Goal: Find specific page/section: Find specific page/section

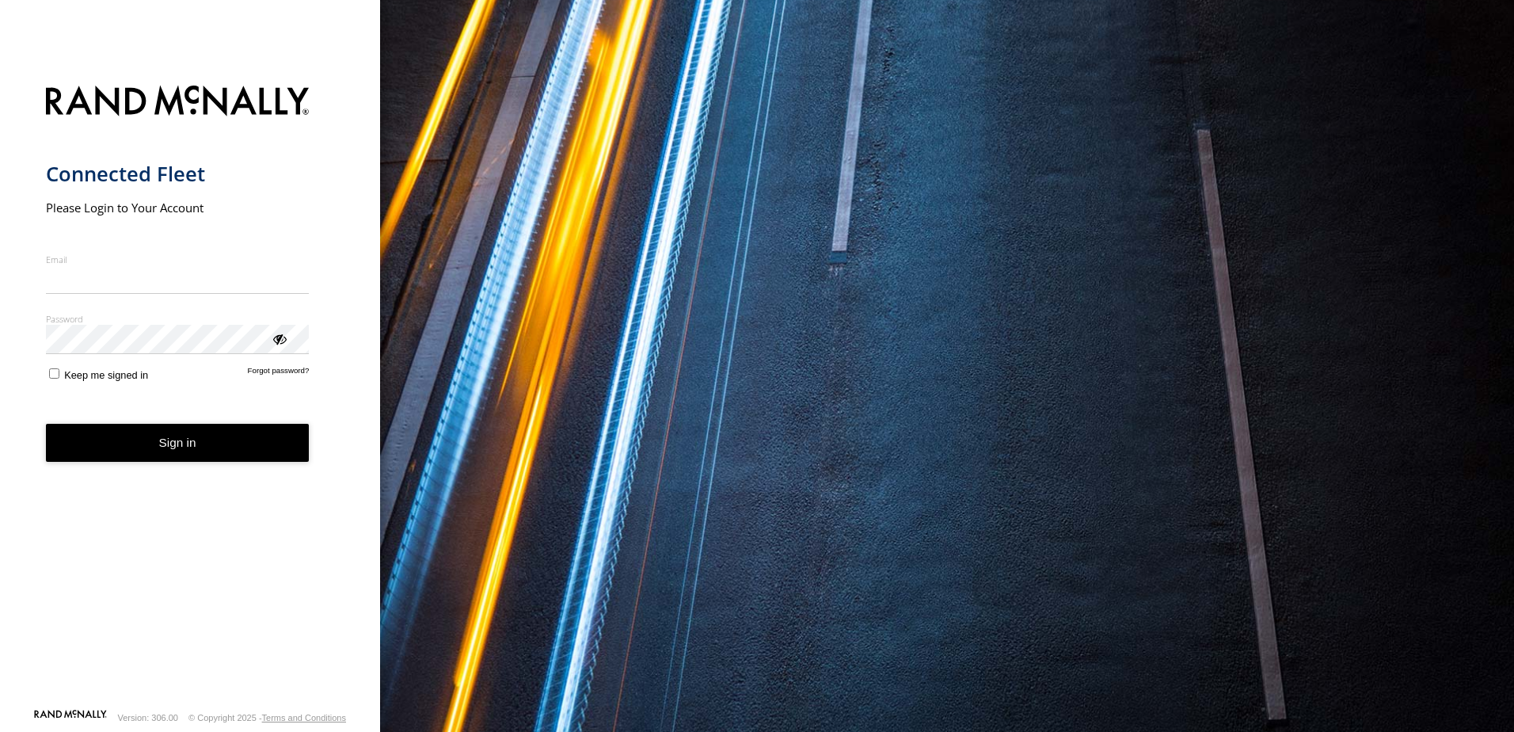
type input "**********"
click at [171, 457] on button "Sign in" at bounding box center [178, 443] width 264 height 39
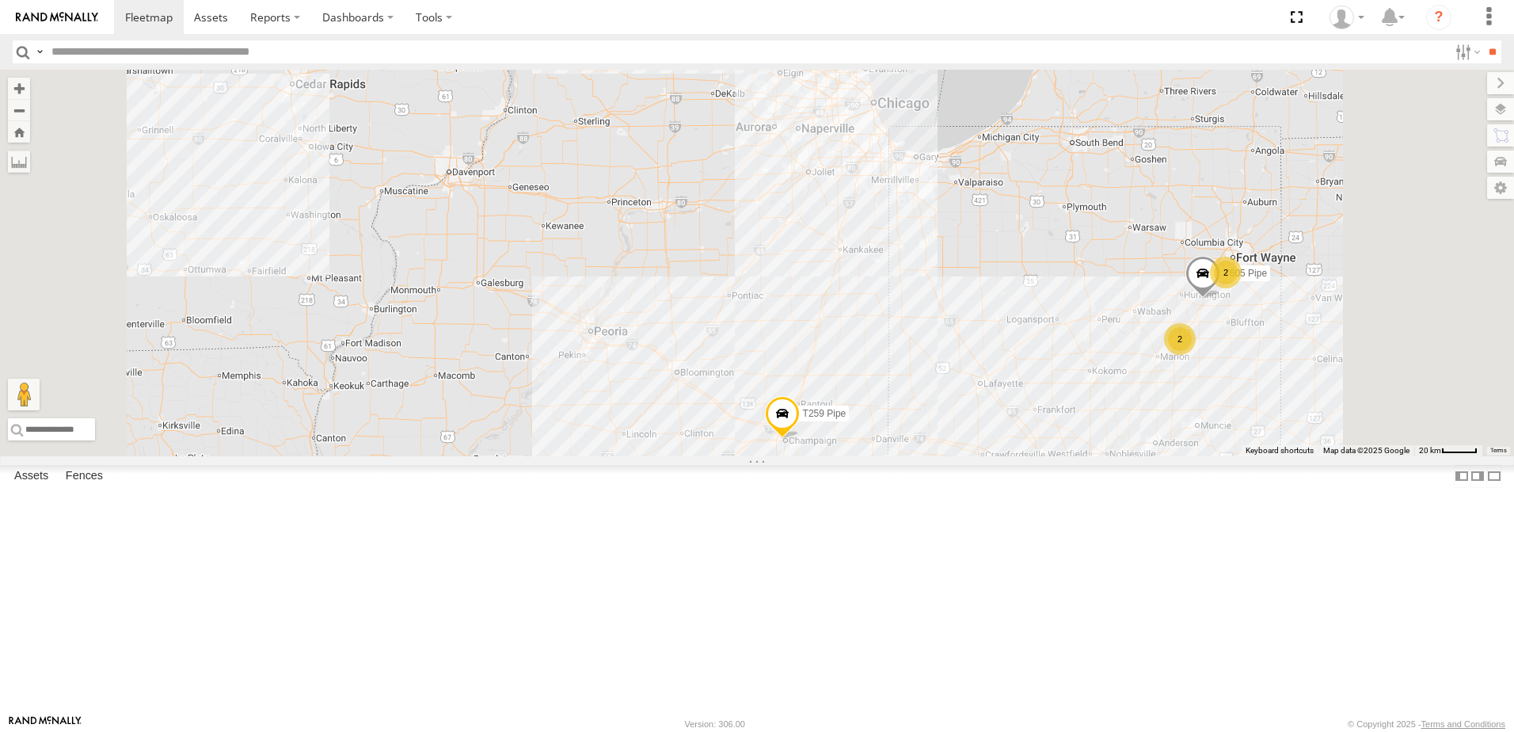
drag, startPoint x: 849, startPoint y: 190, endPoint x: 823, endPoint y: 517, distance: 328.0
click at [815, 446] on div "T259 Pipe T459 Moffett Flat T593 Pipe 82 13 24 8 40 2 3 2 6 T1439 Pipe 2 2 T143…" at bounding box center [757, 263] width 1514 height 386
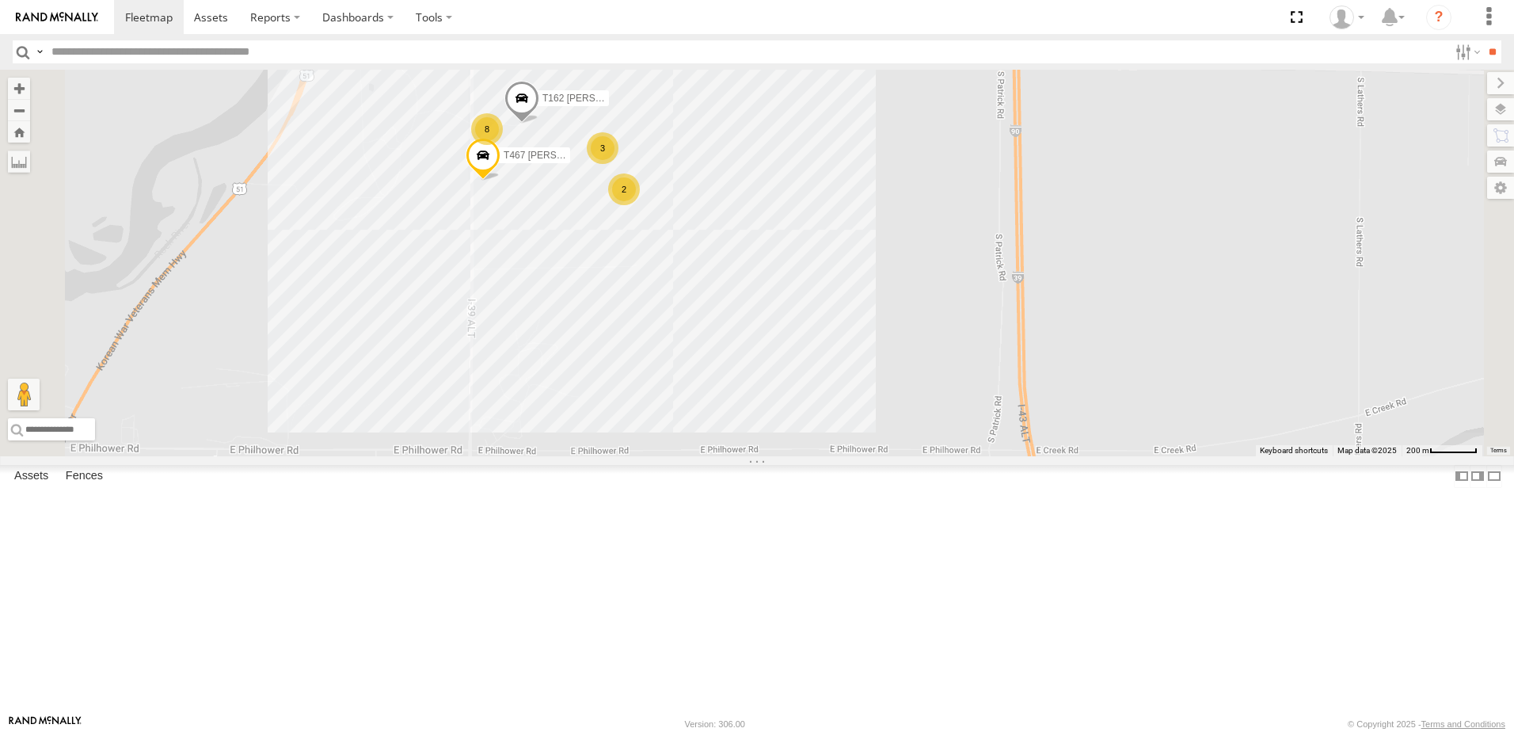
drag, startPoint x: 742, startPoint y: 456, endPoint x: 738, endPoint y: 505, distance: 49.2
click at [738, 456] on div "T259 Pipe T459 Moffett Flat T593 Pipe T1439 Pipe T1434 Pipe T605 Pipe T1440 Pip…" at bounding box center [757, 263] width 1514 height 386
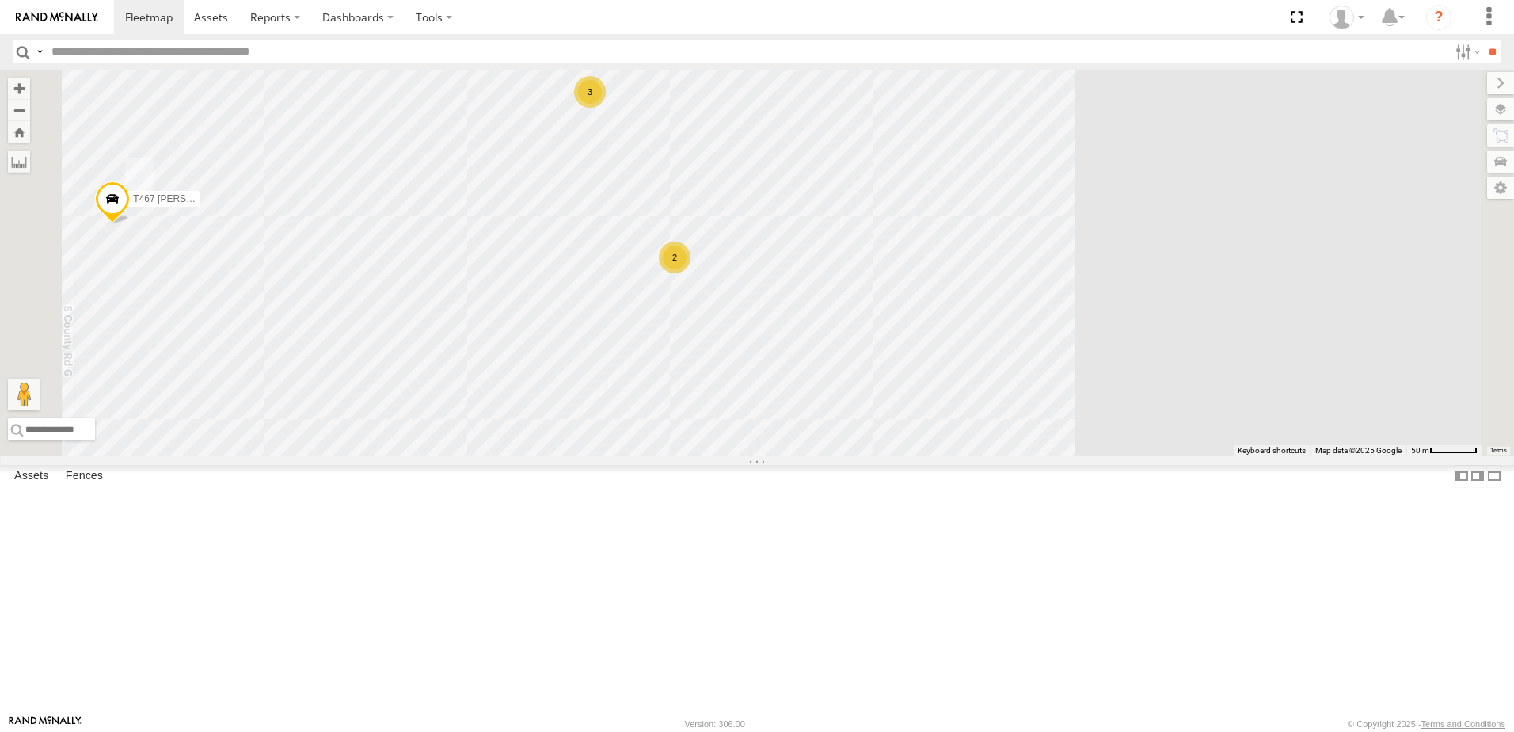
click at [606, 108] on div "3" at bounding box center [590, 92] width 32 height 32
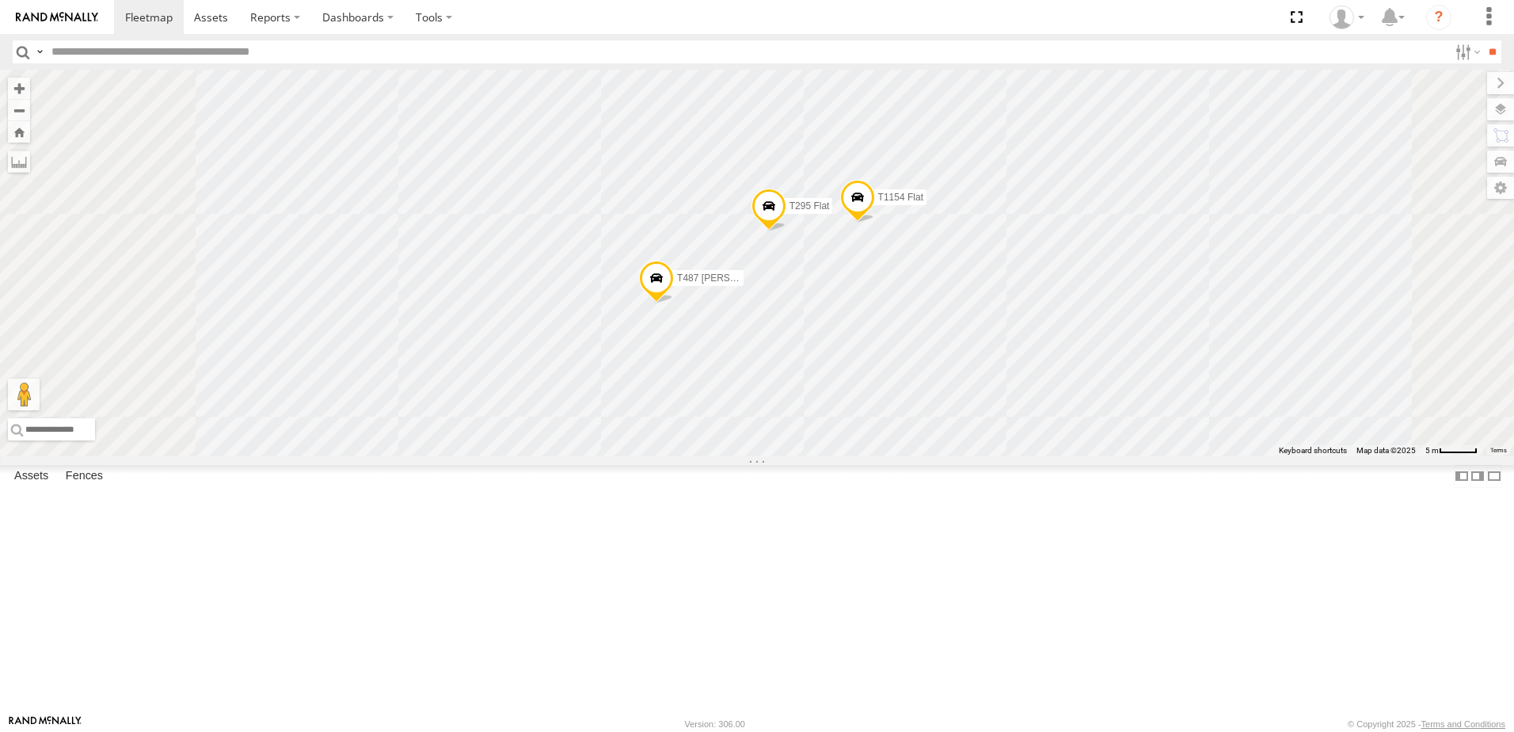
click at [875, 223] on span at bounding box center [857, 202] width 35 height 43
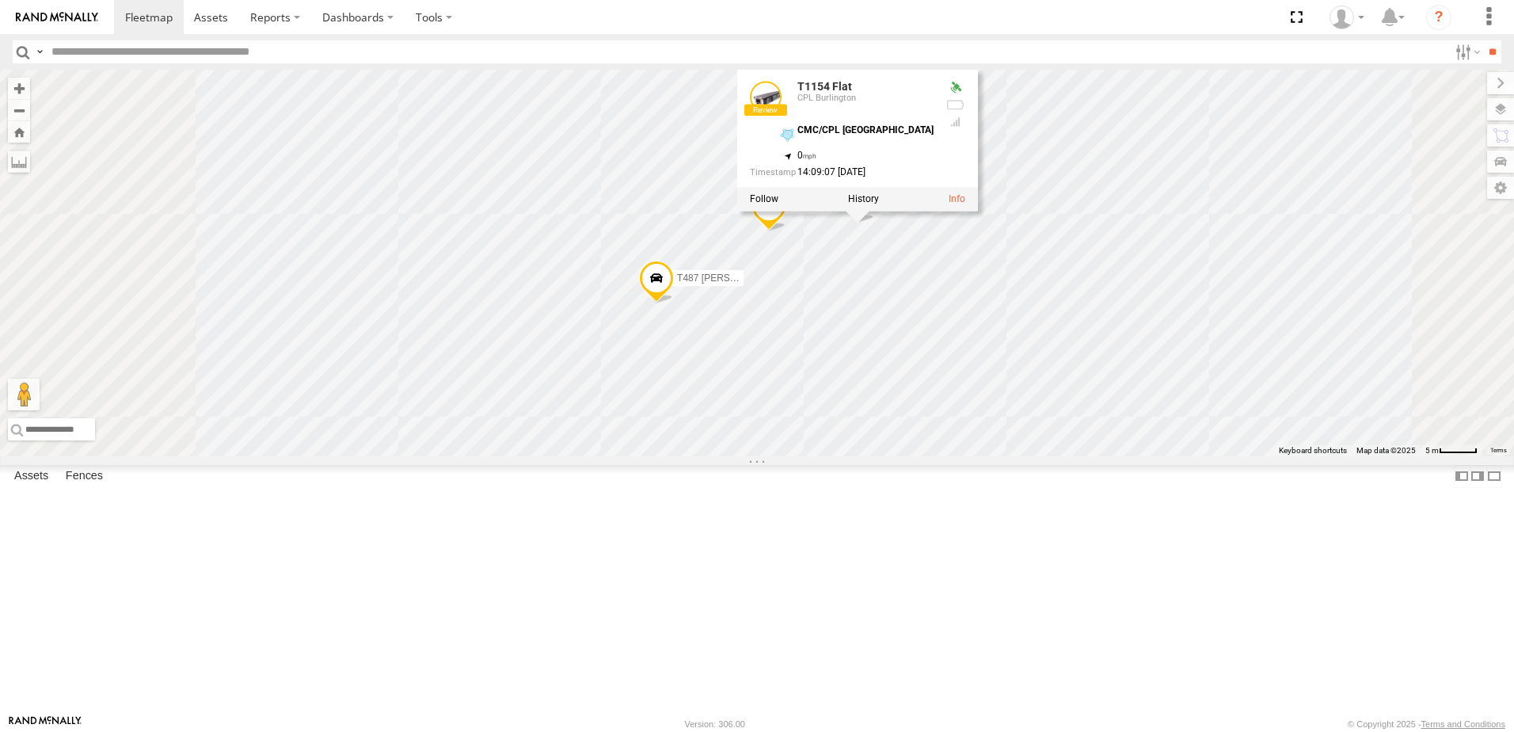
click at [933, 104] on div "CPL Burlington" at bounding box center [865, 99] width 136 height 10
click at [852, 93] on link "T1154 Flat" at bounding box center [824, 87] width 55 height 13
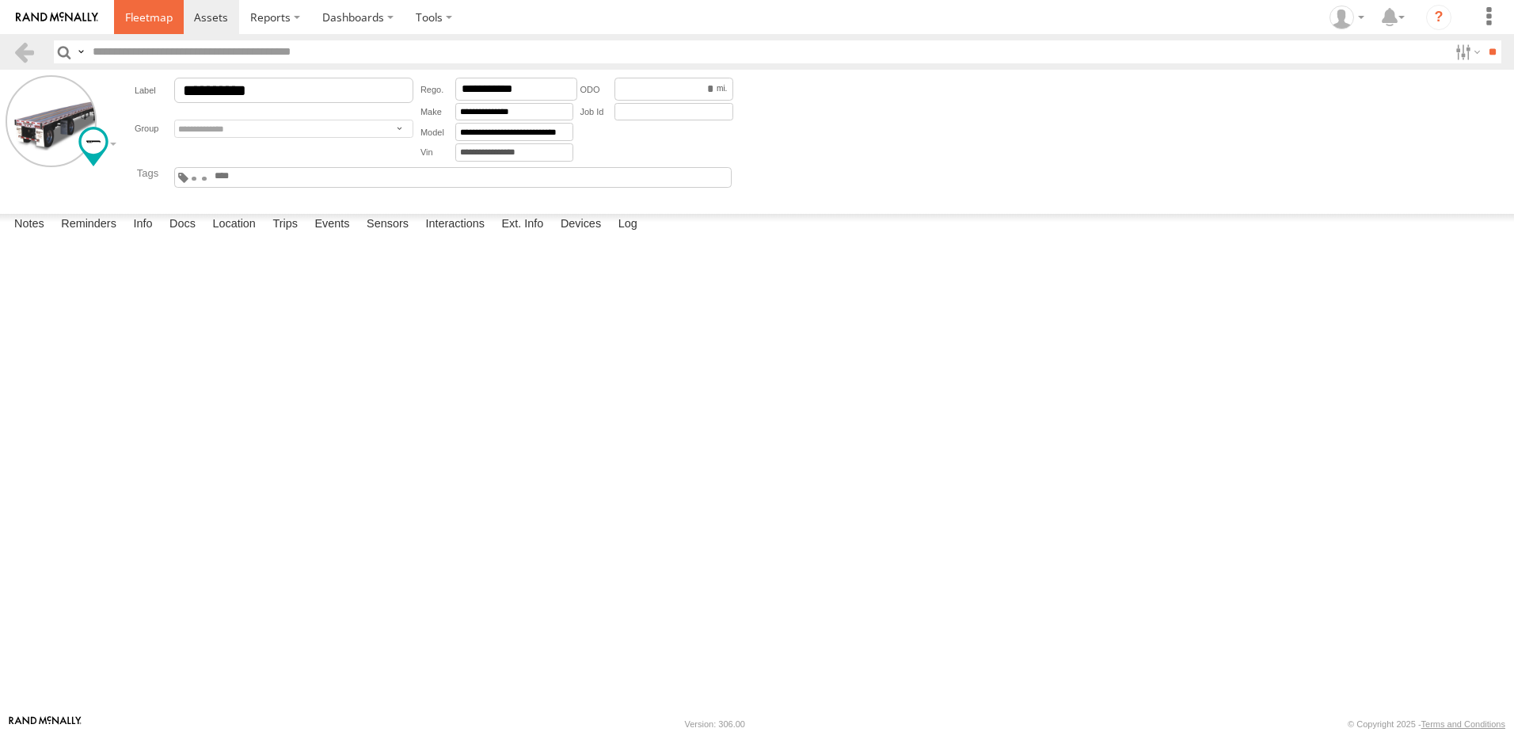
click at [159, 25] on link at bounding box center [149, 17] width 70 height 34
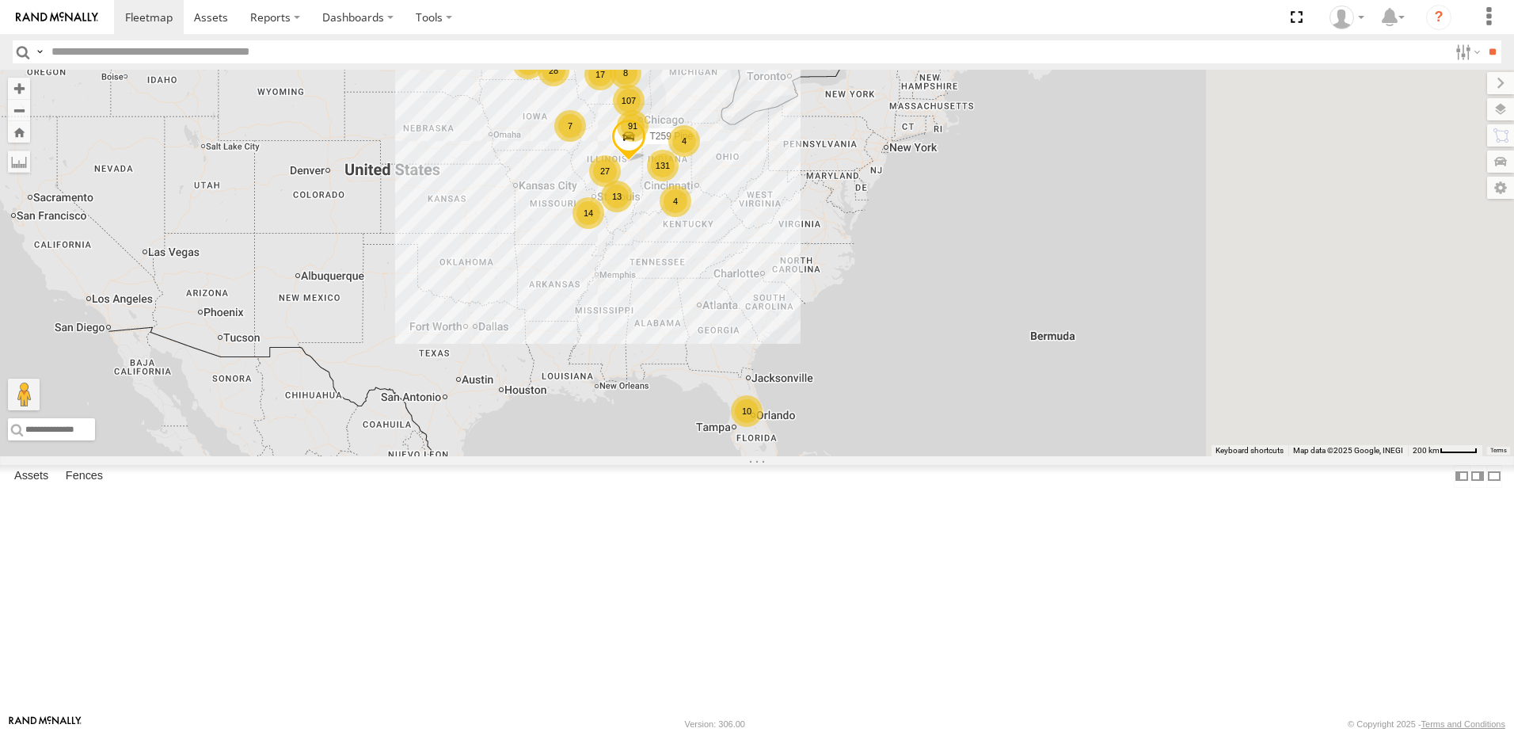
drag, startPoint x: 943, startPoint y: 453, endPoint x: 820, endPoint y: 406, distance: 131.3
click at [820, 405] on div "131 7 28 91 166 94 107 13 32 27 14 2 4 17 10 2 T259 Pipe 4 8" at bounding box center [757, 263] width 1514 height 386
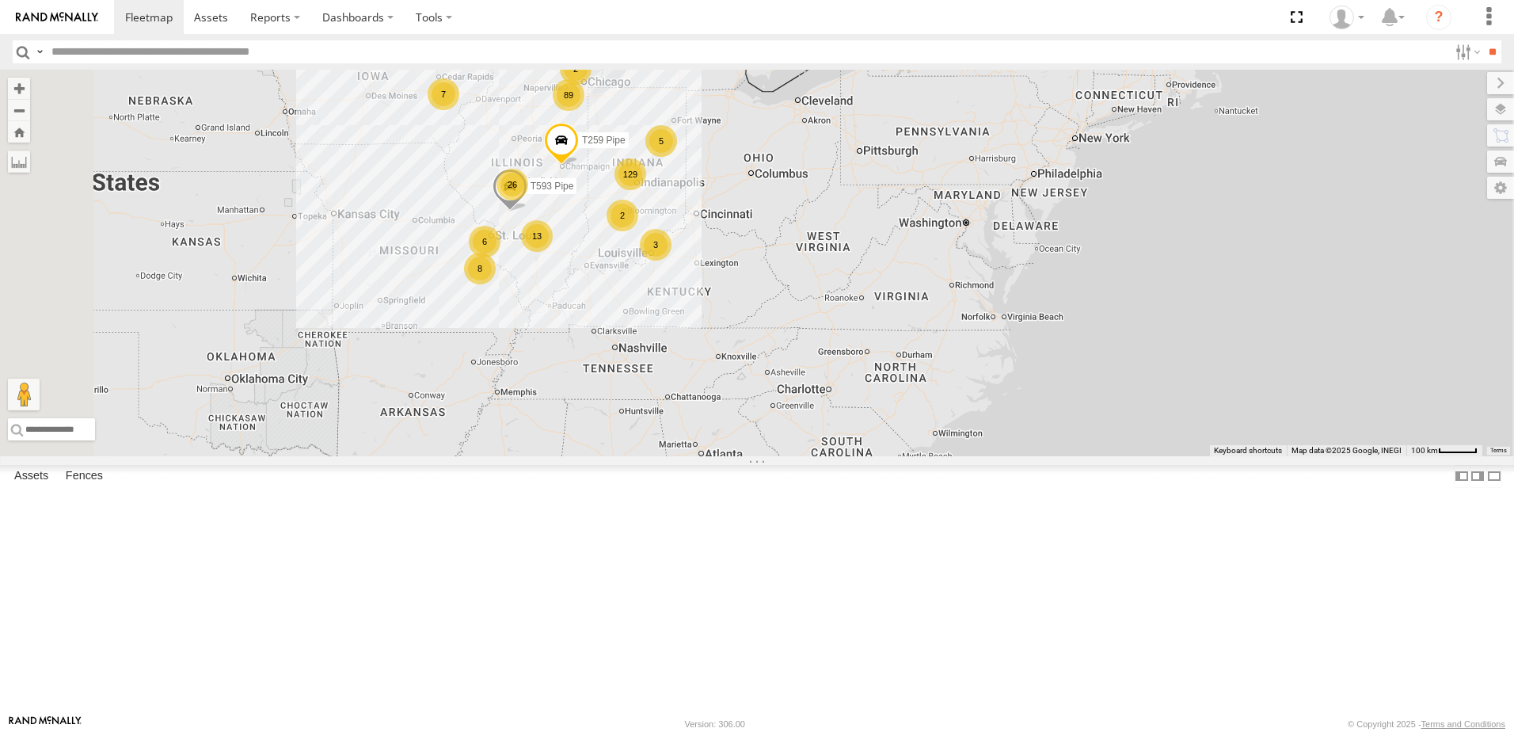
drag, startPoint x: 762, startPoint y: 348, endPoint x: 766, endPoint y: 356, distance: 8.5
click at [766, 356] on div "T259 Pipe 129 7 89 84 13 16 26 8 16 5 6 10 2 3 3 T593 Pipe 2" at bounding box center [757, 263] width 1514 height 386
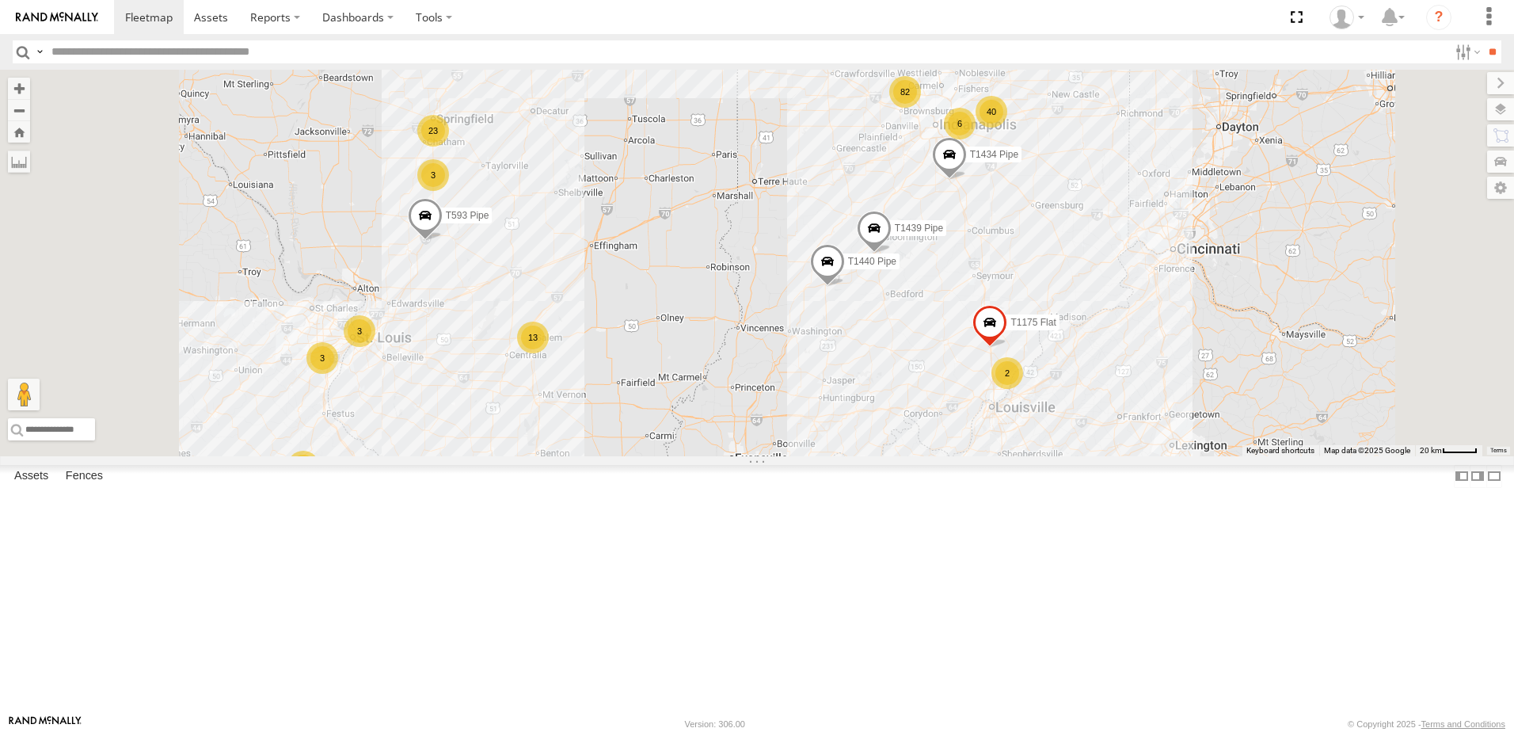
drag, startPoint x: 740, startPoint y: 504, endPoint x: 741, endPoint y: 496, distance: 8.0
click at [741, 456] on div "T259 Pipe T593 Pipe T1449 Moffett Flat 82 13 23 8 40 2 3 6 T1439 Pipe 2 3 T1434…" at bounding box center [757, 263] width 1514 height 386
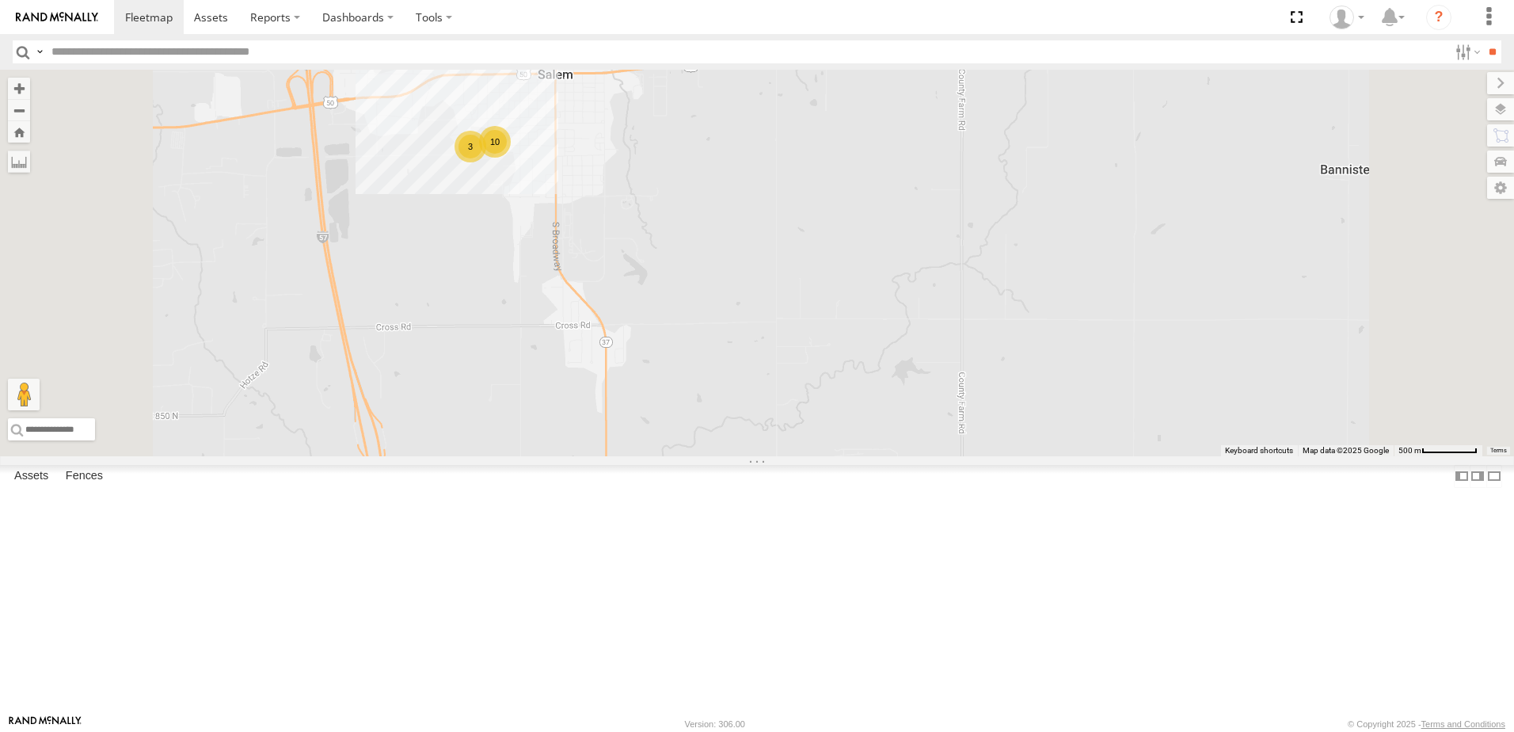
drag, startPoint x: 629, startPoint y: 357, endPoint x: 674, endPoint y: 439, distance: 93.5
click at [674, 439] on div "T259 Pipe T593 Pipe T1449 Moffett Flat T1439 Pipe T1434 Pipe T1440 Pipe T1175 F…" at bounding box center [757, 263] width 1514 height 386
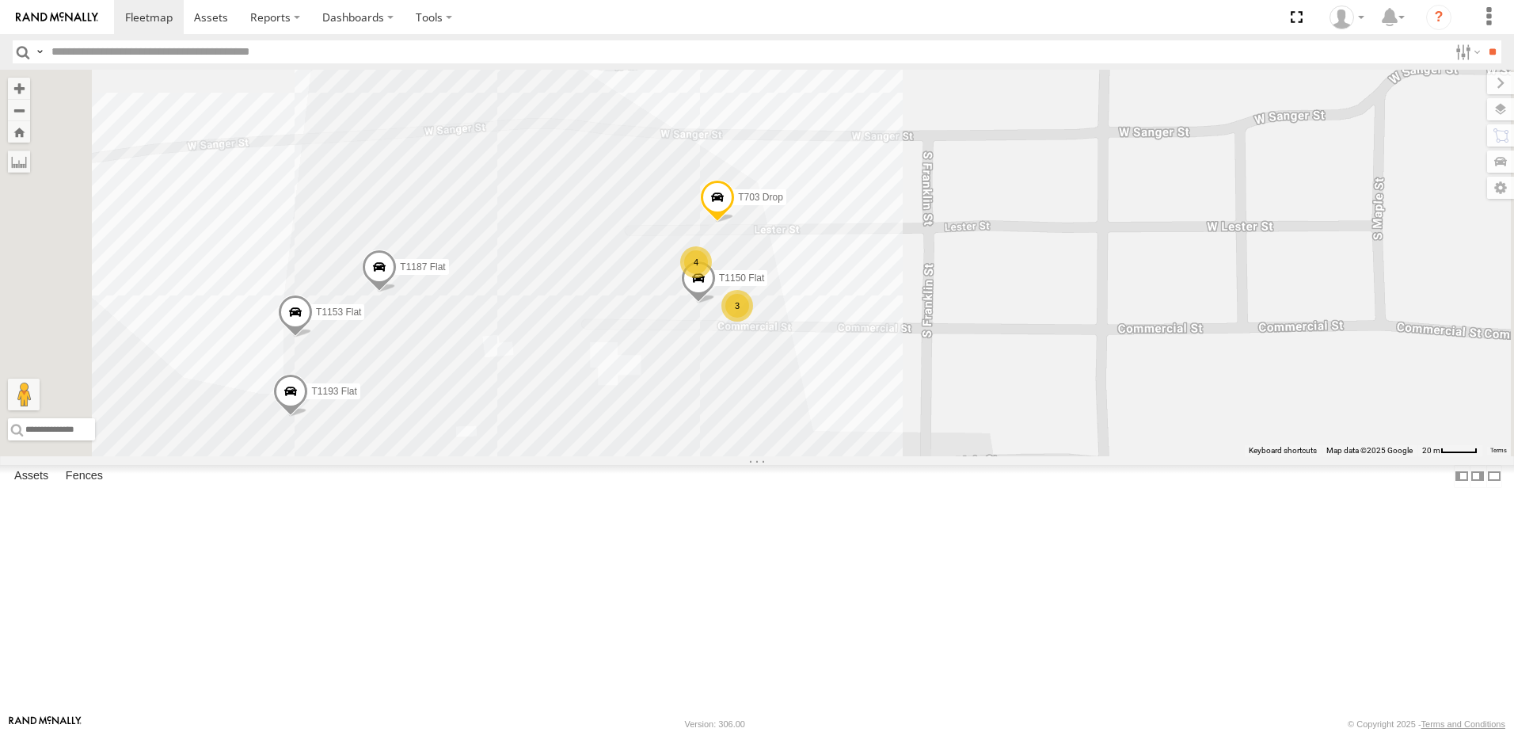
drag, startPoint x: 698, startPoint y: 504, endPoint x: 797, endPoint y: 531, distance: 102.6
click at [794, 456] on div "T259 Pipe T593 Pipe T1449 Moffett Flat T1439 Pipe T1434 Pipe T1440 Pipe T1175 F…" at bounding box center [757, 263] width 1514 height 386
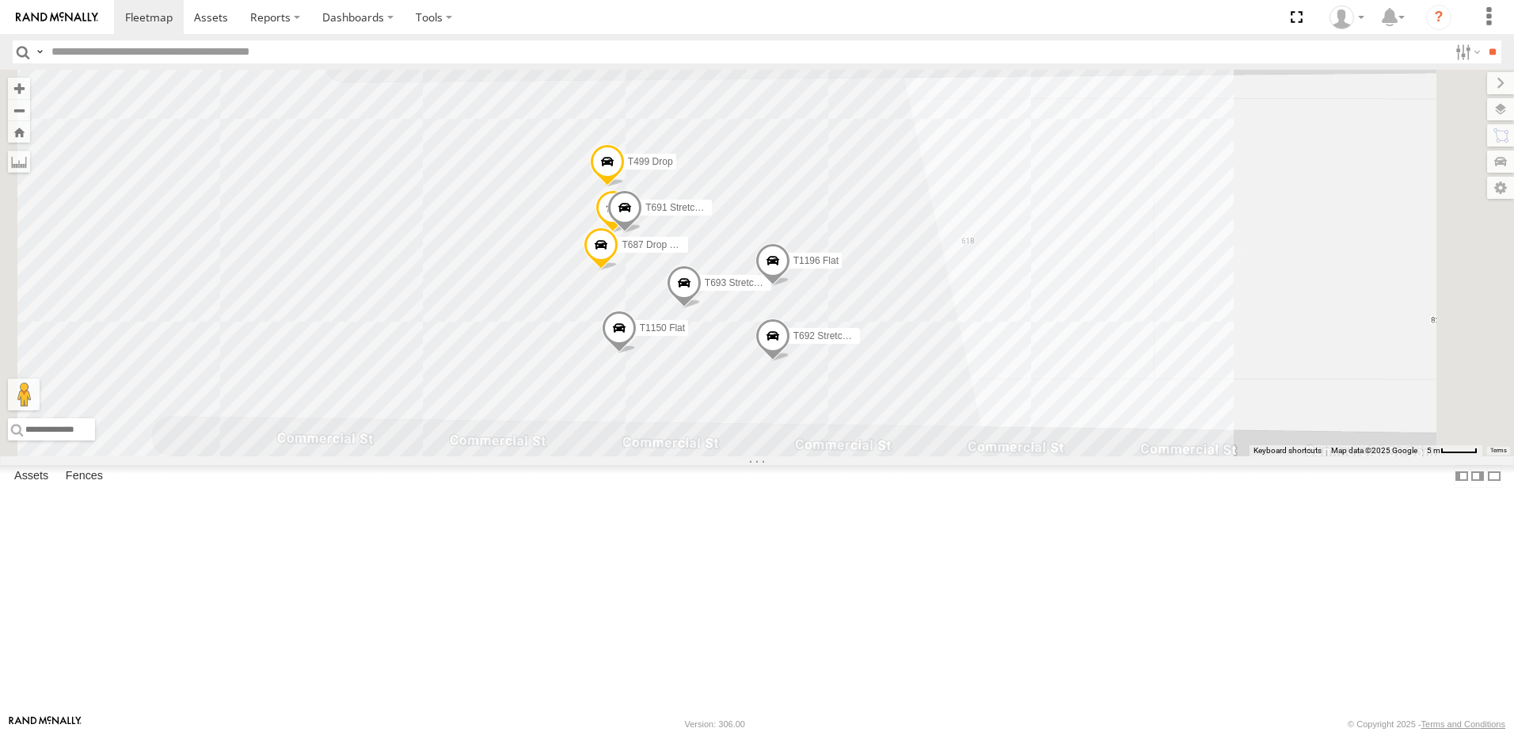
drag, startPoint x: 881, startPoint y: 382, endPoint x: 910, endPoint y: 461, distance: 83.4
click at [910, 456] on div "T259 Pipe T593 Pipe T1449 Moffett Flat T1439 Pipe T1434 Pipe T1440 Pipe T1175 F…" at bounding box center [757, 263] width 1514 height 386
drag, startPoint x: 641, startPoint y: 392, endPoint x: 684, endPoint y: 464, distance: 83.8
click at [684, 456] on div "T259 Pipe T593 Pipe T1449 Moffett Flat T1439 Pipe T1434 Pipe T1440 Pipe T1175 F…" at bounding box center [757, 263] width 1514 height 386
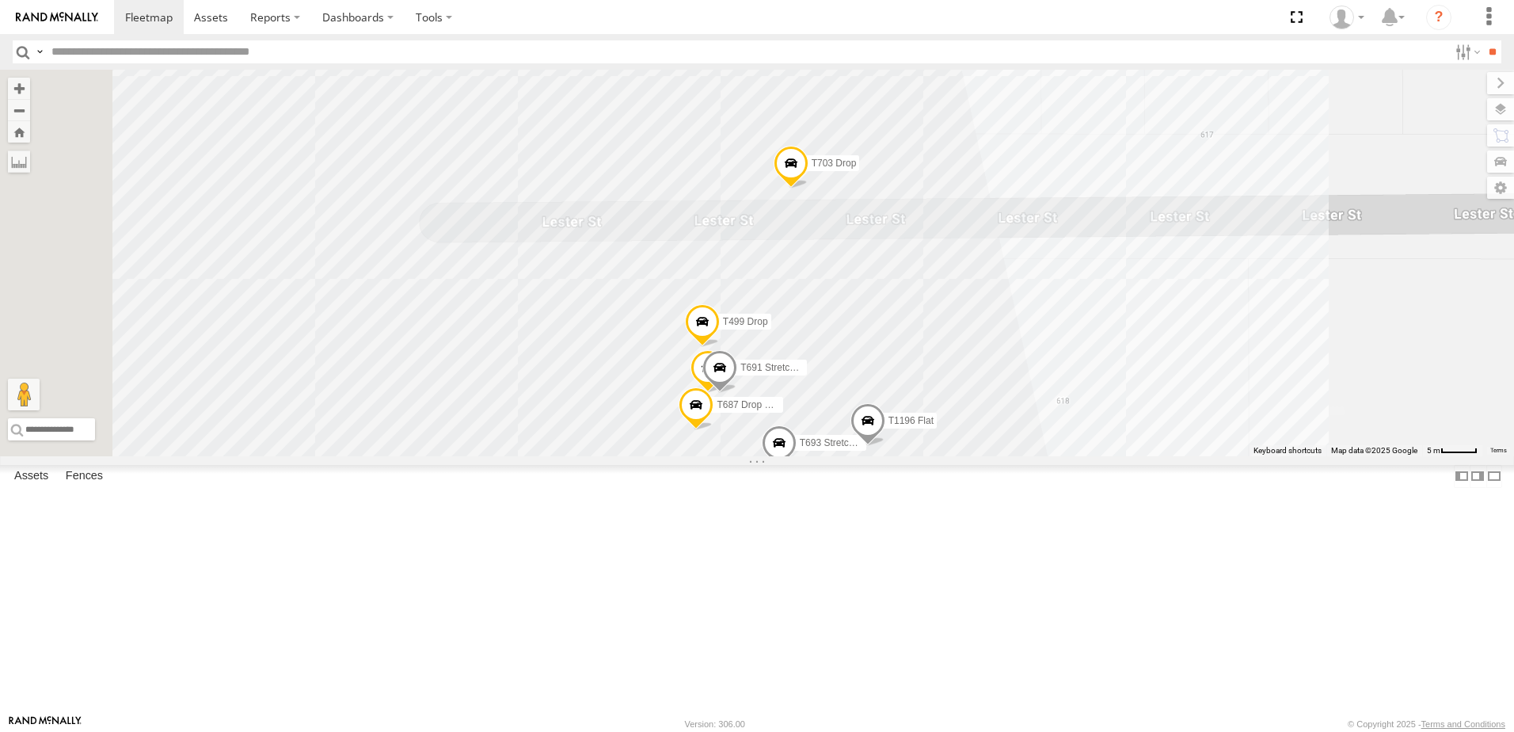
drag, startPoint x: 709, startPoint y: 519, endPoint x: 768, endPoint y: 474, distance: 74.6
click at [763, 456] on div "T259 Pipe T593 Pipe T1449 Moffett Flat T1439 Pipe T1434 Pipe T1440 Pipe T1175 F…" at bounding box center [757, 263] width 1514 height 386
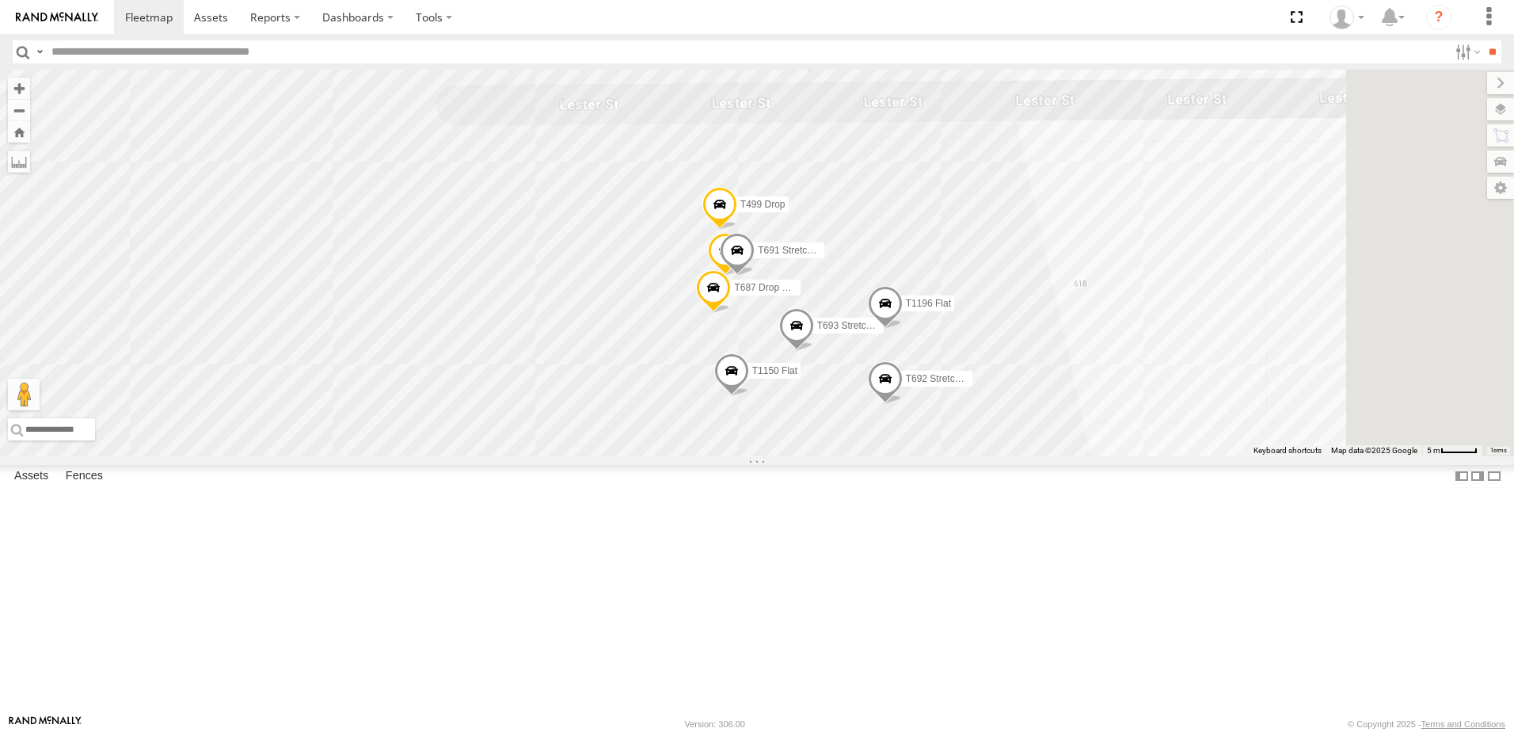
drag, startPoint x: 955, startPoint y: 462, endPoint x: 826, endPoint y: 456, distance: 129.2
click at [826, 456] on div "T259 Pipe T593 Pipe T1449 Moffett Flat T1439 Pipe T1434 Pipe T1440 Pipe T1175 F…" at bounding box center [757, 263] width 1514 height 386
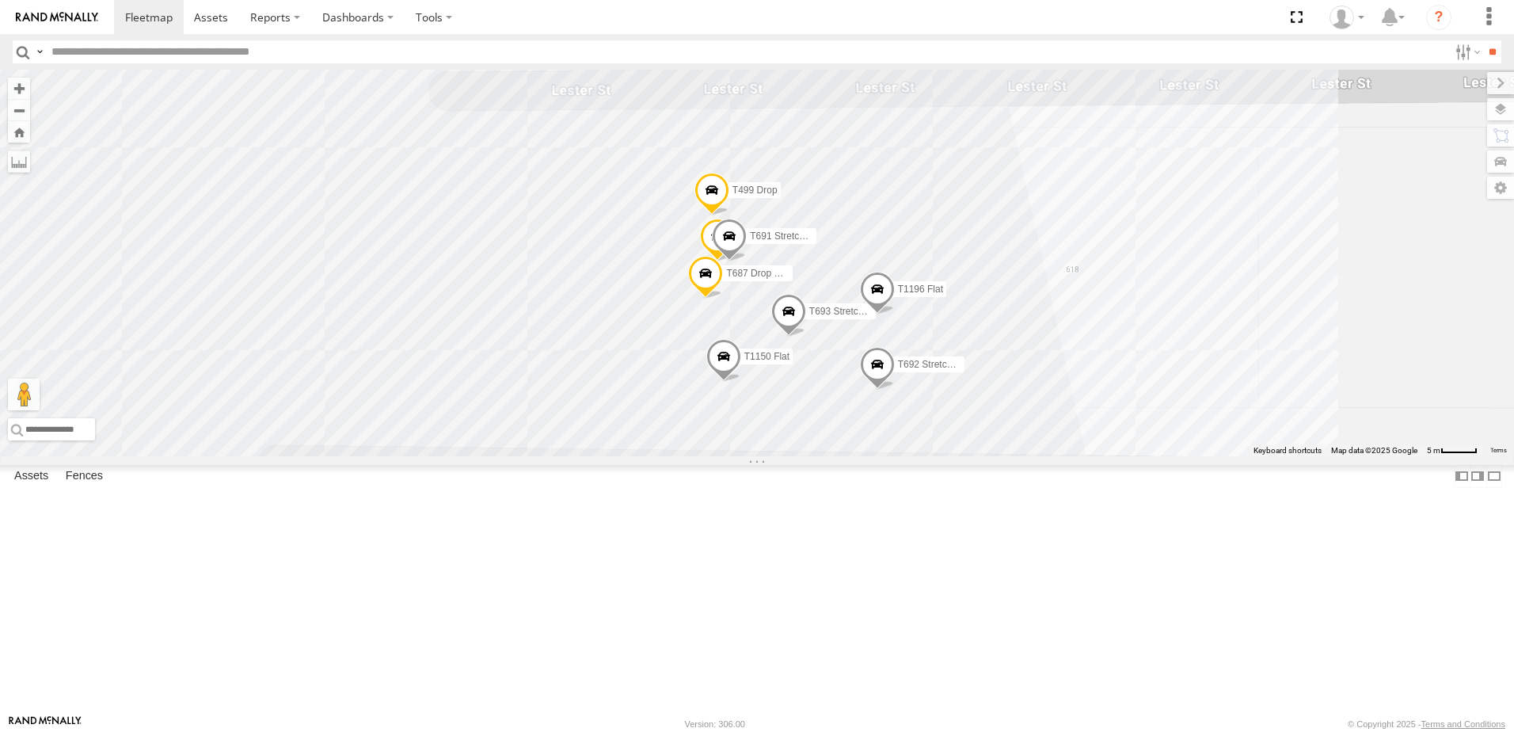
drag, startPoint x: 633, startPoint y: 480, endPoint x: 782, endPoint y: 478, distance: 149.6
click at [779, 456] on div "T259 Pipe T593 Pipe T1449 Moffett Flat T1439 Pipe T1434 Pipe T1440 Pipe T1175 F…" at bounding box center [757, 263] width 1514 height 386
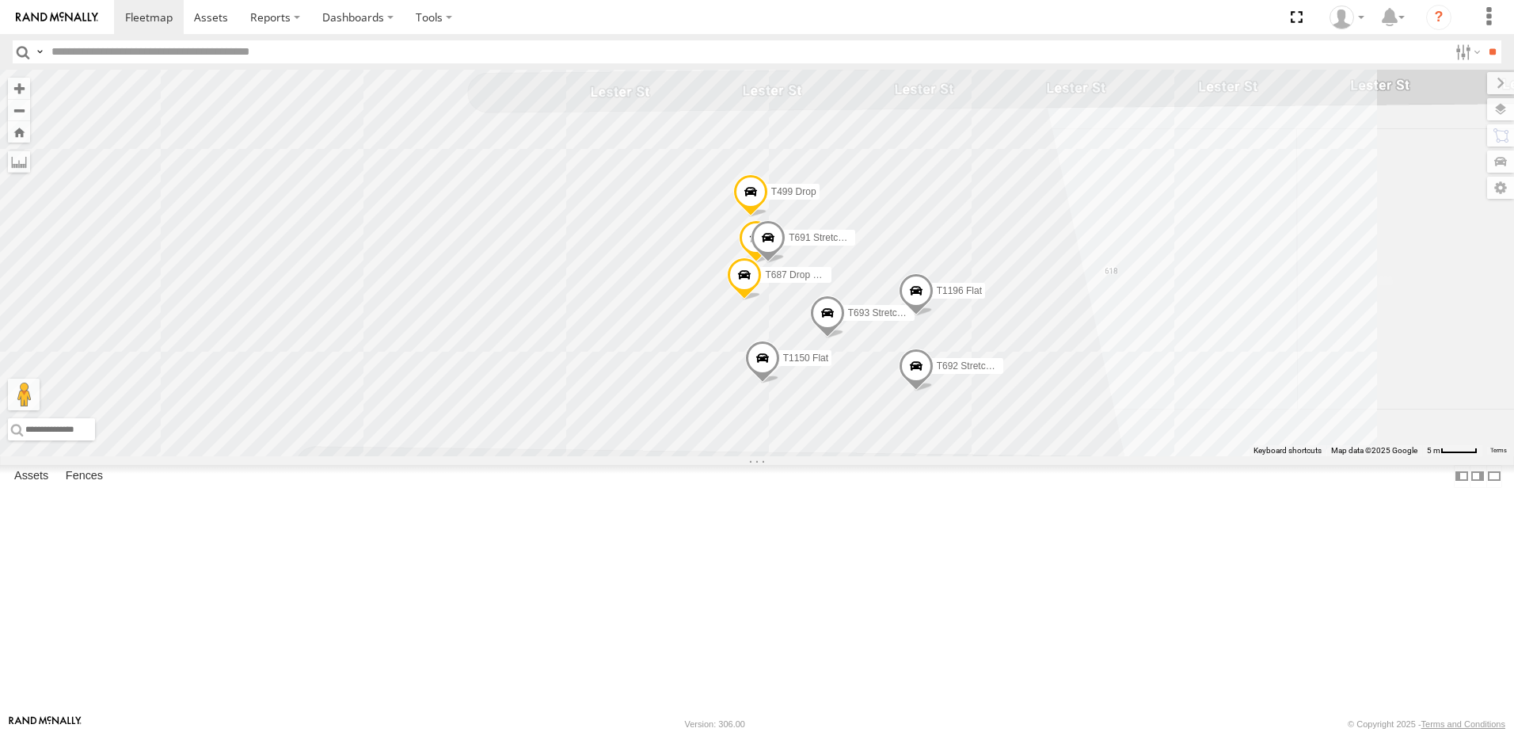
drag, startPoint x: 637, startPoint y: 491, endPoint x: 790, endPoint y: 489, distance: 152.8
click at [788, 456] on div "T259 Pipe T593 Pipe T1449 Moffett Flat T1439 Pipe T1434 Pipe T1440 Pipe T1175 F…" at bounding box center [757, 263] width 1514 height 386
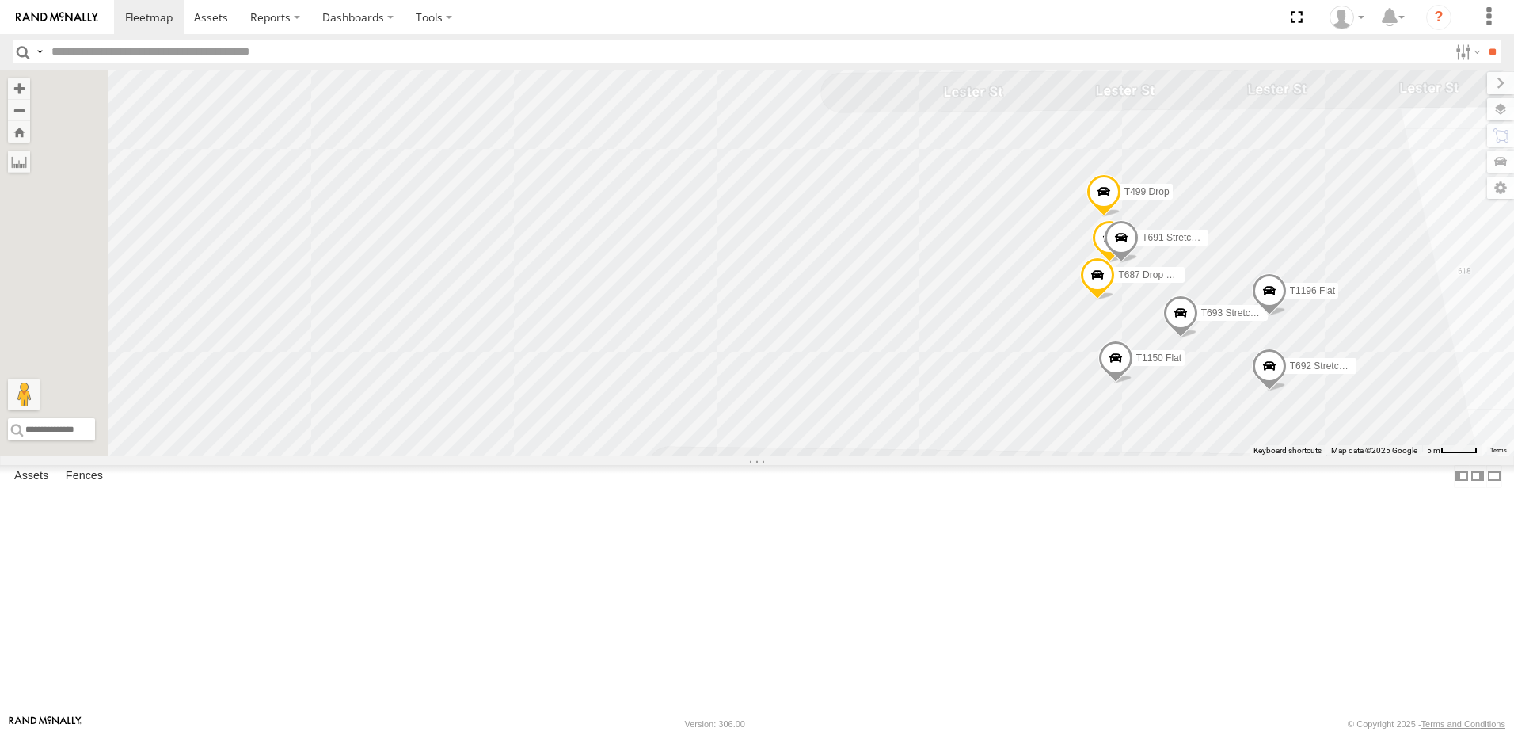
drag, startPoint x: 740, startPoint y: 486, endPoint x: 926, endPoint y: 484, distance: 185.3
click at [911, 456] on div "T259 Pipe T593 Pipe T1449 Moffett Flat T1439 Pipe T1434 Pipe T1440 Pipe T1175 F…" at bounding box center [757, 263] width 1514 height 386
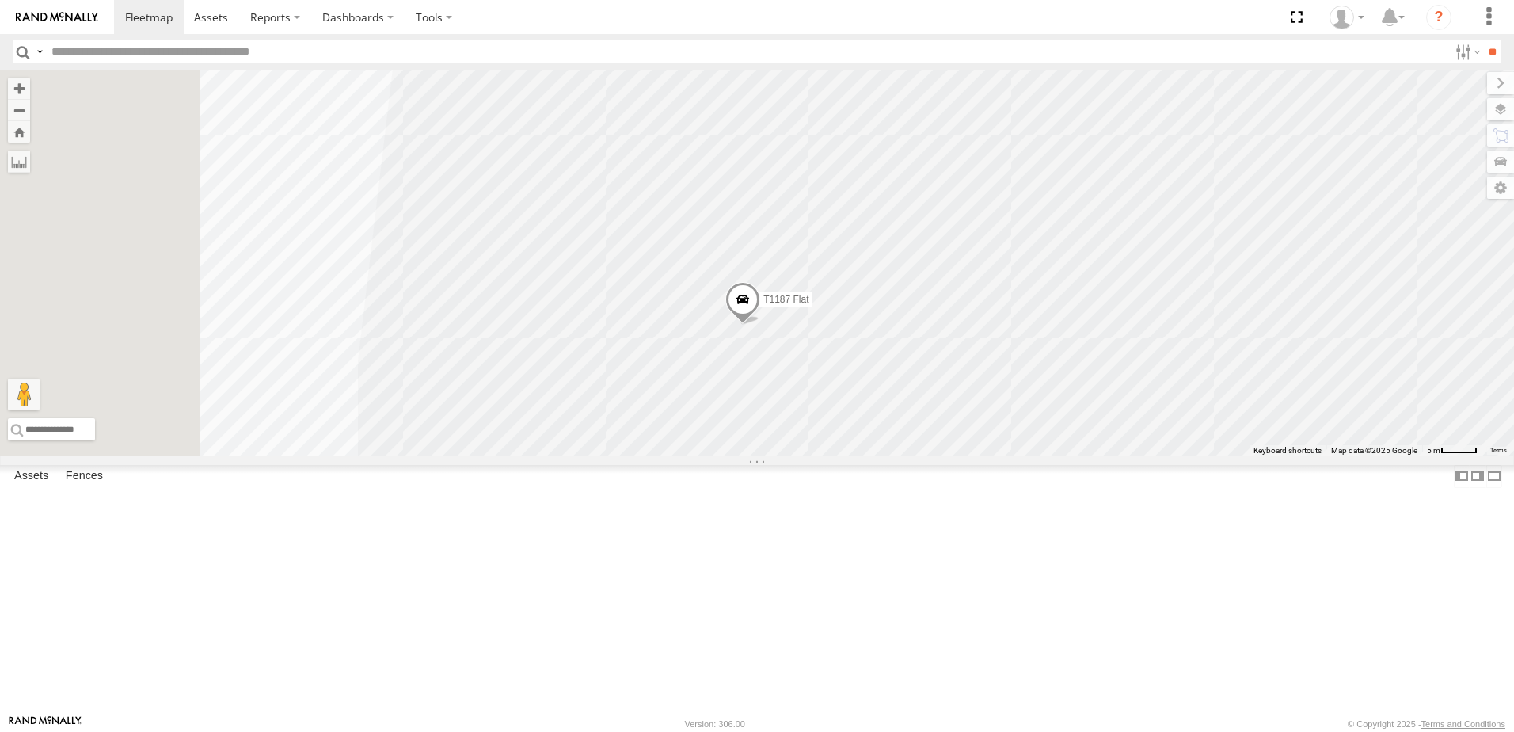
drag, startPoint x: 857, startPoint y: 517, endPoint x: 910, endPoint y: 439, distance: 94.0
click at [910, 443] on div "T259 Pipe T593 Pipe T1449 Moffett Flat T1439 Pipe T1434 Pipe T1440 Pipe T1175 F…" at bounding box center [757, 263] width 1514 height 386
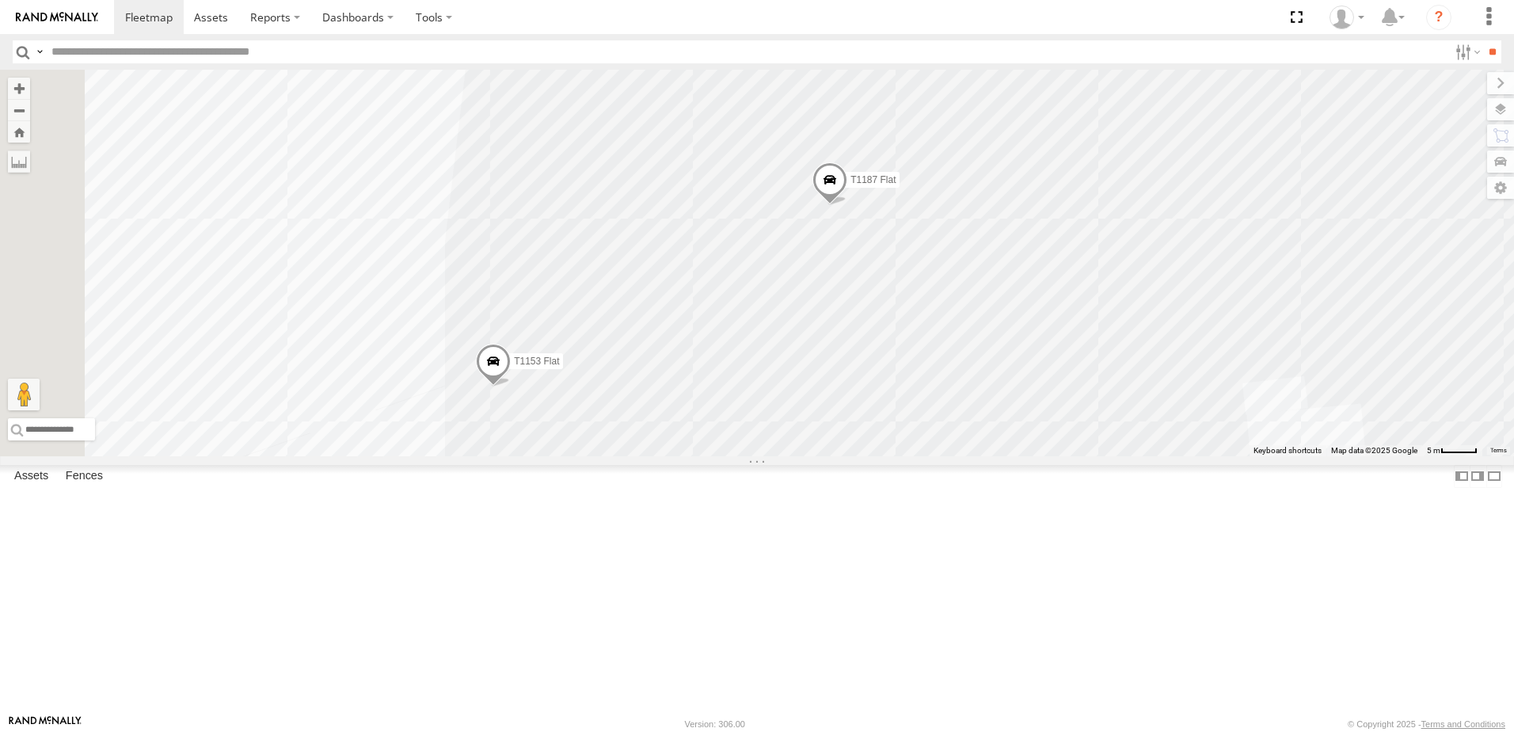
drag, startPoint x: 911, startPoint y: 432, endPoint x: 925, endPoint y: 400, distance: 34.4
click at [923, 404] on div "T259 Pipe T593 Pipe T1449 Moffett Flat T1439 Pipe T1434 Pipe T1440 Pipe T1175 F…" at bounding box center [757, 263] width 1514 height 386
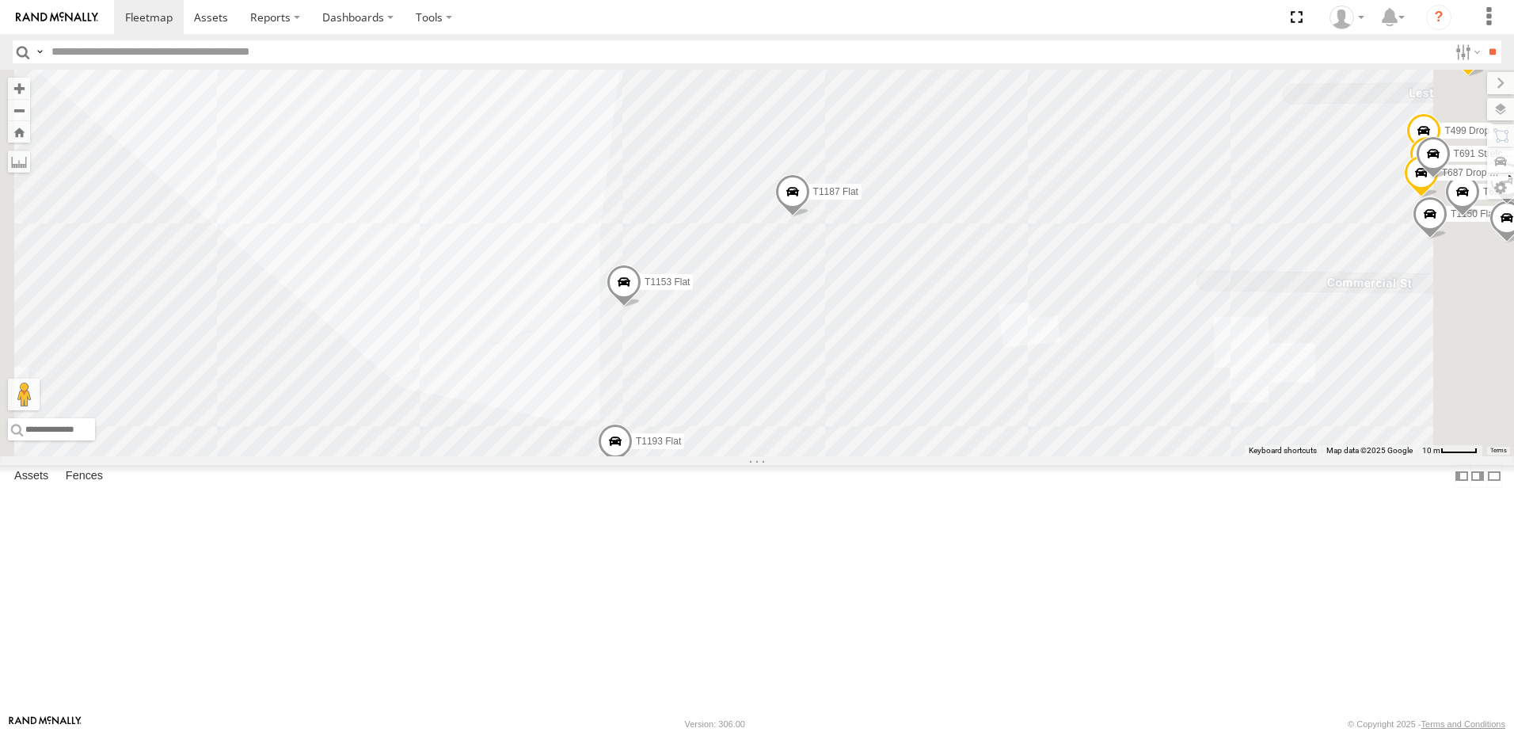
drag, startPoint x: 971, startPoint y: 520, endPoint x: 965, endPoint y: 451, distance: 70.0
click at [966, 452] on div "T259 Pipe T593 Pipe T1449 Moffett Flat T1439 Pipe T1434 Pipe T1440 Pipe T1175 F…" at bounding box center [757, 263] width 1514 height 386
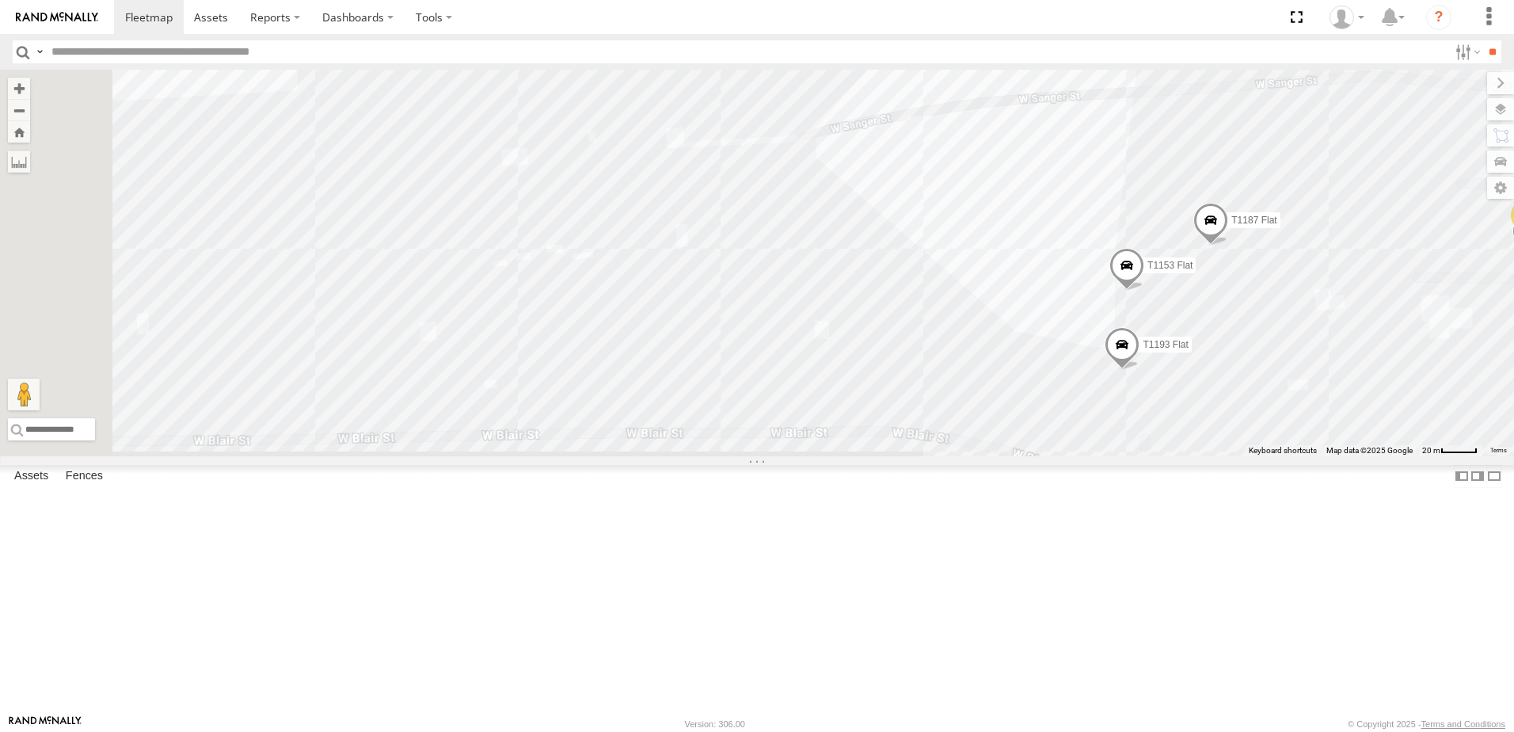
drag, startPoint x: 1082, startPoint y: 451, endPoint x: 1463, endPoint y: 487, distance: 383.3
click at [1463, 456] on div "T259 Pipe T593 Pipe T1449 Moffett Flat T1439 Pipe T1434 Pipe T1440 Pipe T1175 F…" at bounding box center [757, 263] width 1514 height 386
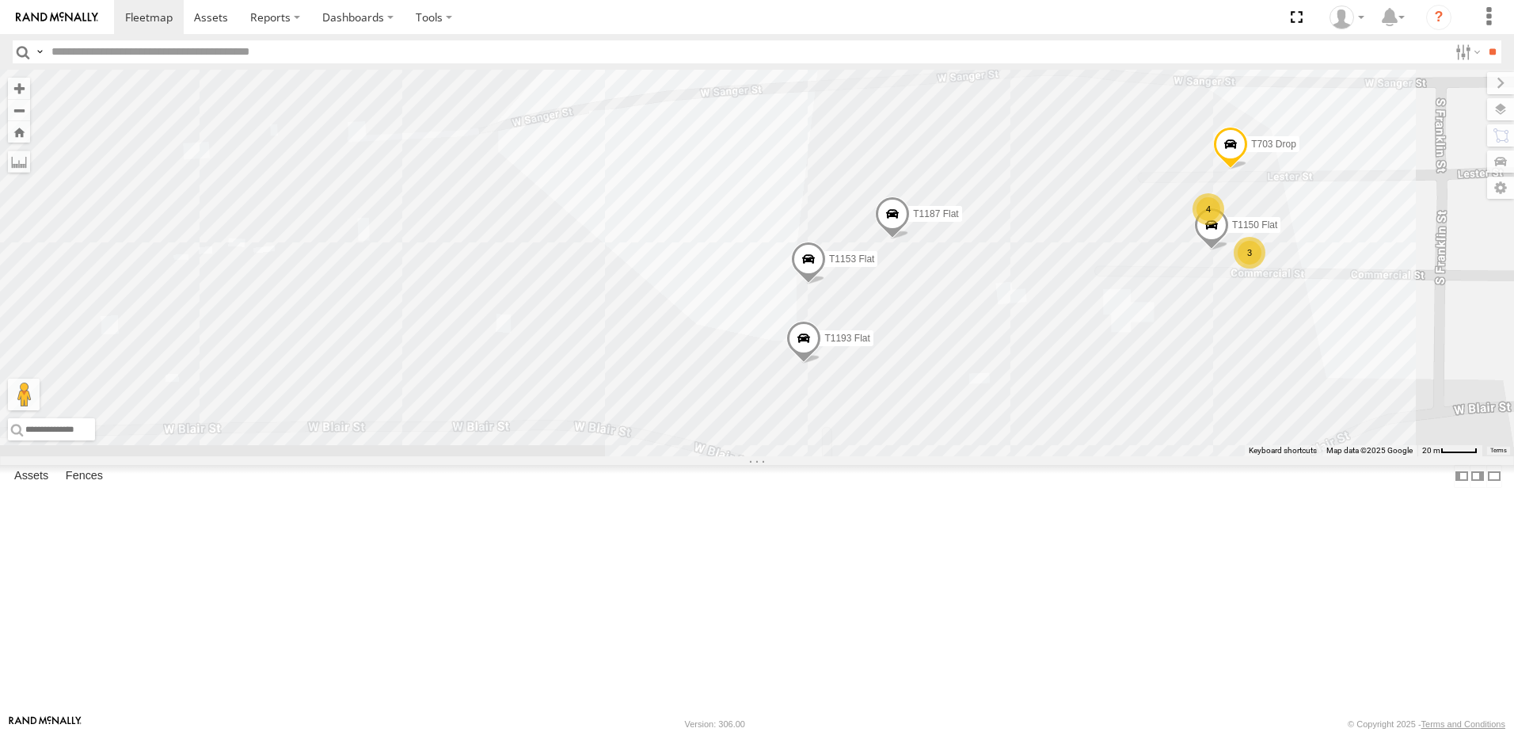
click at [940, 436] on div "T259 Pipe T593 Pipe T1449 Moffett Flat T1439 Pipe T1434 Pipe T1440 Pipe T1175 F…" at bounding box center [757, 263] width 1514 height 386
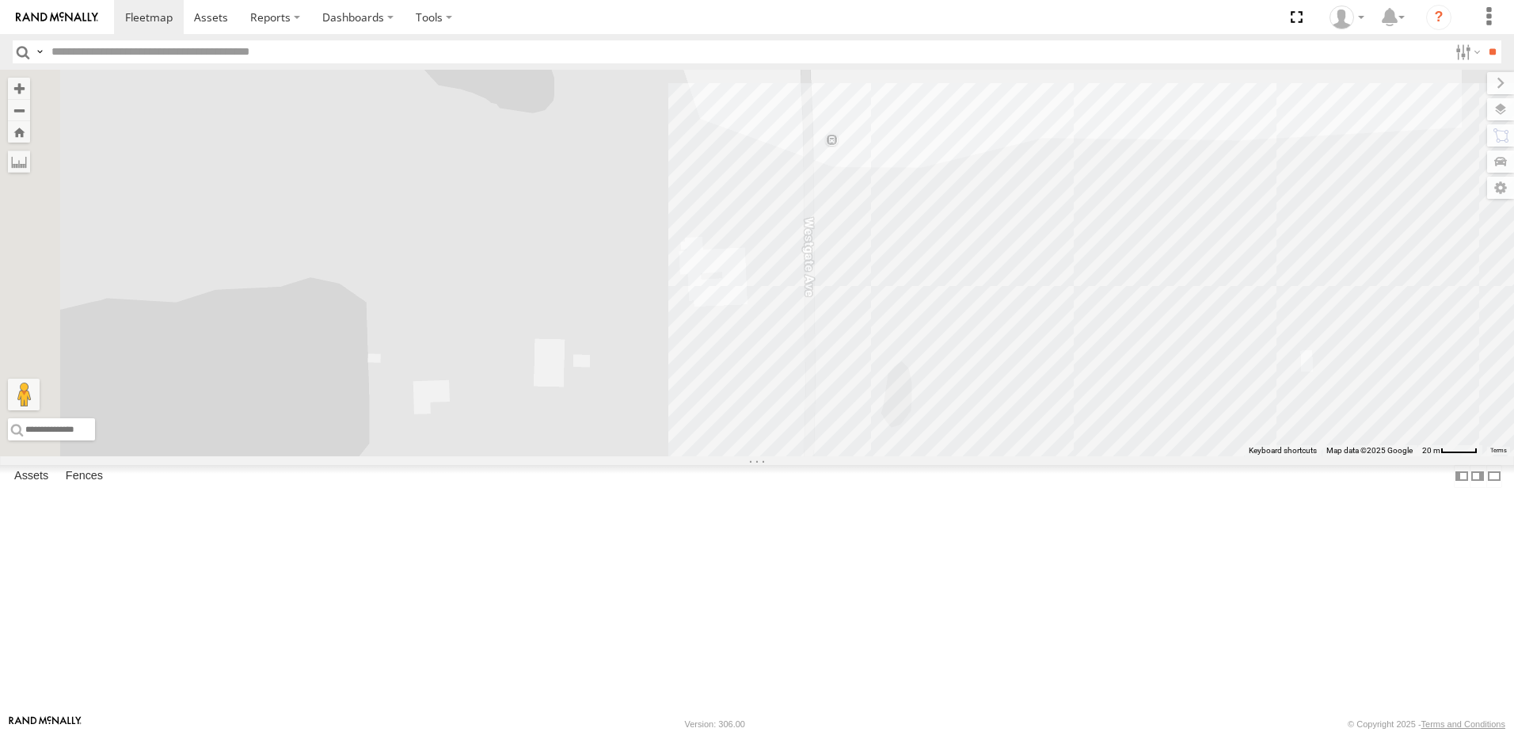
drag, startPoint x: 1146, startPoint y: 453, endPoint x: 671, endPoint y: 386, distance: 479.8
click at [686, 388] on div "T259 Pipe T593 Pipe T1449 Moffett Flat T1439 Pipe T1434 Pipe T1440 Pipe T1175 F…" at bounding box center [757, 263] width 1514 height 386
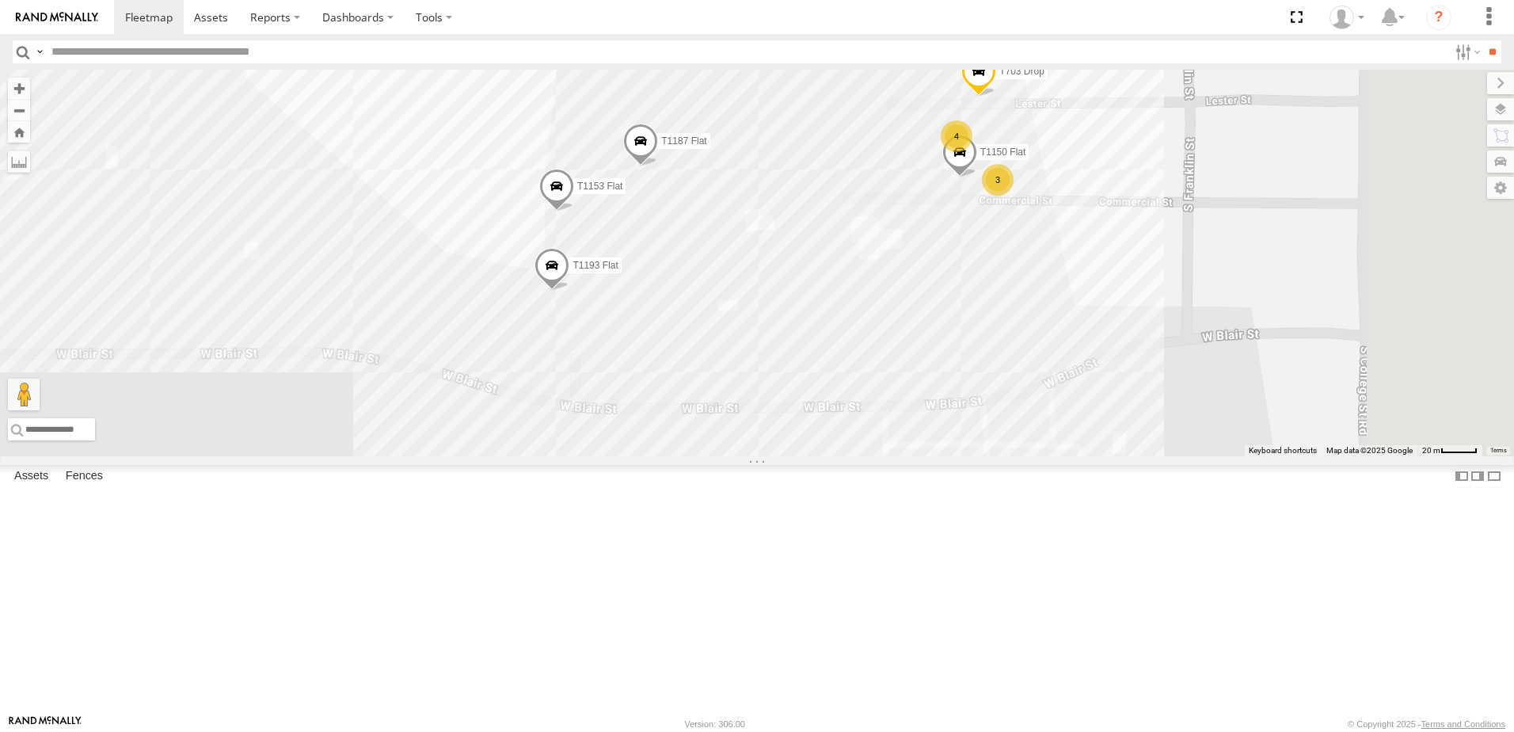
drag, startPoint x: 968, startPoint y: 461, endPoint x: 856, endPoint y: 540, distance: 137.5
click at [869, 456] on div "T259 Pipe T593 Pipe T1449 Moffett Flat T1439 Pipe T1434 Pipe T1440 Pipe T1175 F…" at bounding box center [757, 263] width 1514 height 386
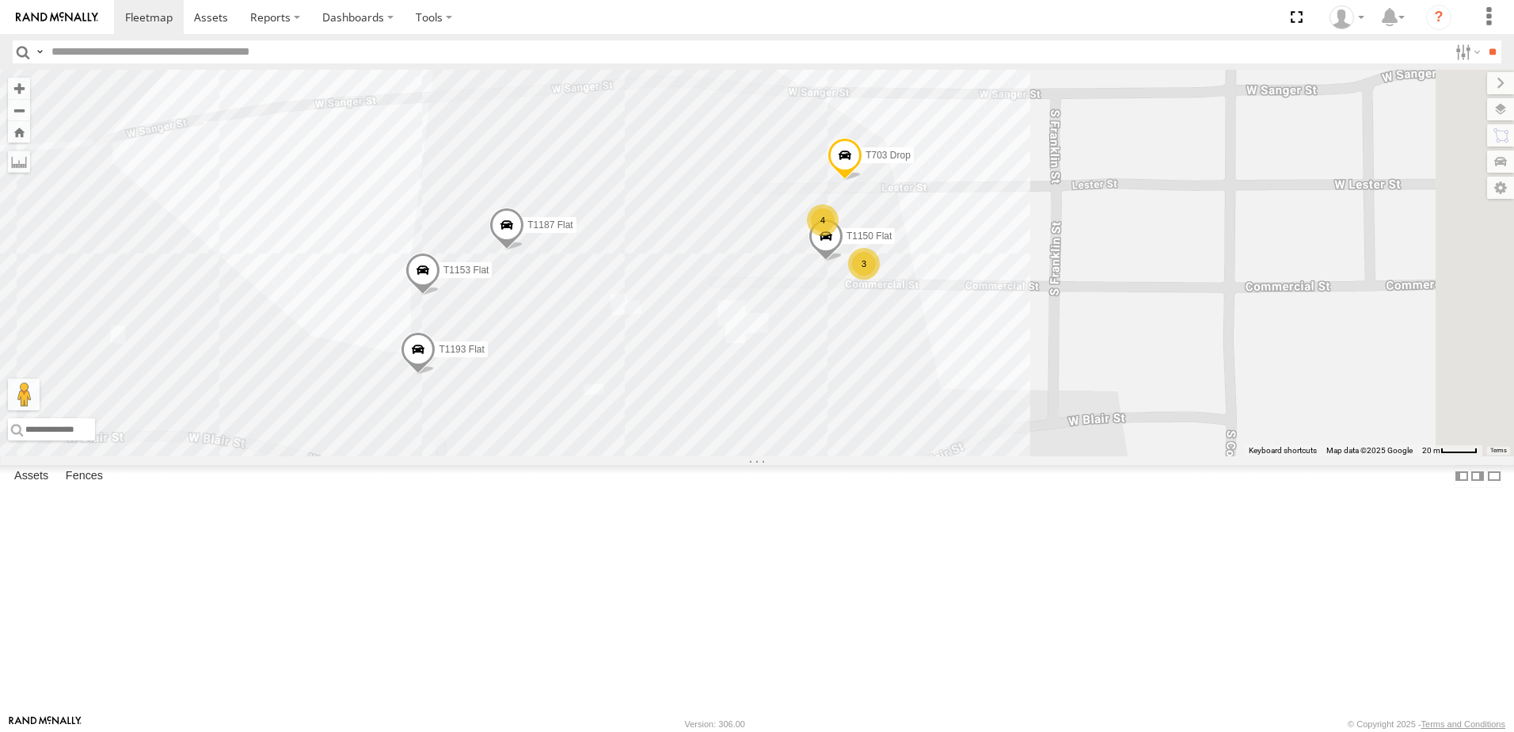
drag, startPoint x: 1059, startPoint y: 490, endPoint x: 1018, endPoint y: 512, distance: 46.1
click at [1018, 456] on div "T259 Pipe T593 Pipe T1449 Moffett Flat T1439 Pipe T1434 Pipe T1440 Pipe T1175 F…" at bounding box center [757, 263] width 1514 height 386
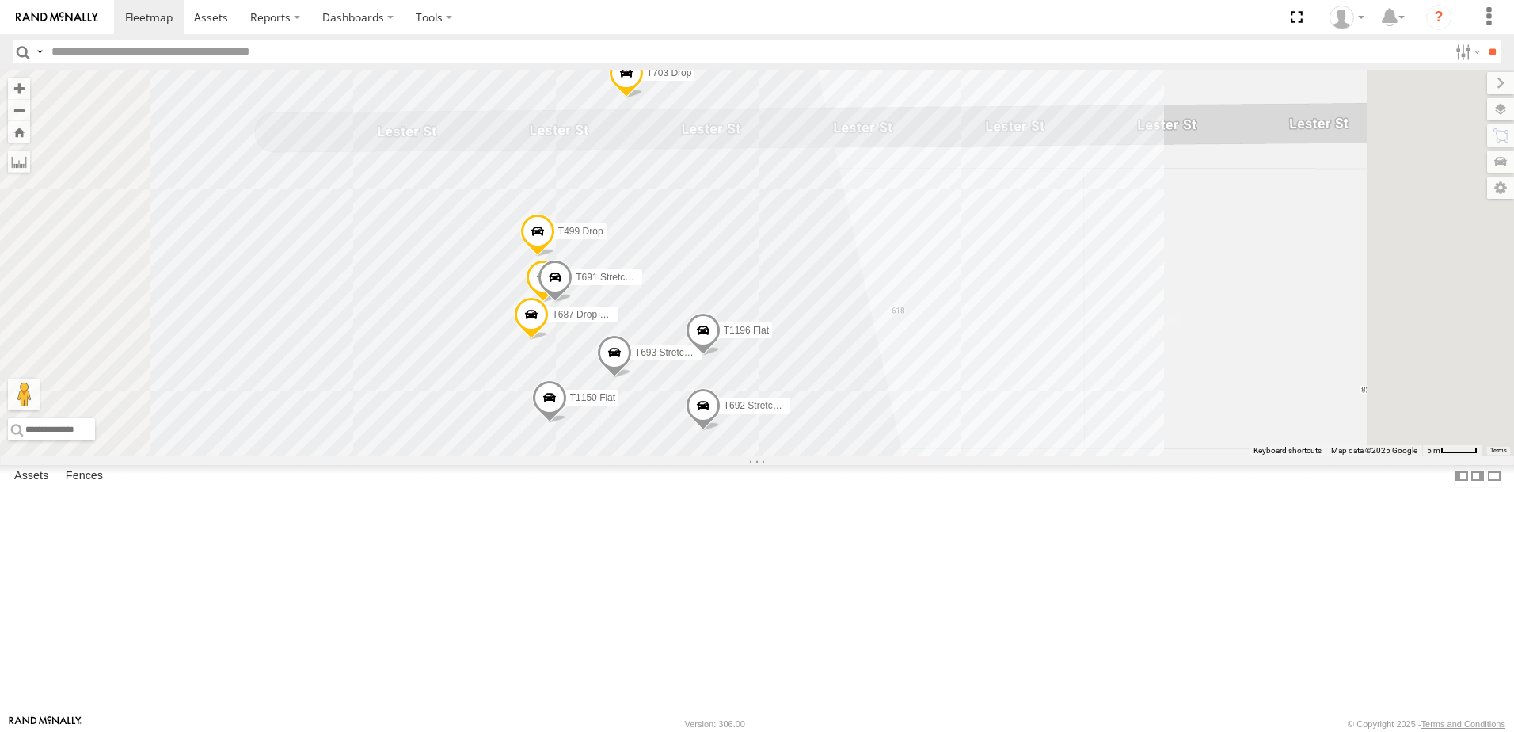
click at [561, 302] on span at bounding box center [543, 281] width 35 height 43
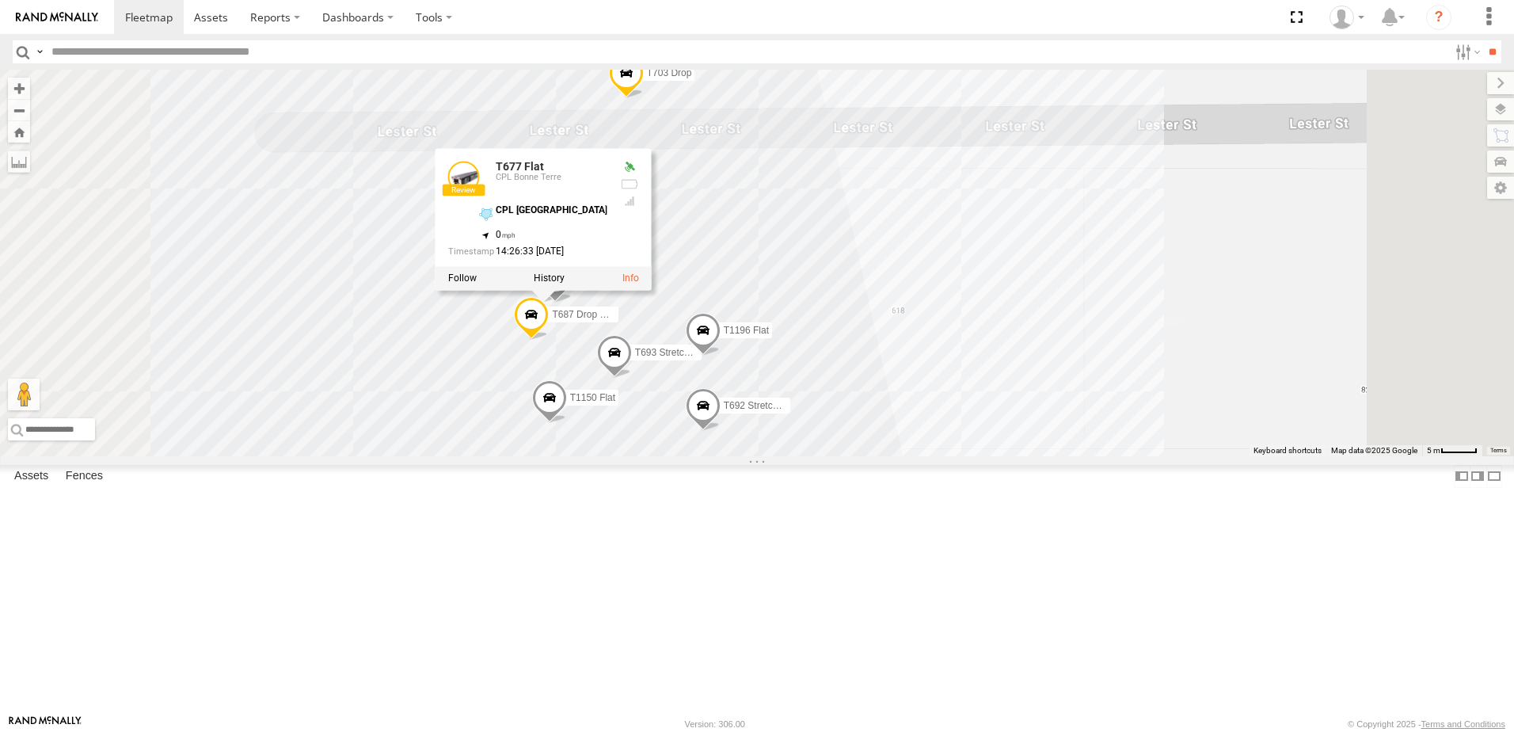
click at [895, 371] on div "T259 Pipe T593 Pipe T1449 Moffett Flat T1439 Pipe T1434 Pipe T1440 Pipe T1175 F…" at bounding box center [757, 263] width 1514 height 386
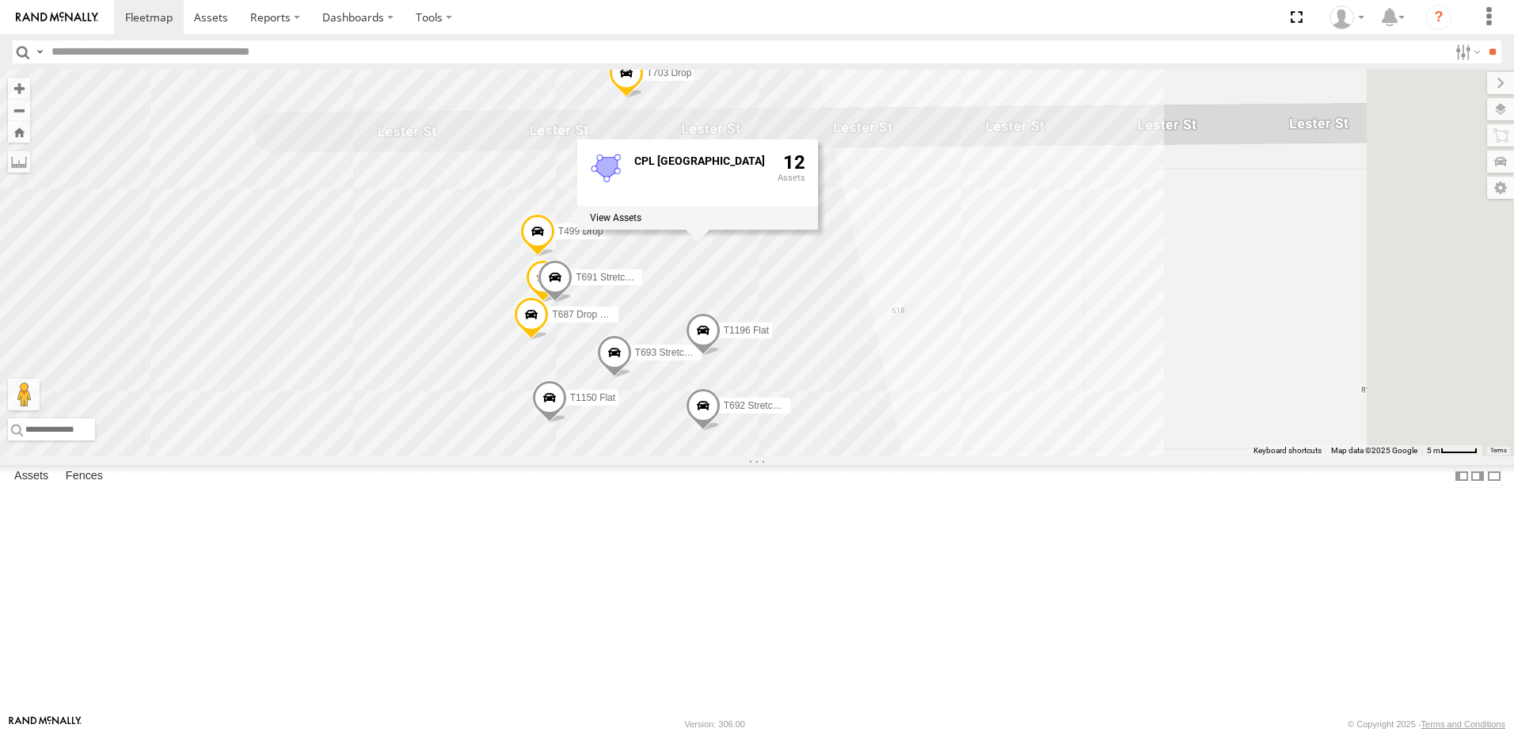
click at [1040, 406] on div "T259 Pipe T593 Pipe T1449 Moffett Flat T1439 Pipe T1434 Pipe T1440 Pipe T1175 F…" at bounding box center [757, 263] width 1514 height 386
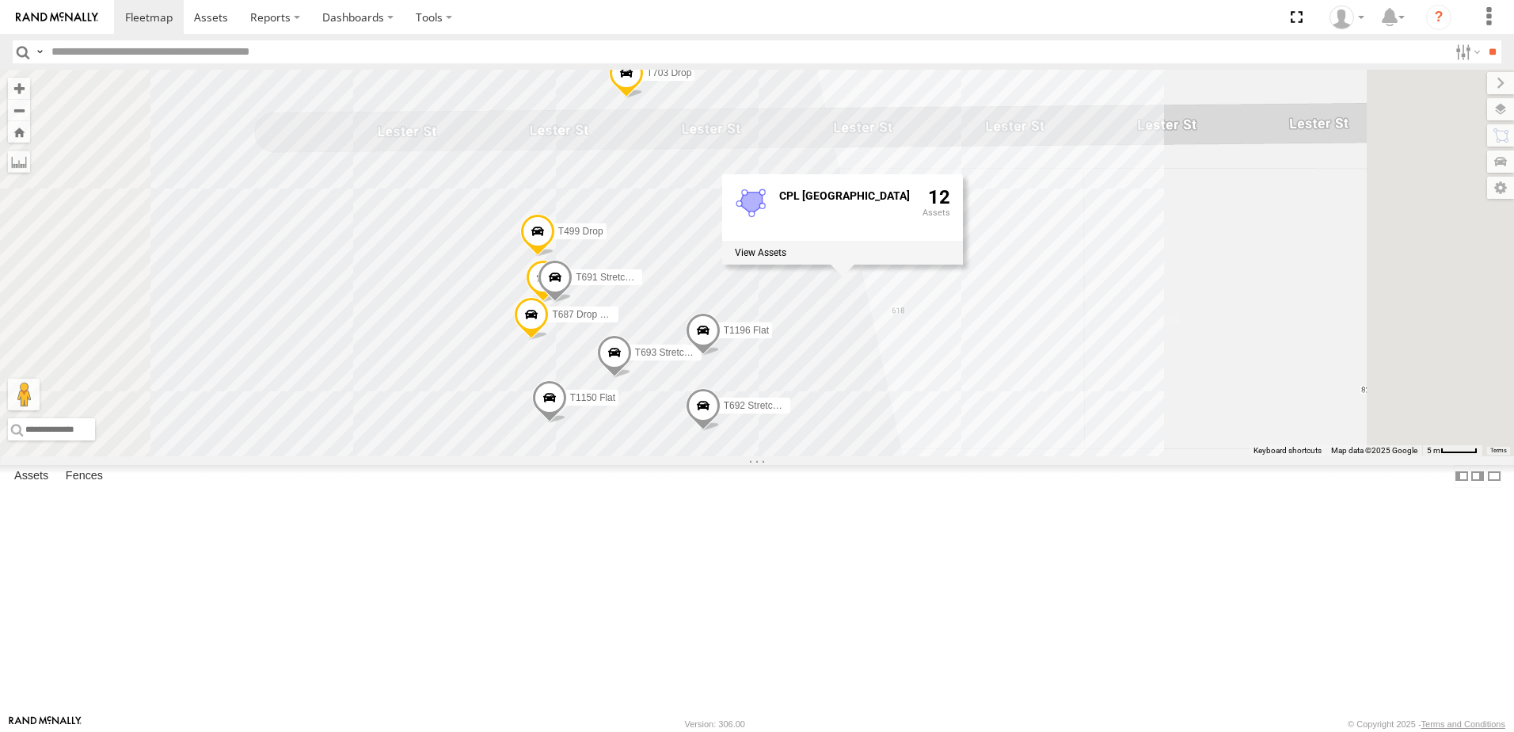
click at [1160, 456] on div "T259 Pipe T593 Pipe T1449 Moffett Flat T1439 Pipe T1434 Pipe T1440 Pipe T1175 F…" at bounding box center [757, 263] width 1514 height 386
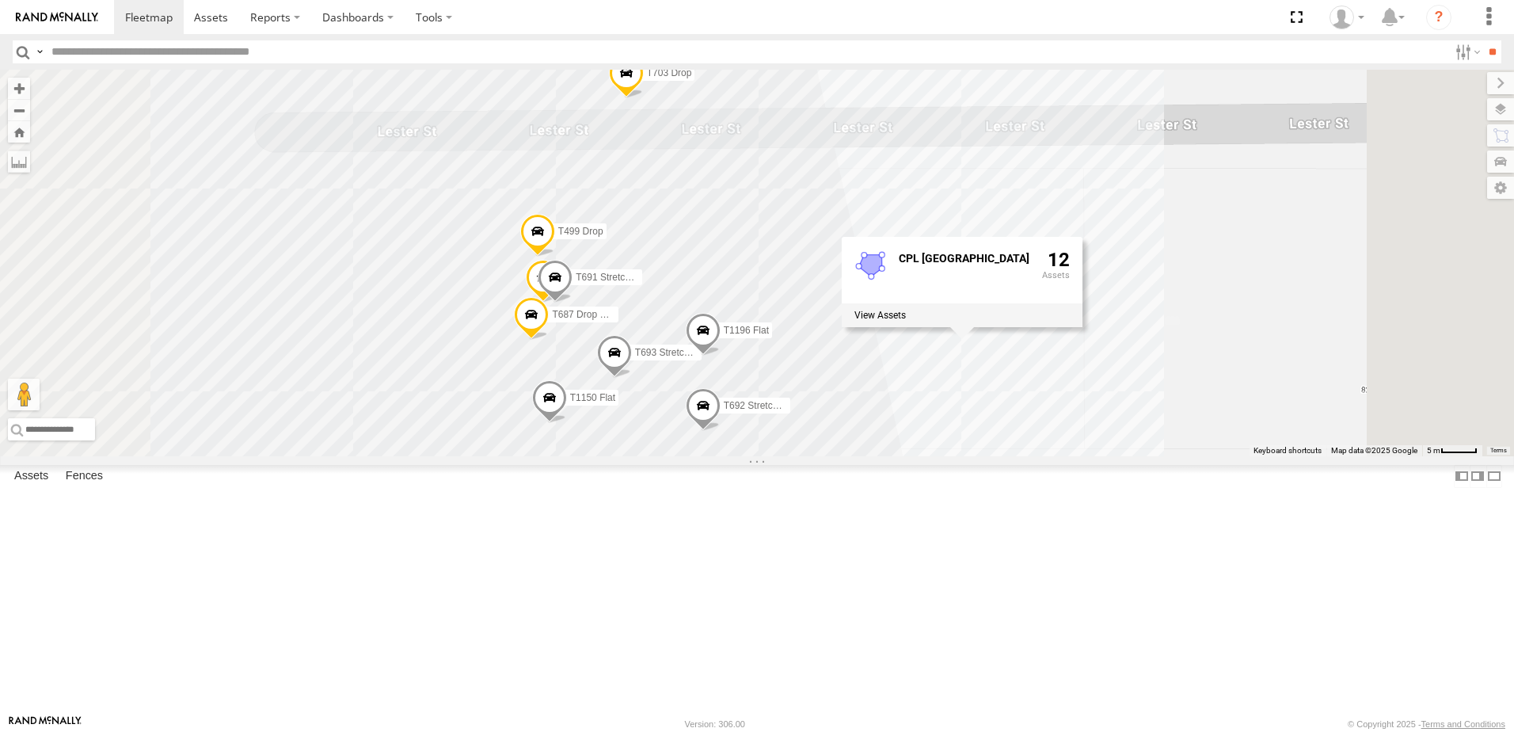
drag, startPoint x: 583, startPoint y: 519, endPoint x: 704, endPoint y: 511, distance: 121.4
click at [686, 456] on div "T259 Pipe T593 Pipe T1449 Moffett Flat T1439 Pipe T1434 Pipe T1440 Pipe T1175 F…" at bounding box center [757, 263] width 1514 height 386
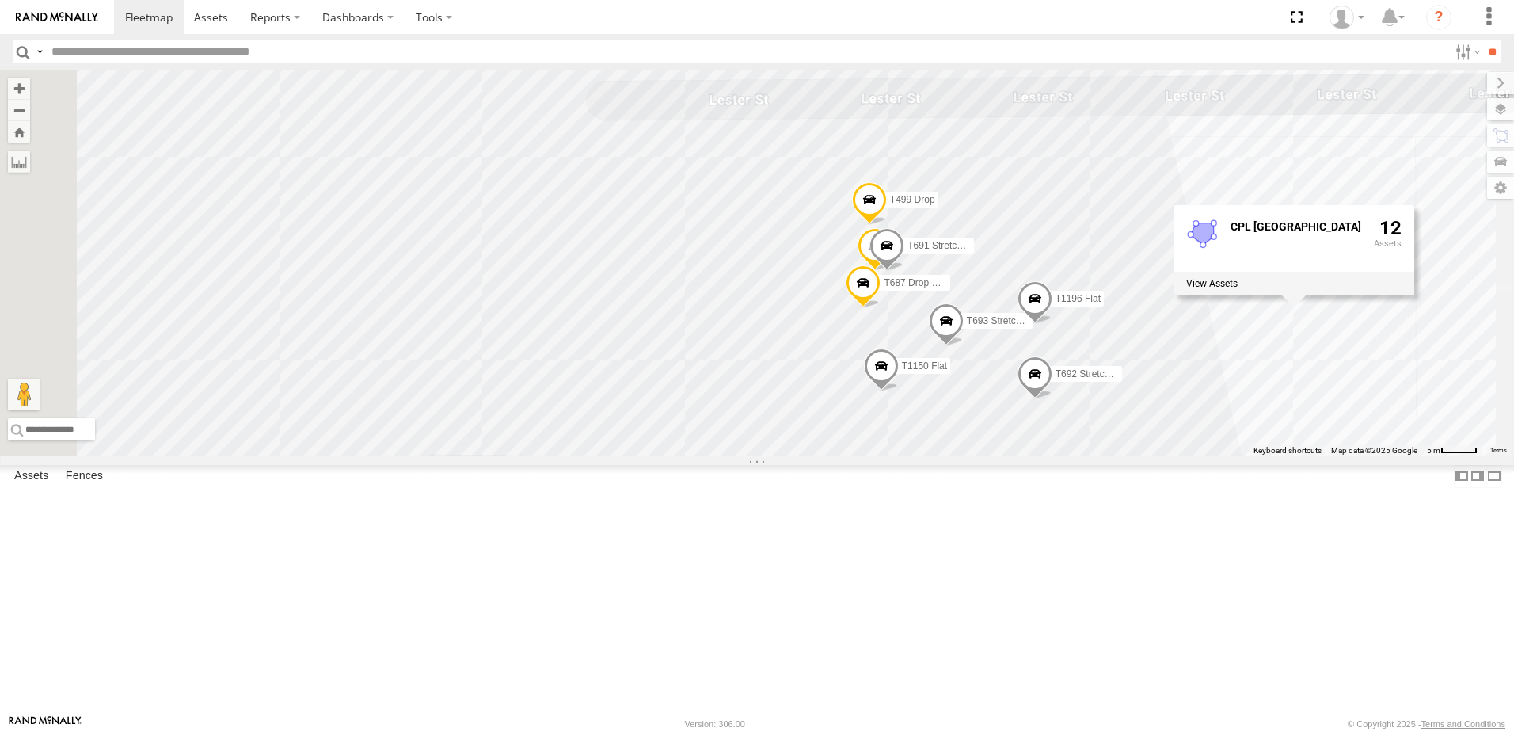
drag, startPoint x: 652, startPoint y: 482, endPoint x: 759, endPoint y: 487, distance: 107.8
click at [735, 456] on div "T259 Pipe T593 Pipe T1449 Moffett Flat T1439 Pipe T1434 Pipe T1440 Pipe T1175 F…" at bounding box center [757, 263] width 1514 height 386
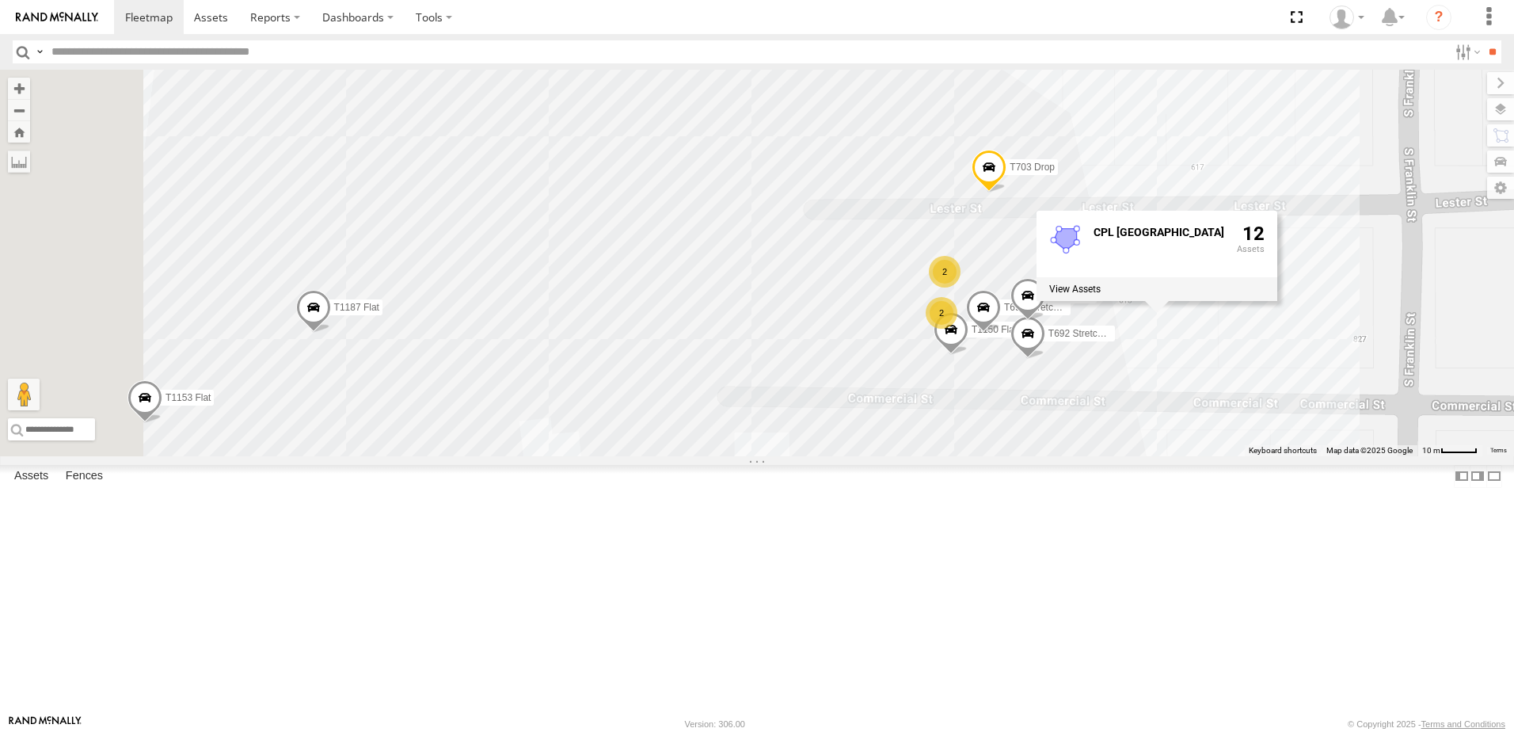
drag, startPoint x: 680, startPoint y: 537, endPoint x: 817, endPoint y: 485, distance: 146.6
click at [812, 456] on div "T259 Pipe T593 Pipe T1449 Moffett Flat T1439 Pipe T1434 Pipe T1440 Pipe T1175 F…" at bounding box center [757, 263] width 1514 height 386
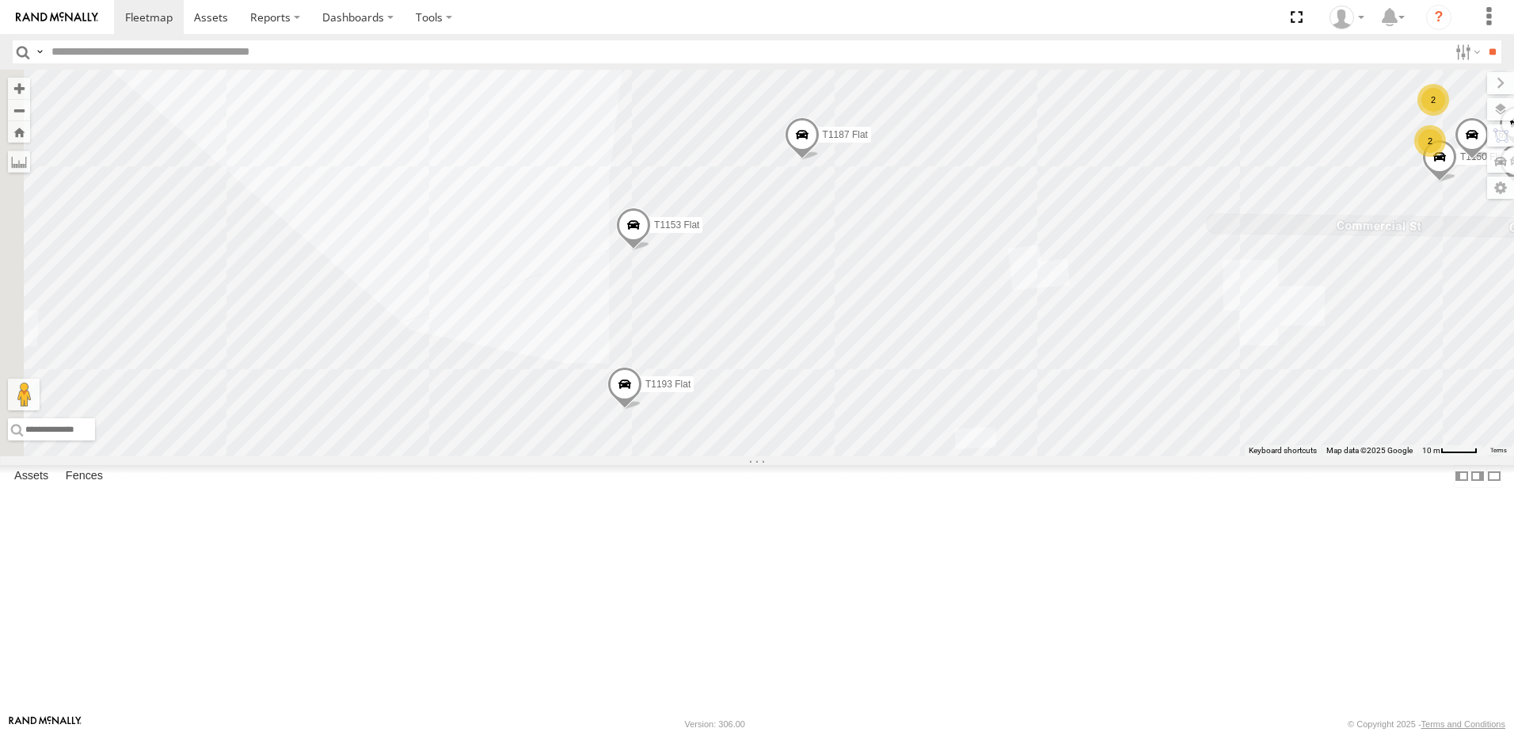
drag, startPoint x: 1300, startPoint y: 557, endPoint x: 1203, endPoint y: 485, distance: 120.0
click at [1227, 456] on div "T259 Pipe T593 Pipe T1449 Moffett Flat T1439 Pipe T1434 Pipe T1440 Pipe T1175 F…" at bounding box center [757, 263] width 1514 height 386
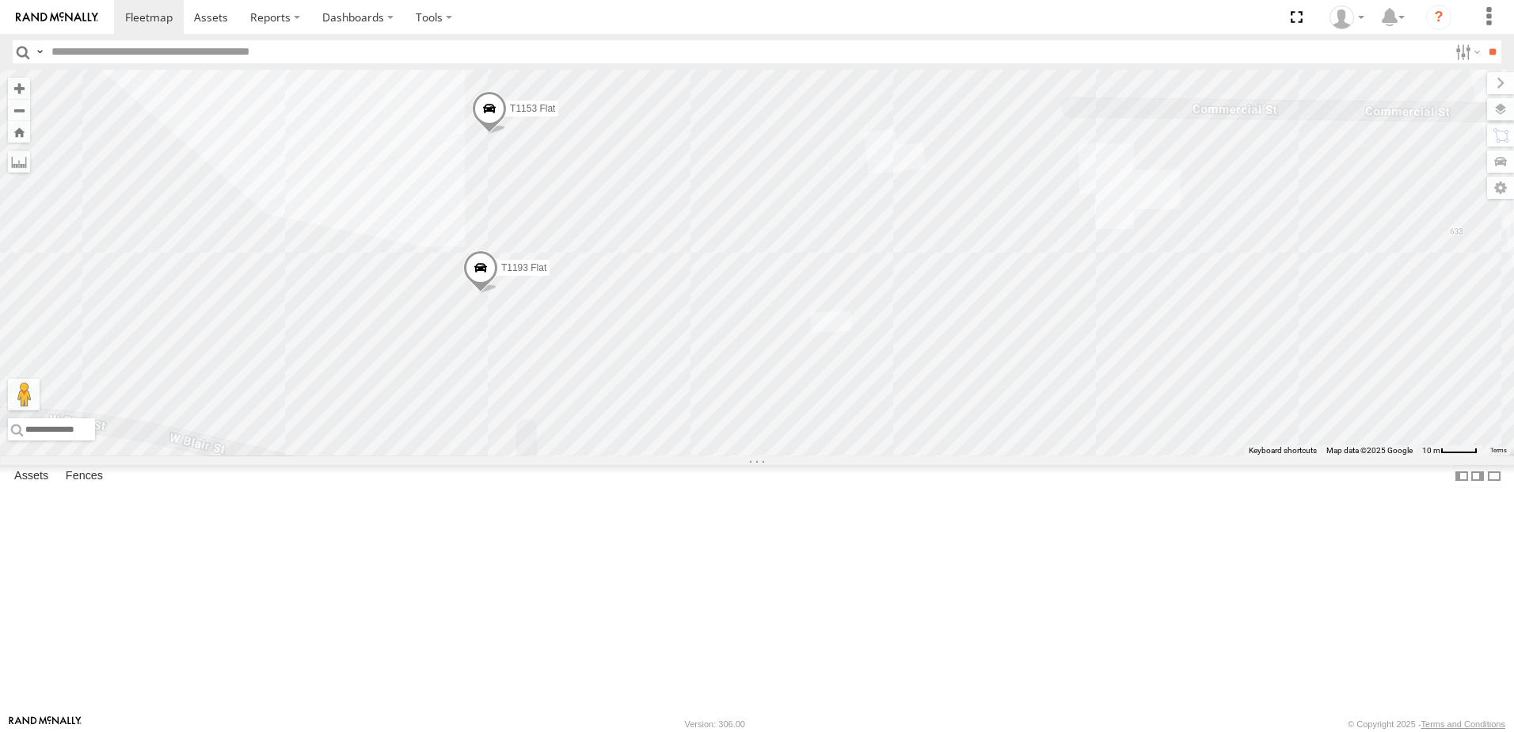
drag, startPoint x: 1221, startPoint y: 387, endPoint x: 1133, endPoint y: 405, distance: 89.6
click at [1152, 405] on div "T259 Pipe T593 Pipe T1449 Moffett Flat T1439 Pipe T1434 Pipe T1440 Pipe T1175 F…" at bounding box center [757, 263] width 1514 height 386
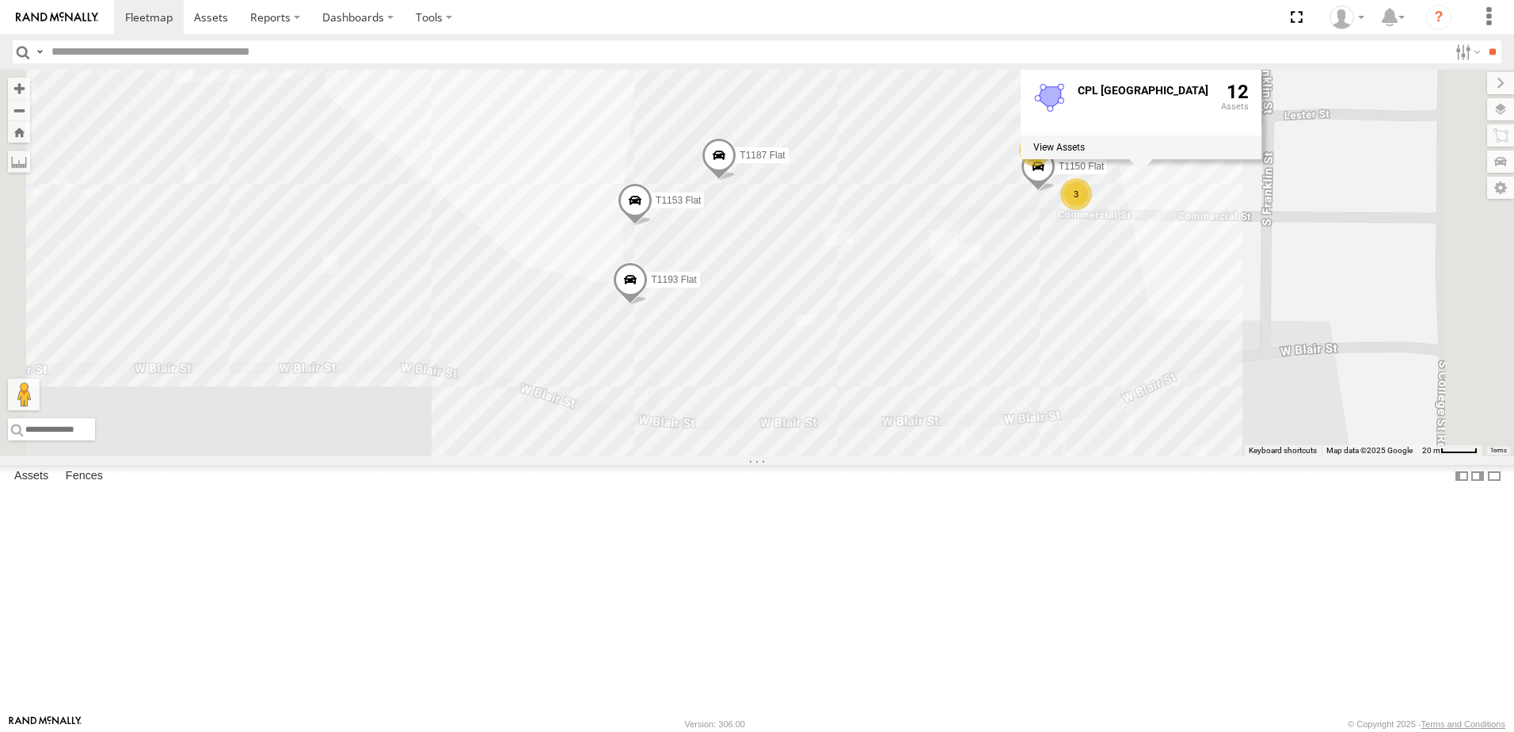
drag, startPoint x: 1132, startPoint y: 427, endPoint x: 1056, endPoint y: 435, distance: 76.4
click at [1061, 434] on div "T259 Pipe T593 Pipe T1449 Moffett Flat T1439 Pipe T1434 Pipe T1440 Pipe T1175 F…" at bounding box center [757, 263] width 1514 height 386
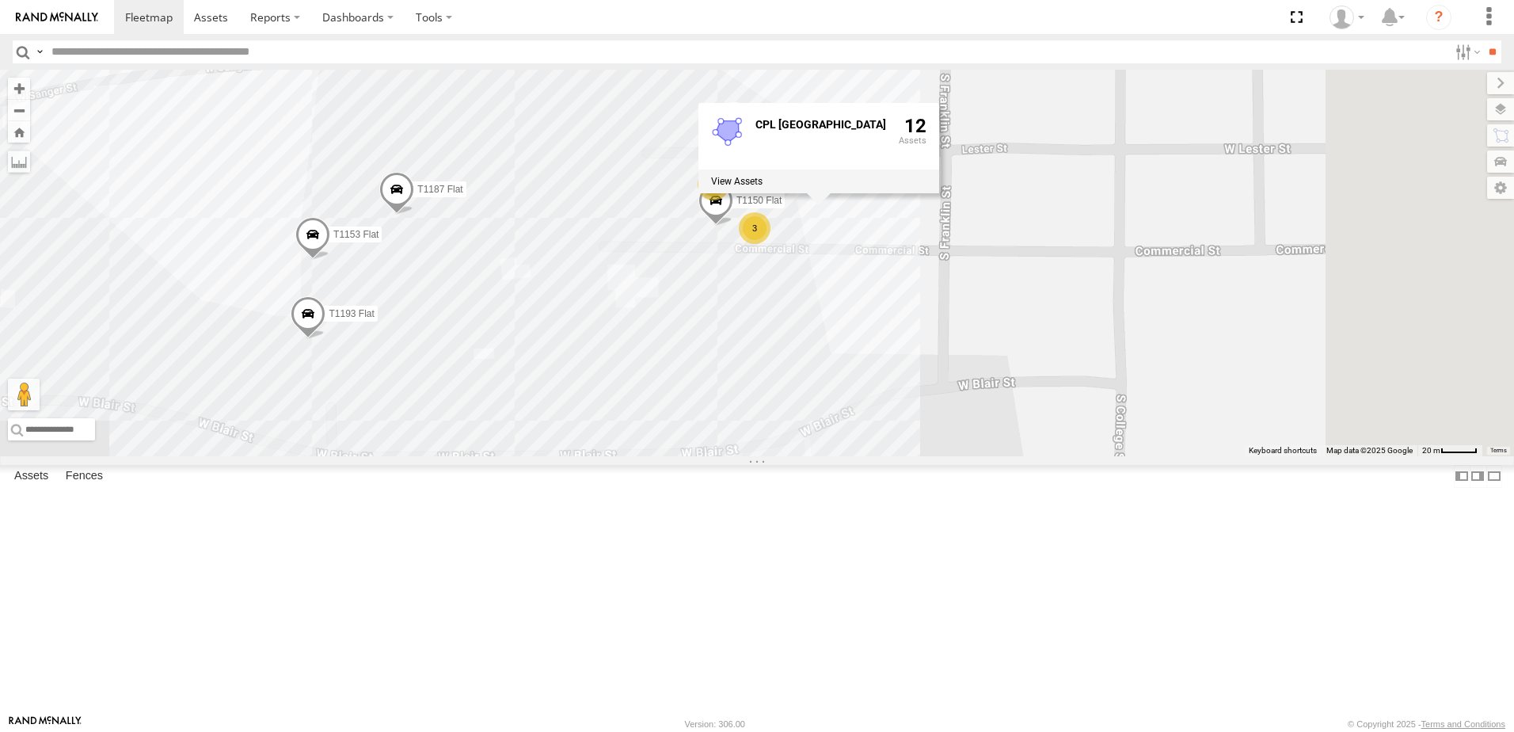
click at [827, 374] on div "T259 Pipe T593 Pipe T1449 Moffett Flat T1439 Pipe T1434 Pipe T1440 Pipe T1175 F…" at bounding box center [757, 263] width 1514 height 386
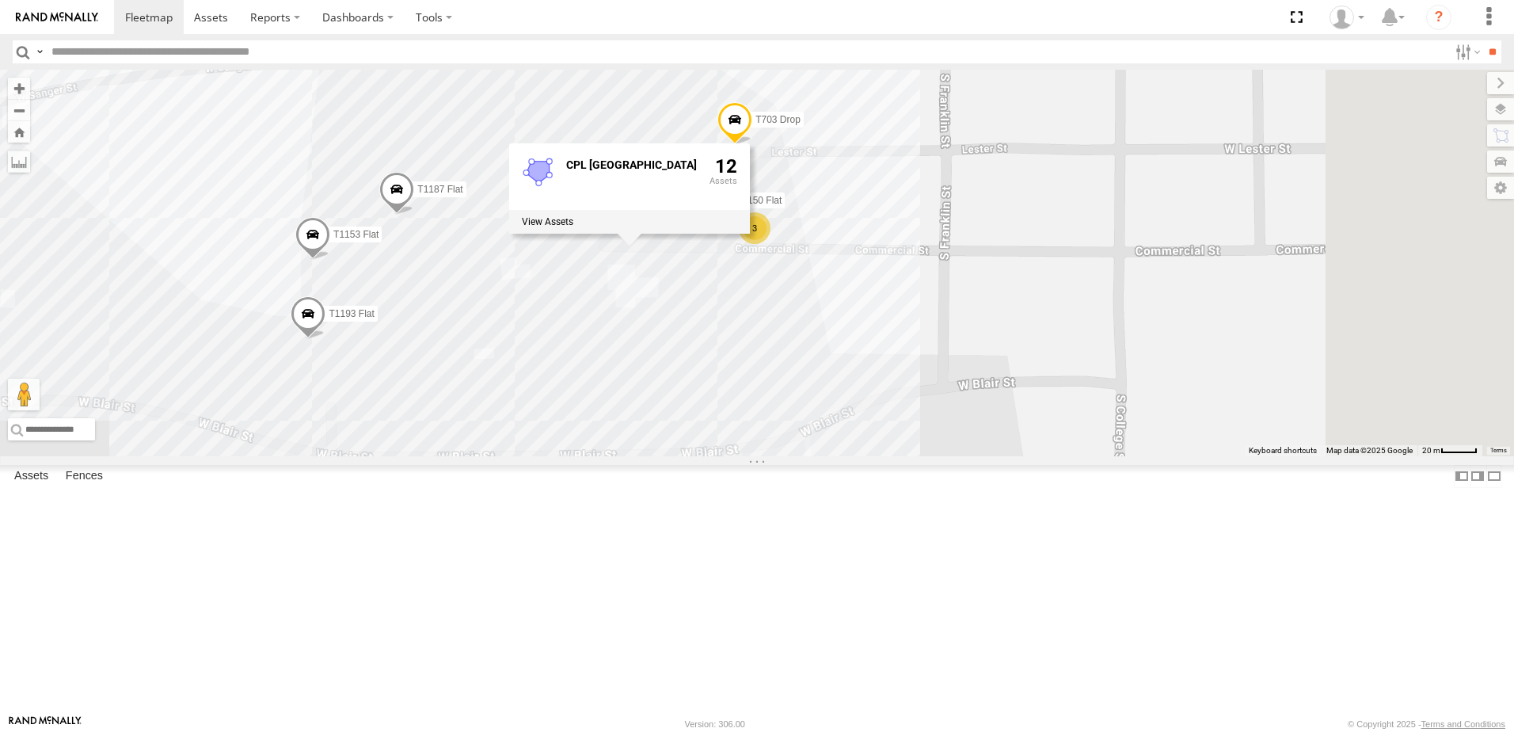
click at [838, 414] on div "T259 Pipe T593 Pipe T1449 Moffett Flat T1439 Pipe T1434 Pipe T1440 Pipe T1175 F…" at bounding box center [757, 263] width 1514 height 386
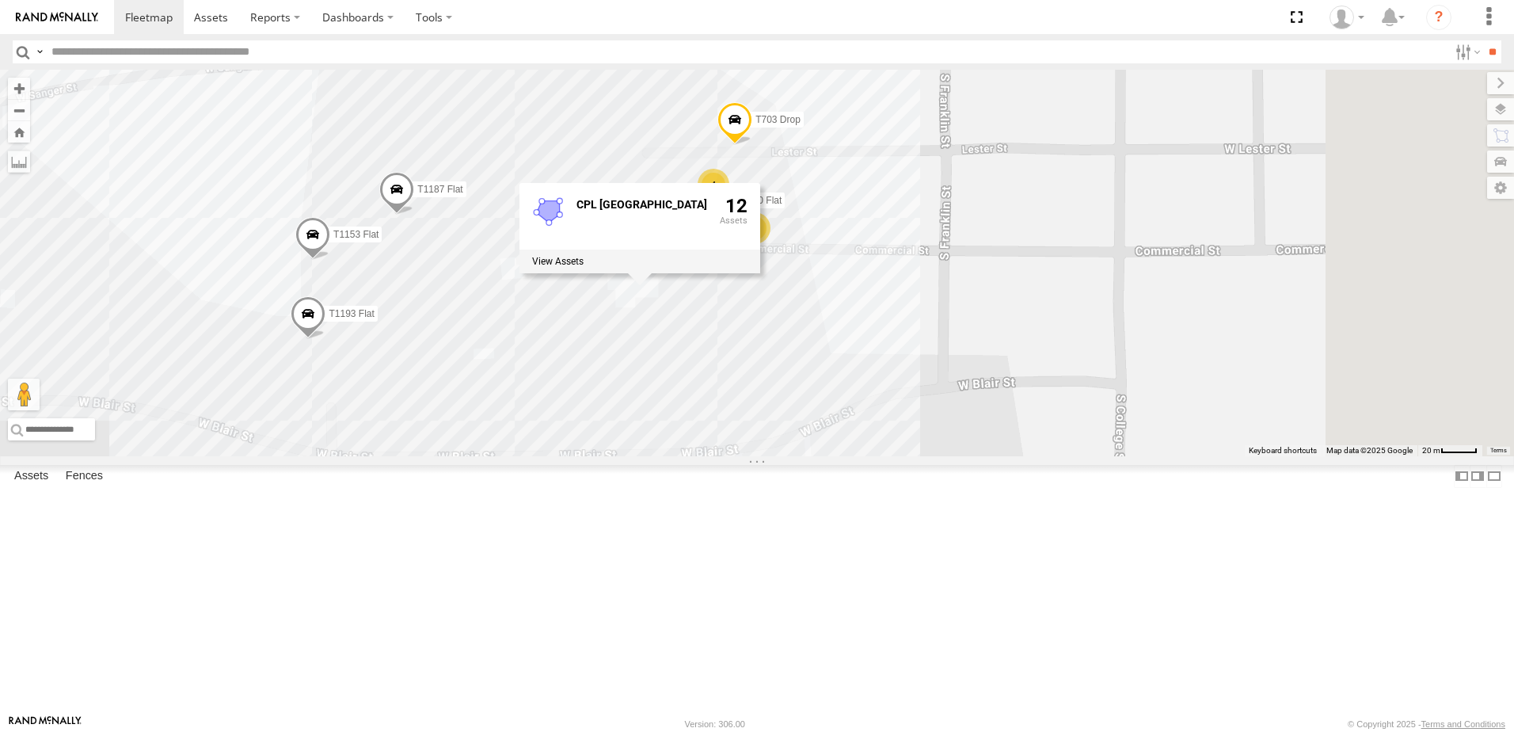
click at [888, 443] on div "T259 Pipe T593 Pipe T1449 Moffett Flat T1439 Pipe T1434 Pipe T1440 Pipe T1175 F…" at bounding box center [757, 263] width 1514 height 386
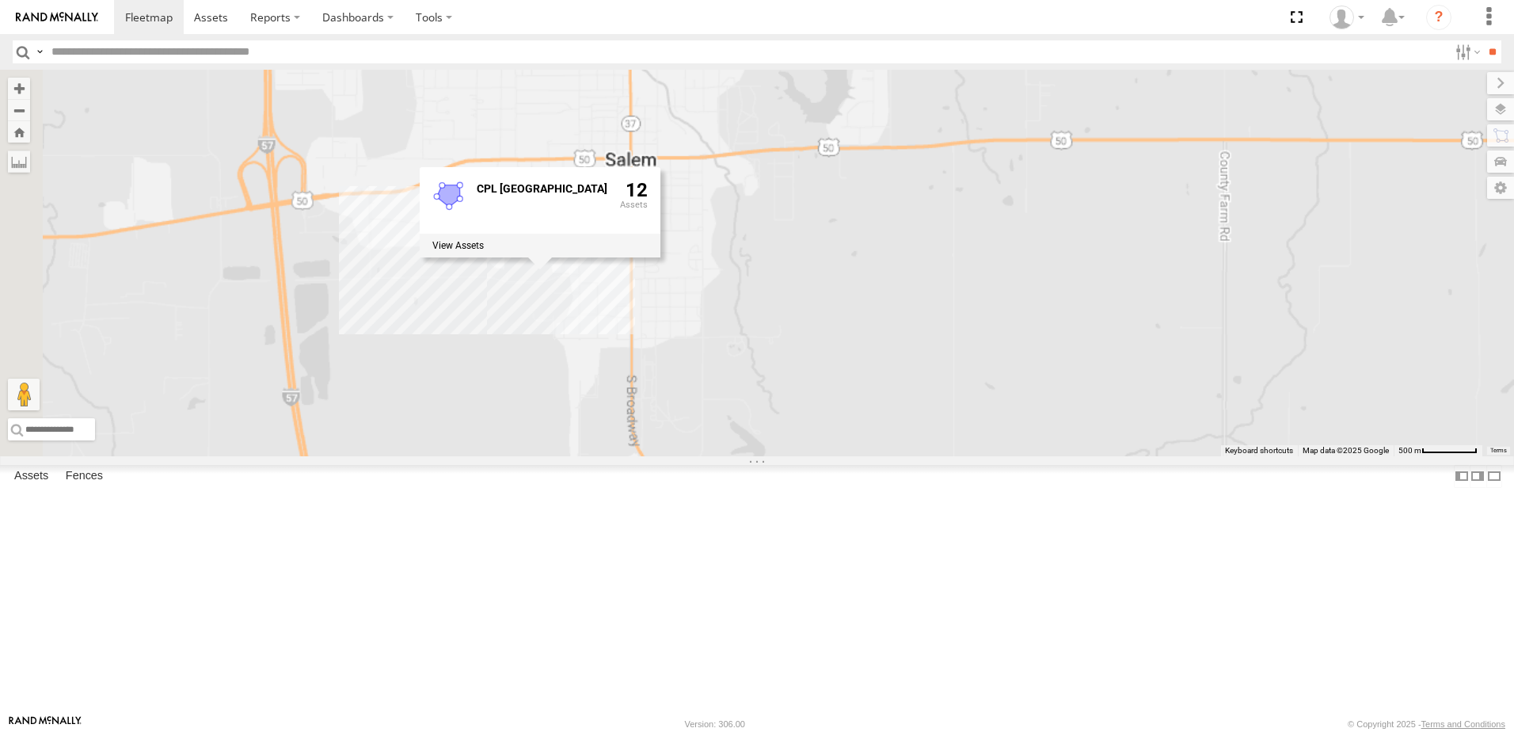
click at [669, 456] on div "T259 Pipe T593 Pipe T1449 Moffett Flat T1439 Pipe T1434 Pipe T1440 Pipe T1175 F…" at bounding box center [757, 263] width 1514 height 386
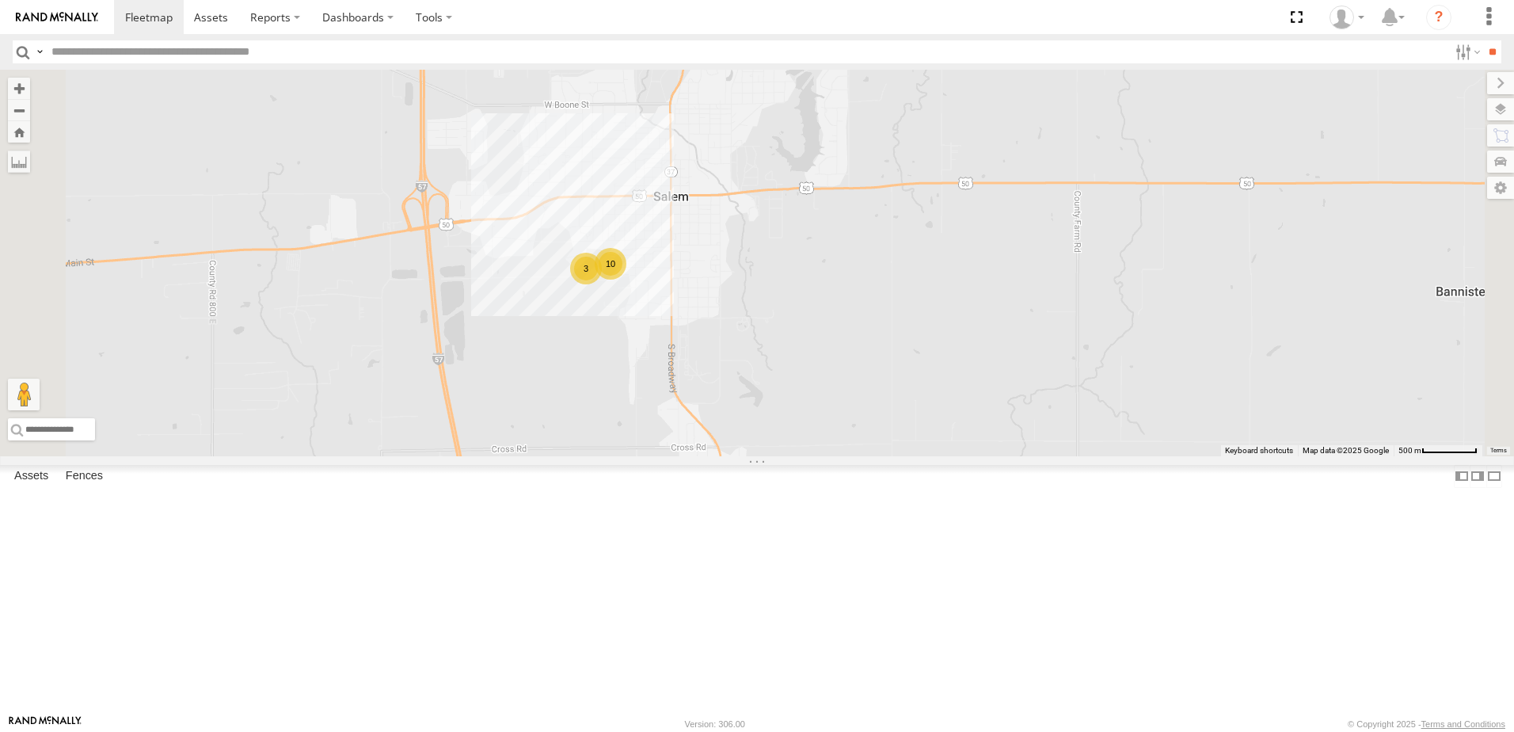
drag, startPoint x: 657, startPoint y: 485, endPoint x: 783, endPoint y: 483, distance: 125.9
click at [782, 456] on div "T259 Pipe T593 Pipe T1449 Moffett Flat T1439 Pipe T1434 Pipe T1440 Pipe T1175 F…" at bounding box center [757, 263] width 1514 height 386
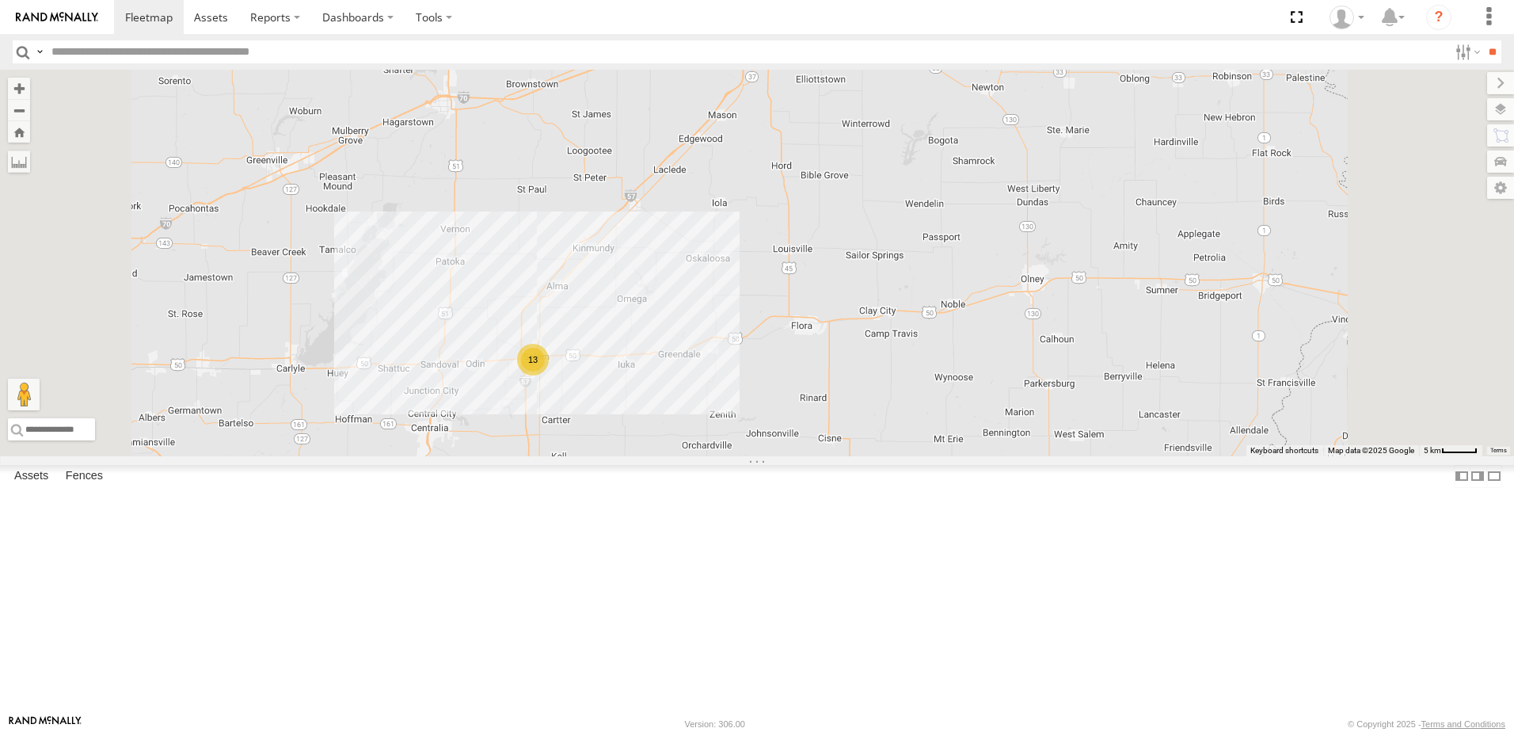
drag, startPoint x: 685, startPoint y: 330, endPoint x: 713, endPoint y: 373, distance: 50.9
click at [713, 373] on div "T259 Pipe T593 Pipe T1449 Moffett Flat T1439 Pipe T1434 Pipe T1440 Pipe T1175 F…" at bounding box center [757, 263] width 1514 height 386
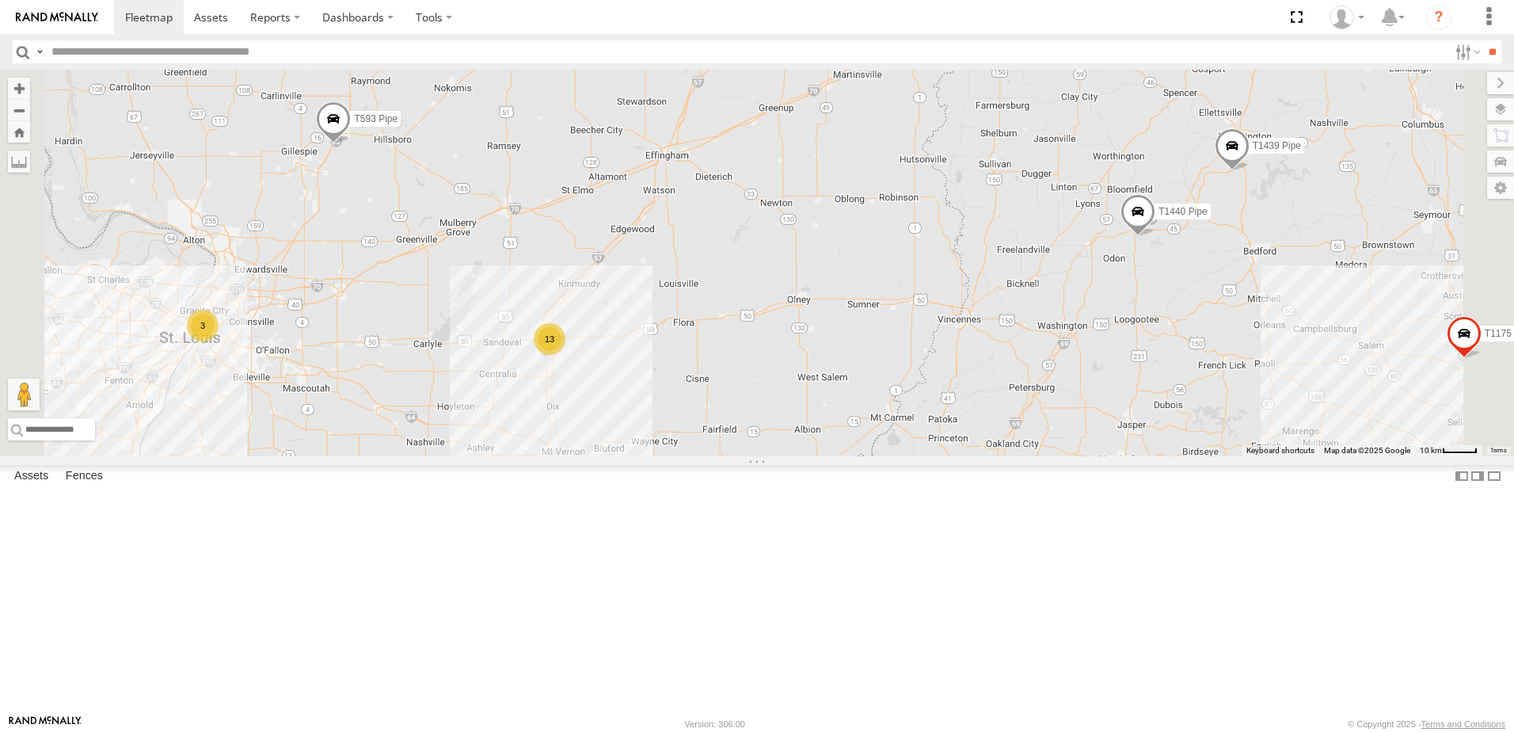
drag, startPoint x: 675, startPoint y: 346, endPoint x: 732, endPoint y: 378, distance: 64.9
click at [732, 378] on div "T259 Pipe T593 Pipe T1449 Moffett Flat T1439 Pipe T1434 Pipe T1440 Pipe T1175 F…" at bounding box center [757, 263] width 1514 height 386
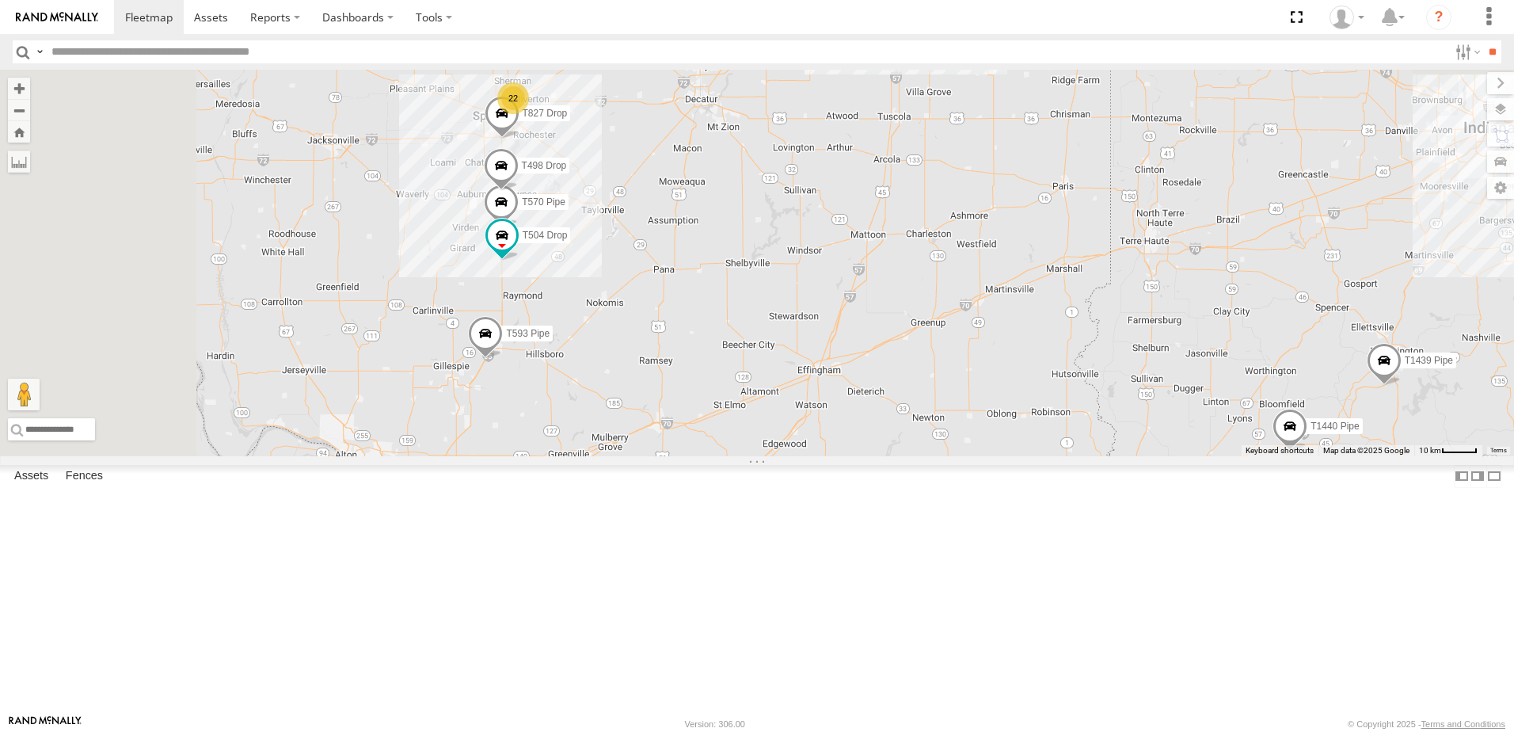
drag, startPoint x: 831, startPoint y: 231, endPoint x: 857, endPoint y: 395, distance: 166.1
click at [857, 386] on div "T259 Pipe T593 Pipe T1449 Moffett Flat T1439 Pipe T1434 Pipe T1440 Pipe T1175 F…" at bounding box center [757, 263] width 1514 height 386
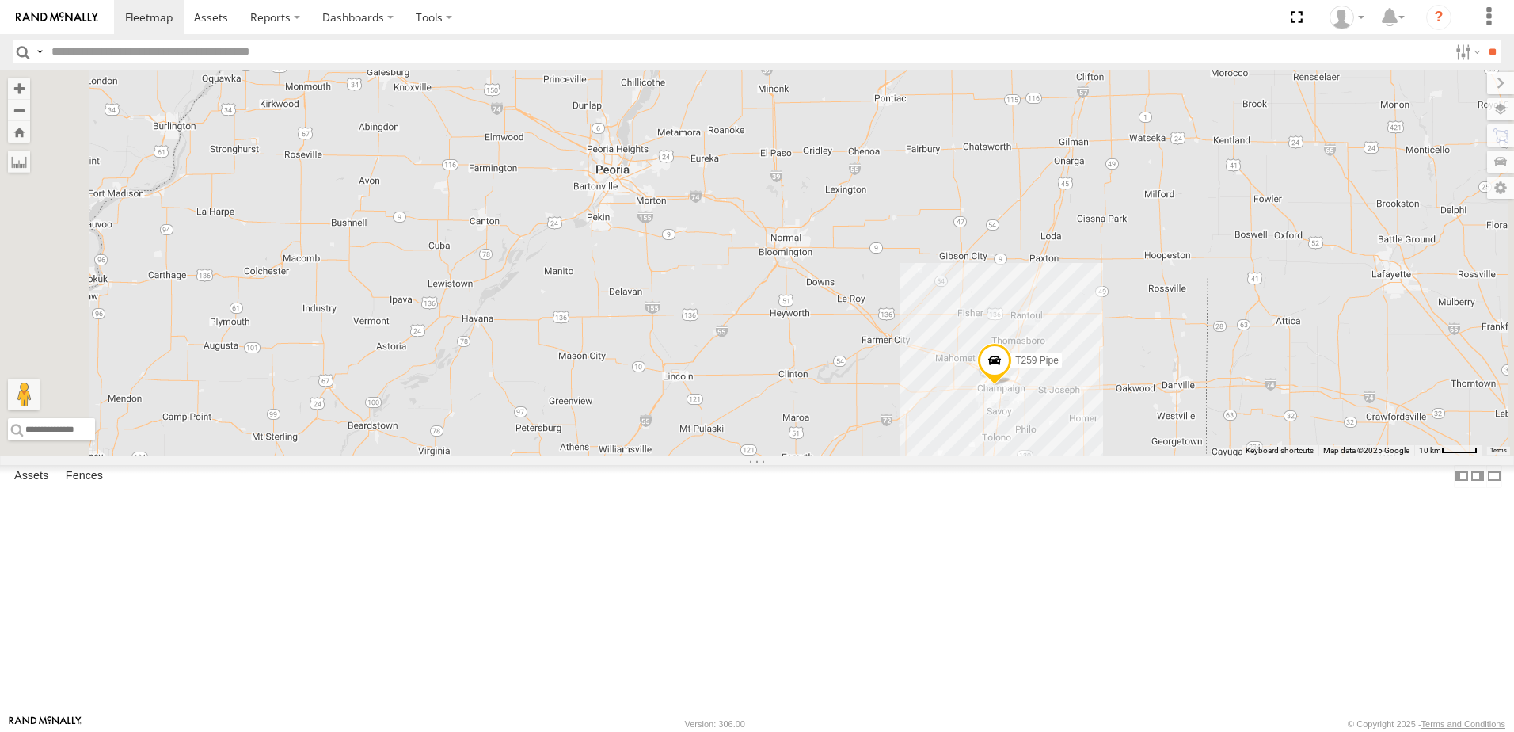
drag, startPoint x: 693, startPoint y: 298, endPoint x: 754, endPoint y: 417, distance: 134.2
click at [753, 413] on div "T259 Pipe T593 Pipe T1449 Moffett Flat T1439 Pipe T1434 Pipe T1440 Pipe T1175 F…" at bounding box center [757, 263] width 1514 height 386
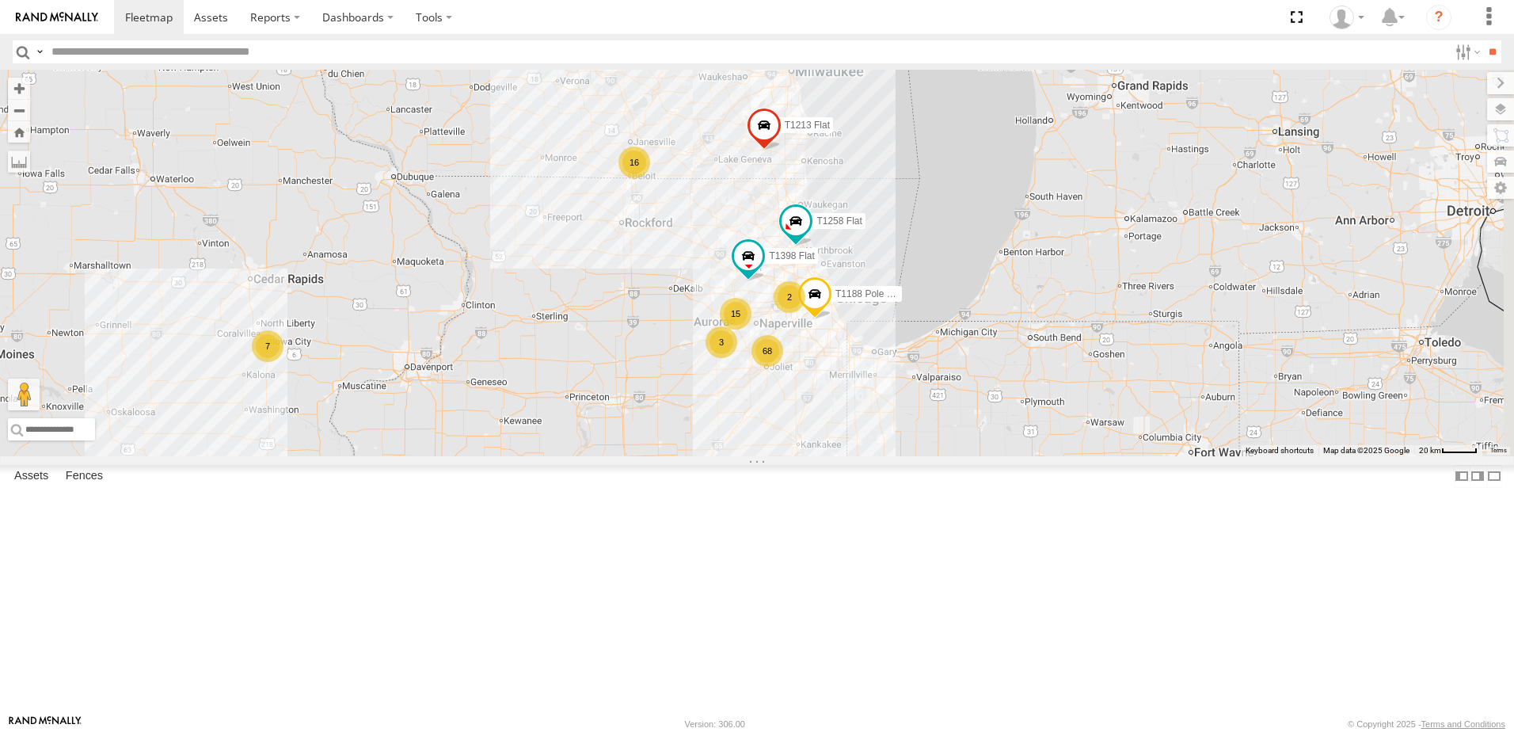
drag, startPoint x: 866, startPoint y: 276, endPoint x: 827, endPoint y: 439, distance: 167.8
click at [800, 456] on div "T259 Pipe T593 Pipe T1449 Moffett Flat T1258 Flat T1439 Pipe T1440 Pipe T1175 F…" at bounding box center [757, 263] width 1514 height 386
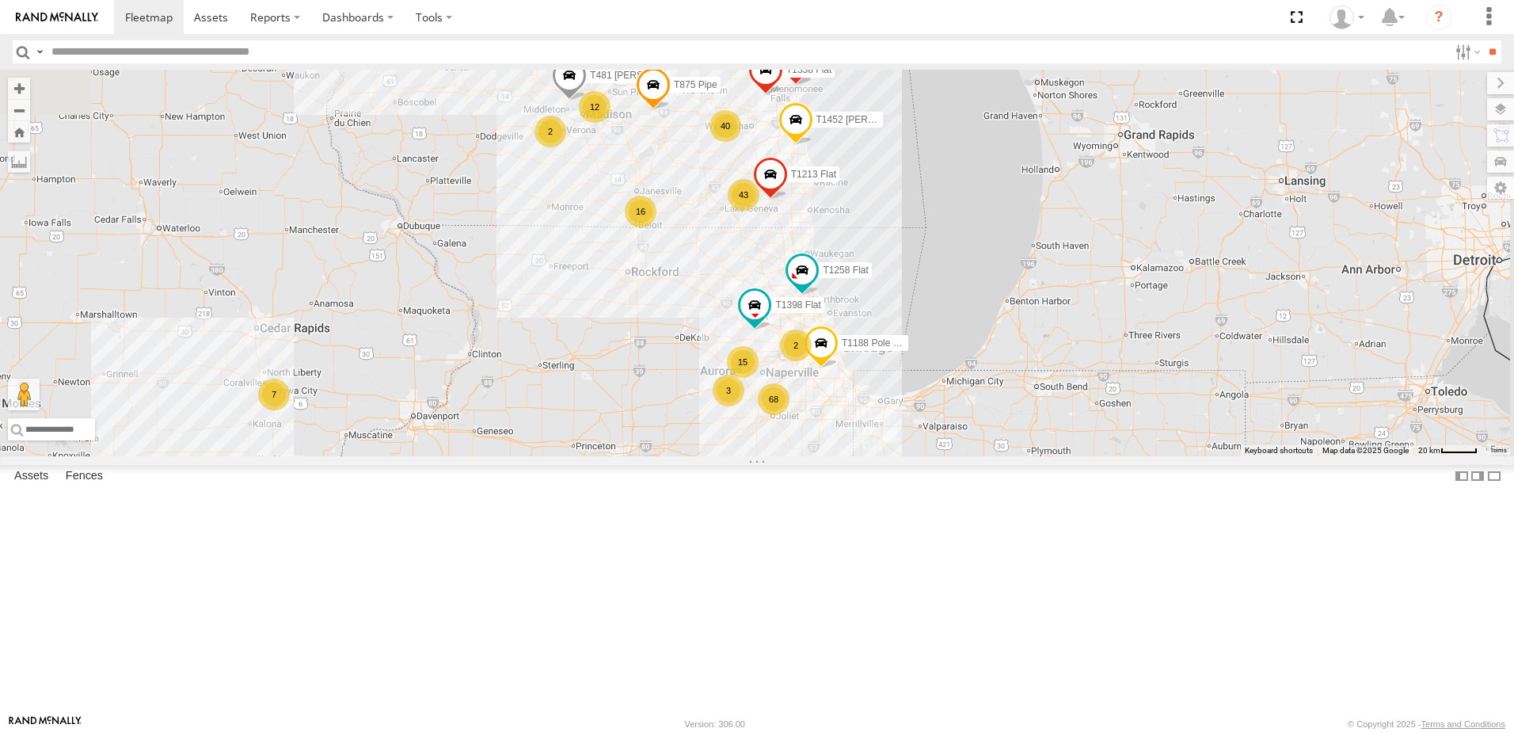
drag, startPoint x: 790, startPoint y: 382, endPoint x: 781, endPoint y: 400, distance: 20.5
click at [781, 399] on div "T259 Pipe T593 Pipe T1449 Moffett Flat T1258 Flat T1439 Pipe T1440 Pipe T1175 F…" at bounding box center [757, 263] width 1514 height 386
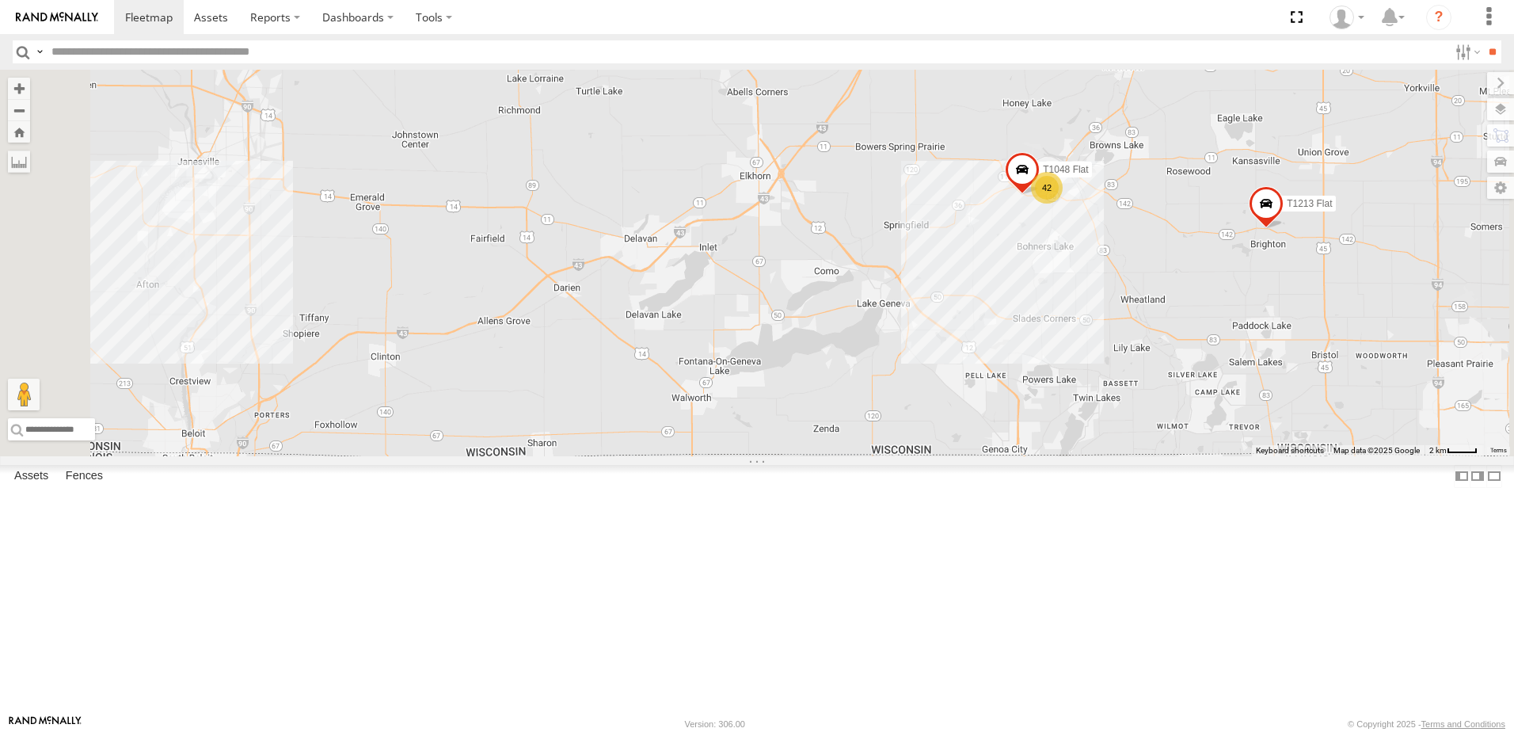
drag, startPoint x: 826, startPoint y: 464, endPoint x: 837, endPoint y: 458, distance: 12.8
click at [837, 456] on div "T259 Pipe T593 Pipe T1449 Moffett Flat T1258 Flat T1439 Pipe T1440 Pipe T1175 F…" at bounding box center [757, 263] width 1514 height 386
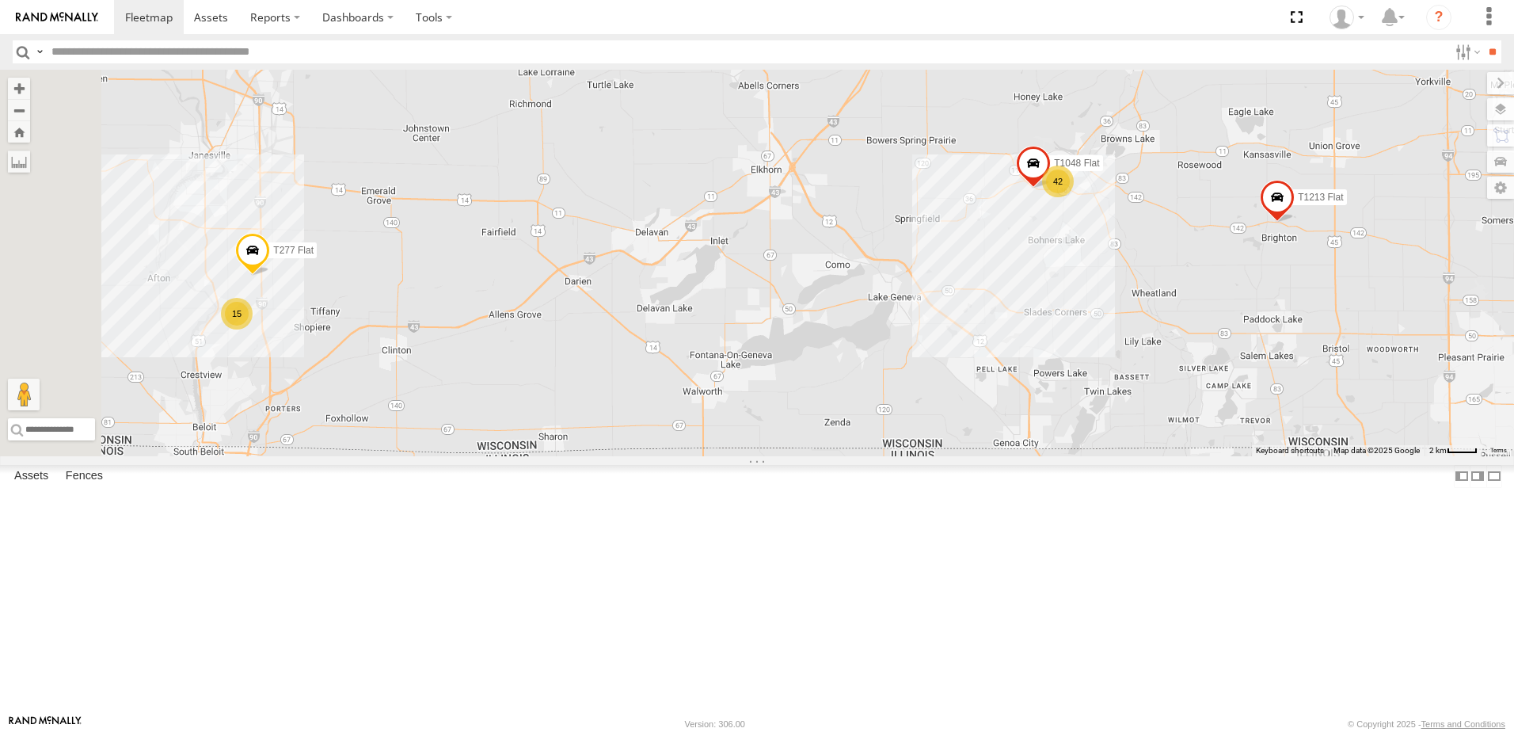
click at [890, 443] on div "T259 Pipe T593 Pipe T1449 Moffett Flat T1258 Flat T1439 Pipe T1440 Pipe T1175 F…" at bounding box center [757, 263] width 1514 height 386
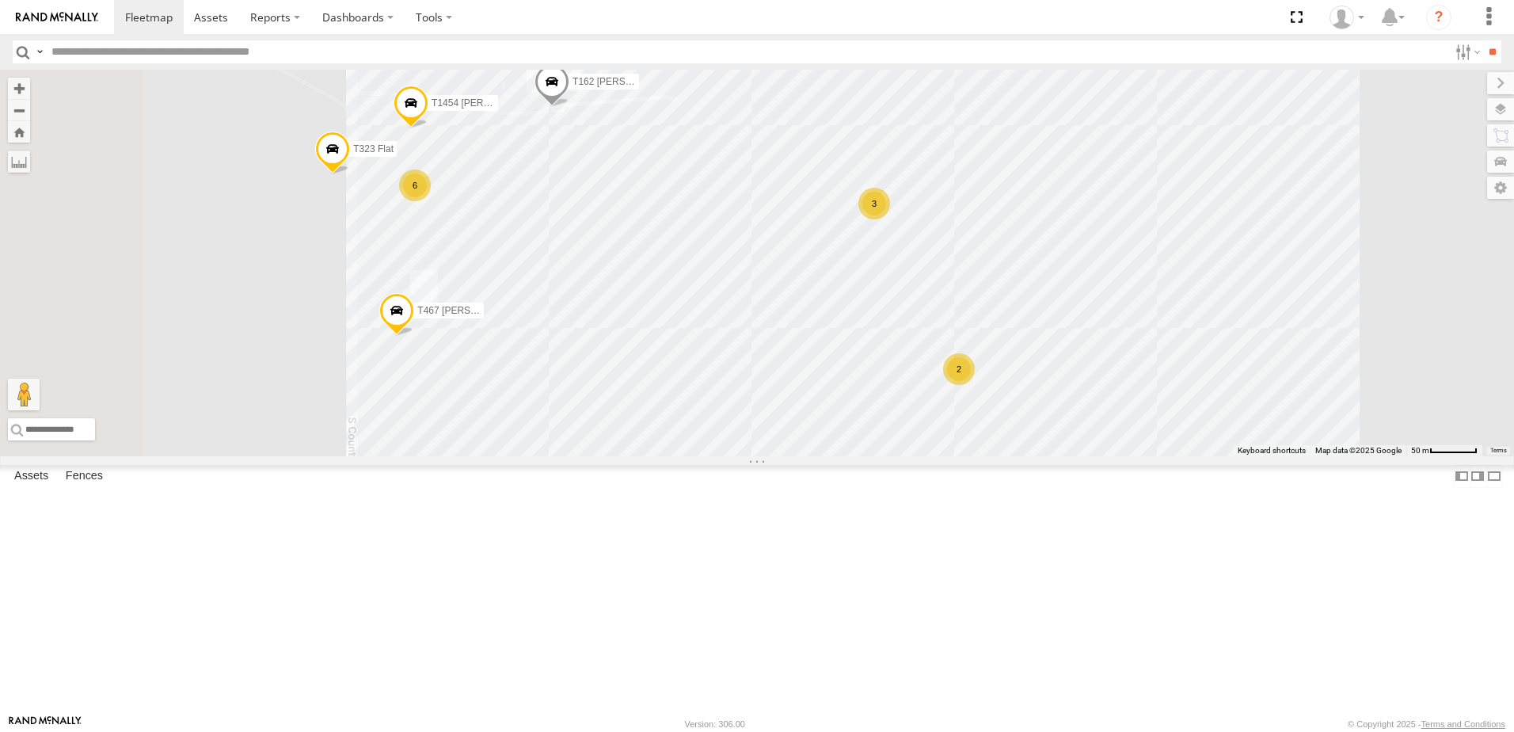
drag, startPoint x: 632, startPoint y: 243, endPoint x: 836, endPoint y: 460, distance: 298.0
click at [836, 456] on div "T259 Pipe T593 Pipe T1449 Moffett Flat T1258 Flat T1439 Pipe T1440 Pipe T1175 F…" at bounding box center [757, 263] width 1514 height 386
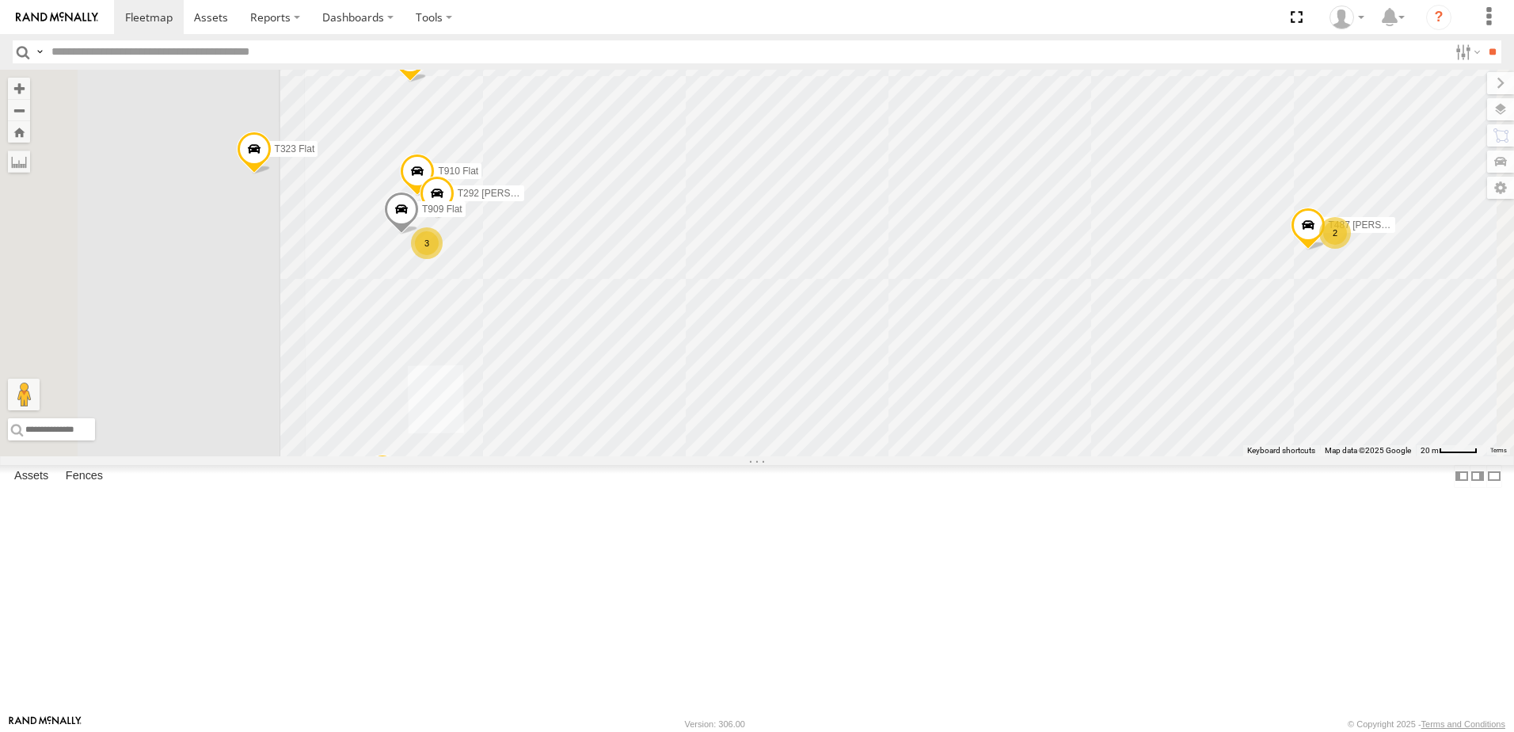
drag, startPoint x: 714, startPoint y: 424, endPoint x: 794, endPoint y: 439, distance: 81.2
click at [794, 439] on div "T259 Pipe T593 Pipe T1449 Moffett Flat T1258 Flat T1439 Pipe T1440 Pipe T1175 F…" at bounding box center [757, 263] width 1514 height 386
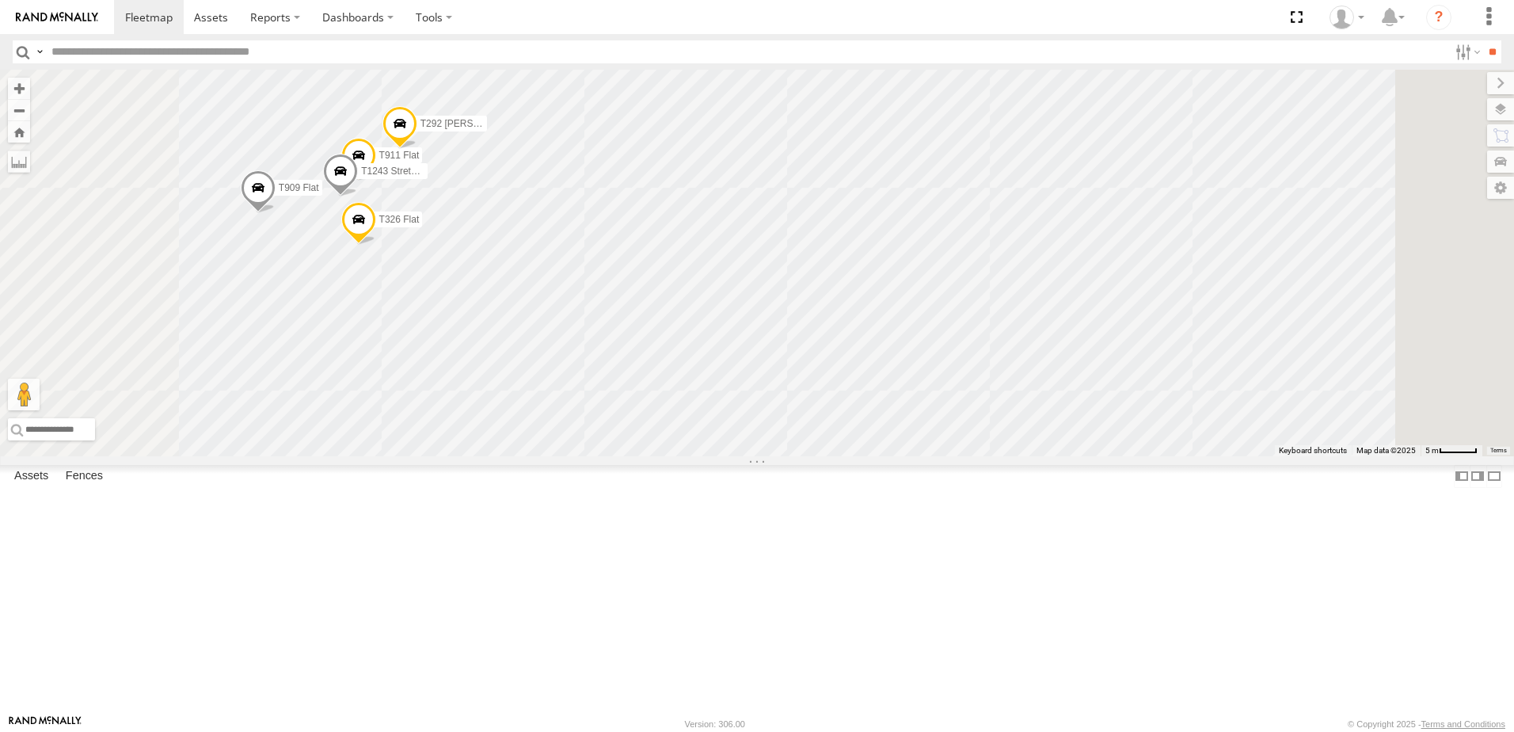
drag, startPoint x: 654, startPoint y: 407, endPoint x: 691, endPoint y: 386, distance: 42.5
click at [691, 386] on div "T259 Pipe T593 Pipe T1449 Moffett Flat T1258 Flat T1439 Pipe T1440 Pipe T1175 F…" at bounding box center [757, 263] width 1514 height 386
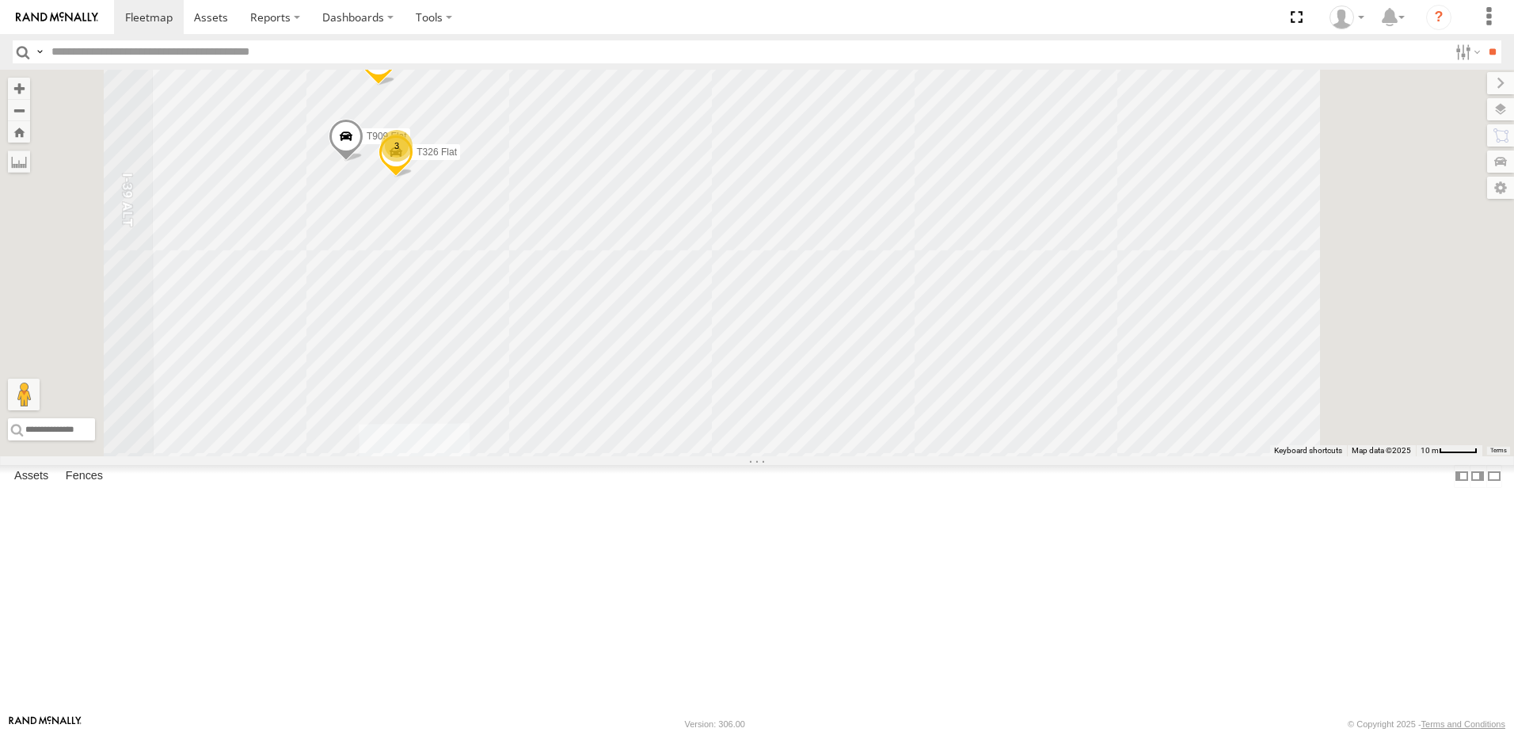
drag, startPoint x: 768, startPoint y: 492, endPoint x: 762, endPoint y: 462, distance: 31.4
click at [765, 456] on div "T259 Pipe T593 Pipe T1449 Moffett Flat T1258 Flat T1439 Pipe T1440 Pipe T1175 F…" at bounding box center [757, 263] width 1514 height 386
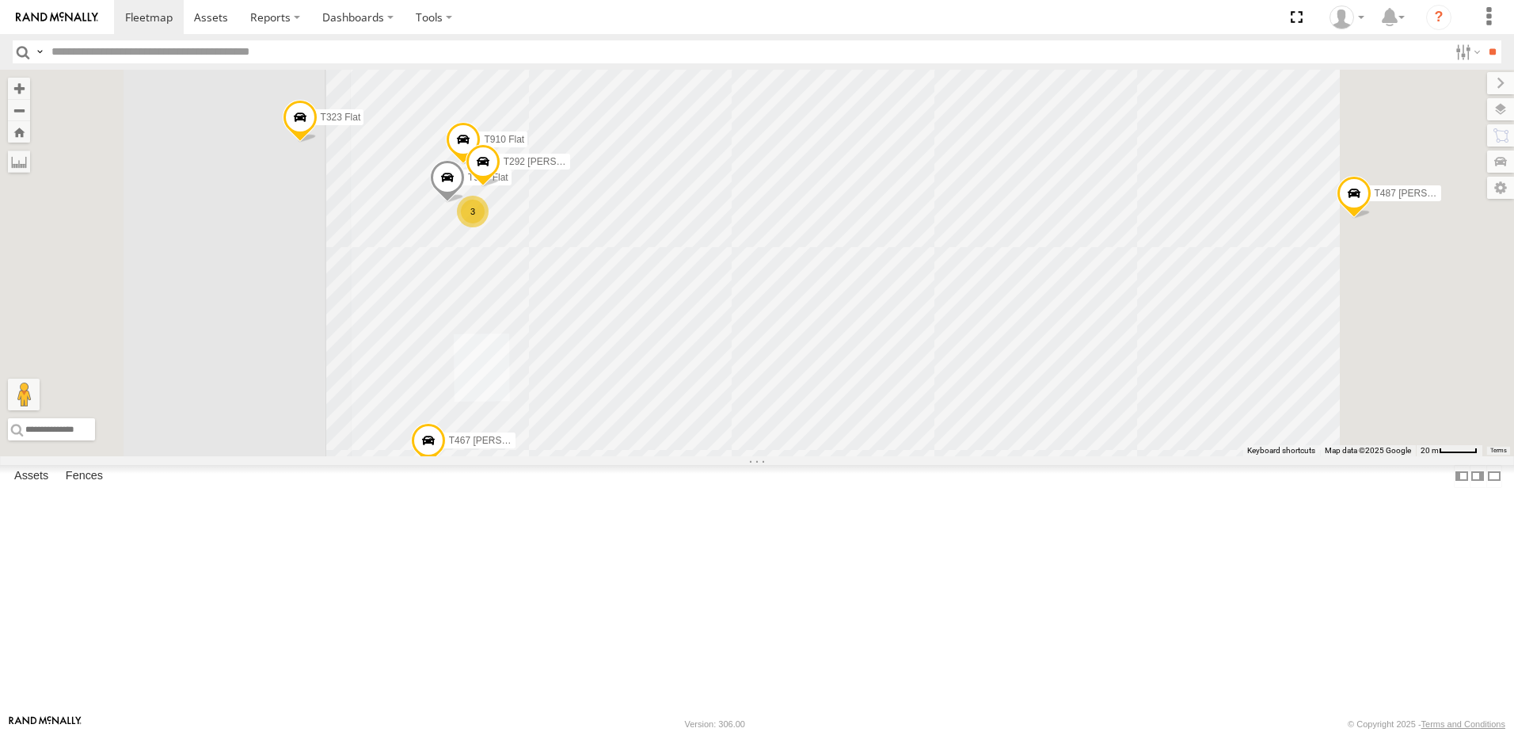
drag, startPoint x: 973, startPoint y: 359, endPoint x: 903, endPoint y: 384, distance: 74.9
click at [913, 384] on div "T259 Pipe T593 Pipe T1449 Moffett Flat T1258 Flat T1439 Pipe T1440 Pipe T1175 F…" at bounding box center [757, 263] width 1514 height 386
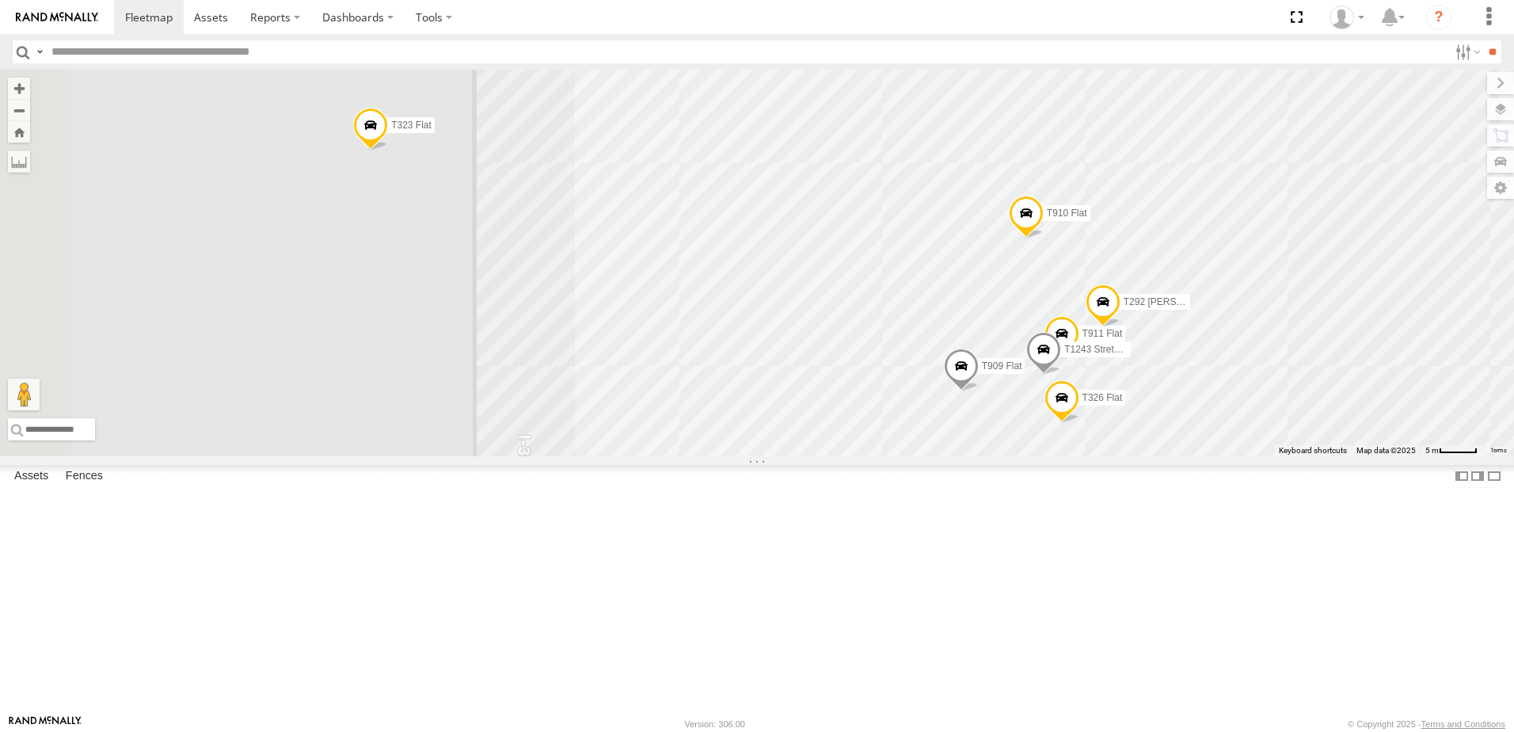
drag, startPoint x: 962, startPoint y: 455, endPoint x: 827, endPoint y: 416, distance: 140.8
click at [831, 419] on div "T259 Pipe T593 Pipe T1449 Moffett Flat T1258 Flat T1439 Pipe T1440 Pipe T1175 F…" at bounding box center [757, 263] width 1514 height 386
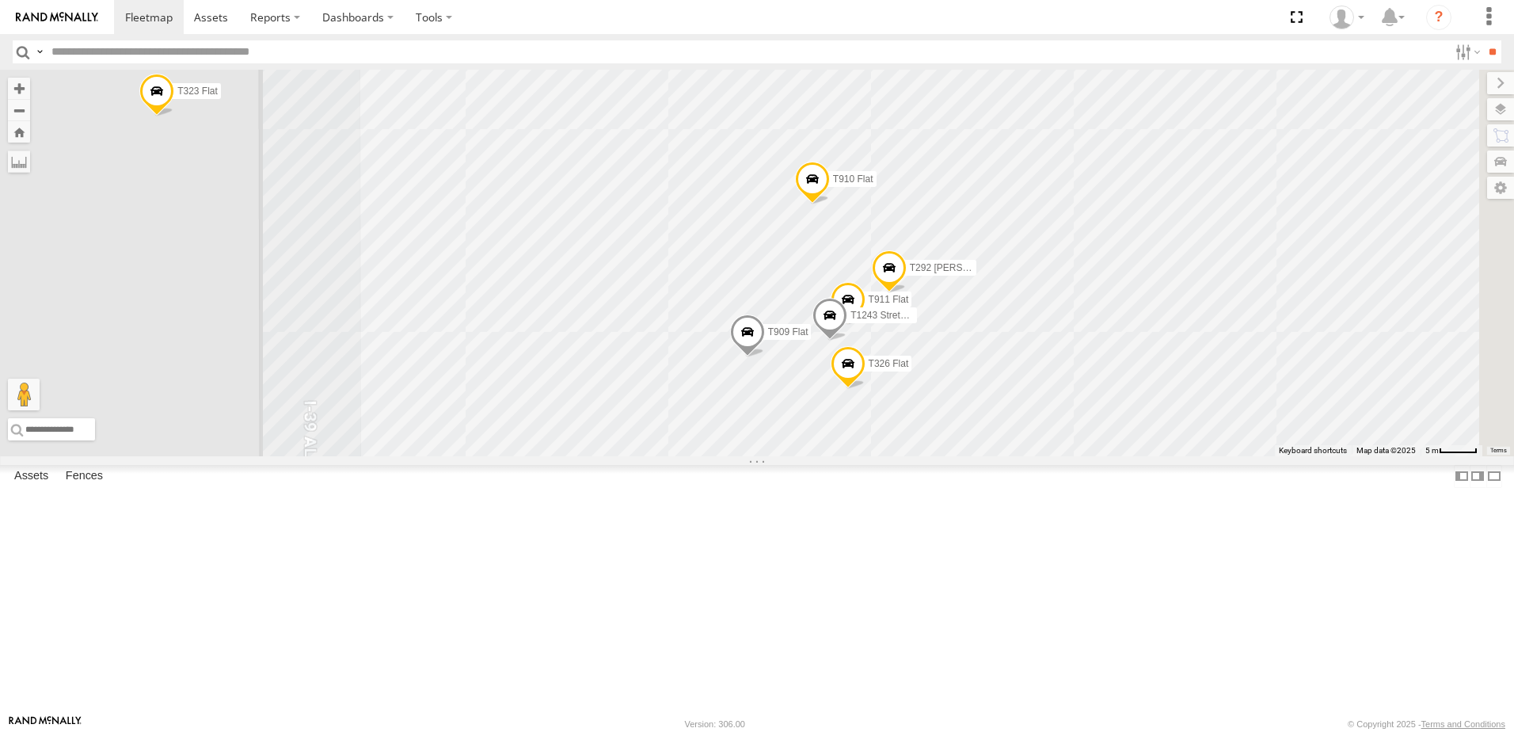
drag, startPoint x: 1082, startPoint y: 498, endPoint x: 1062, endPoint y: 525, distance: 33.9
click at [1062, 456] on div "T259 Pipe T593 Pipe T1449 Moffett Flat T1258 Flat T1439 Pipe T1440 Pipe T1175 F…" at bounding box center [757, 263] width 1514 height 386
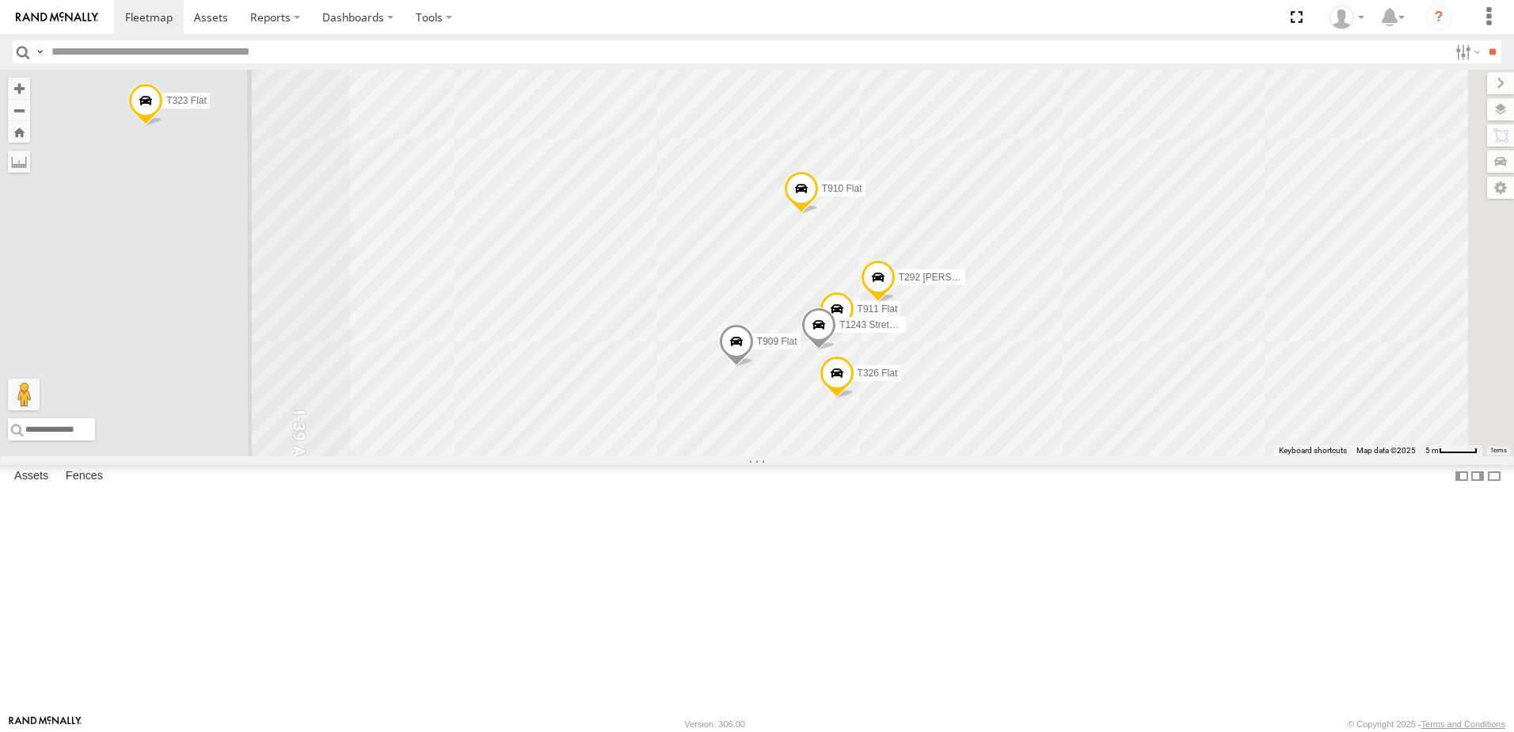
drag, startPoint x: 1281, startPoint y: 441, endPoint x: 1087, endPoint y: 452, distance: 194.3
click at [1087, 452] on div "T259 Pipe T593 Pipe T1449 Moffett Flat T1258 Flat T1439 Pipe T1440 Pipe T1175 F…" at bounding box center [757, 263] width 1514 height 386
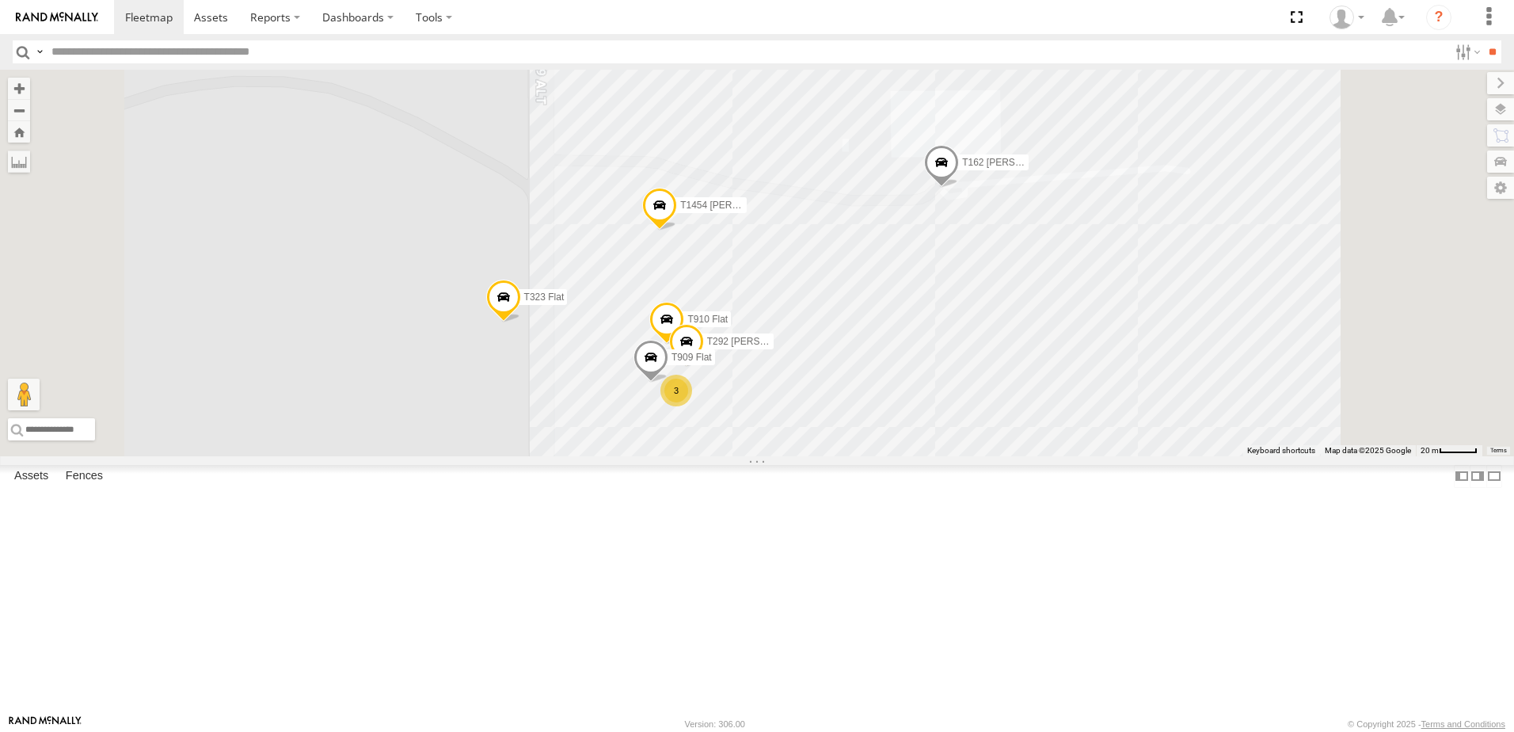
drag, startPoint x: 1227, startPoint y: 397, endPoint x: 1072, endPoint y: 467, distance: 170.4
click at [1086, 456] on div "T259 Pipe T593 Pipe T1449 Moffett Flat T1258 Flat T1439 Pipe T1440 Pipe T1175 F…" at bounding box center [757, 263] width 1514 height 386
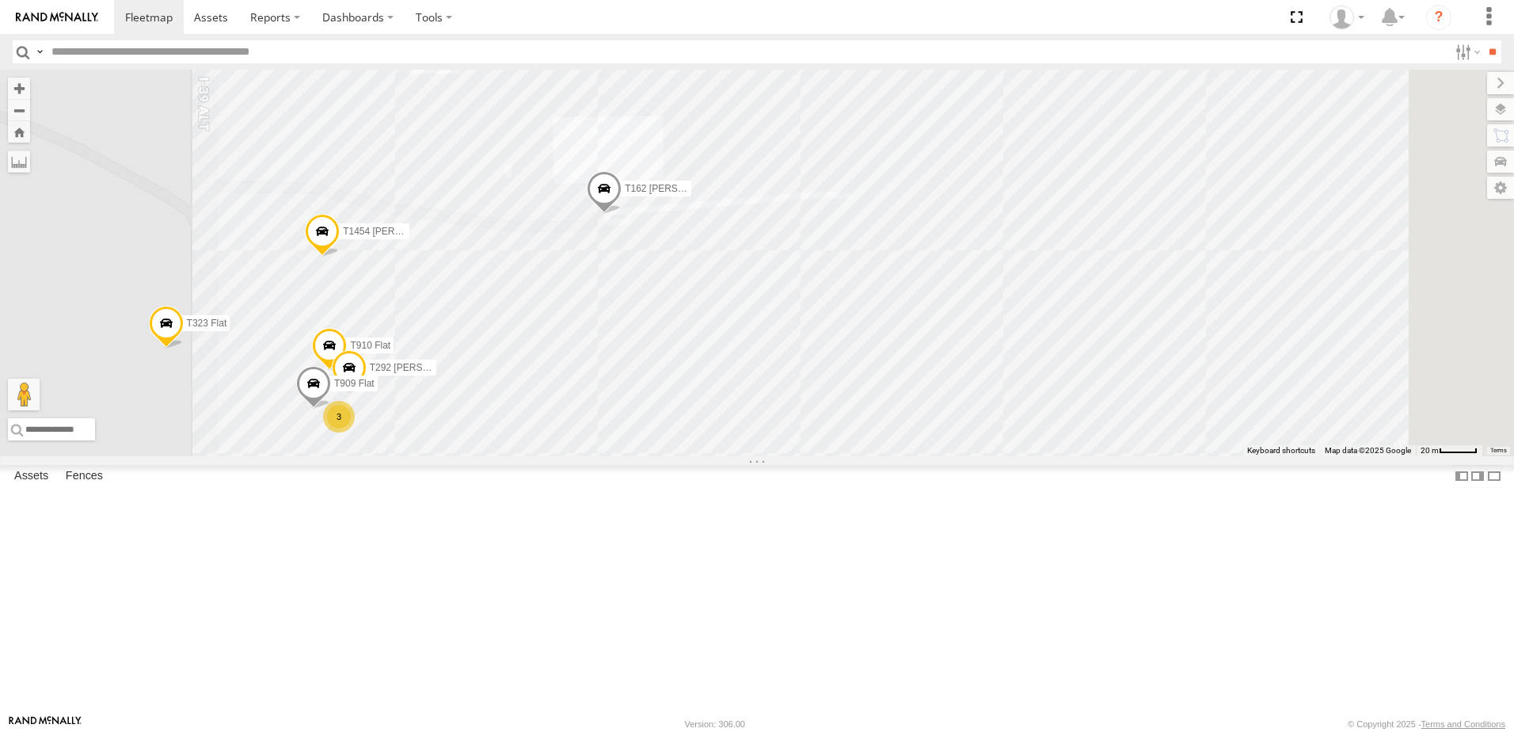
drag, startPoint x: 921, startPoint y: 443, endPoint x: 875, endPoint y: 437, distance: 46.4
click at [878, 438] on div "T259 Pipe T593 Pipe T1449 Moffett Flat T1258 Flat T1439 Pipe T1440 Pipe T1175 F…" at bounding box center [757, 263] width 1514 height 386
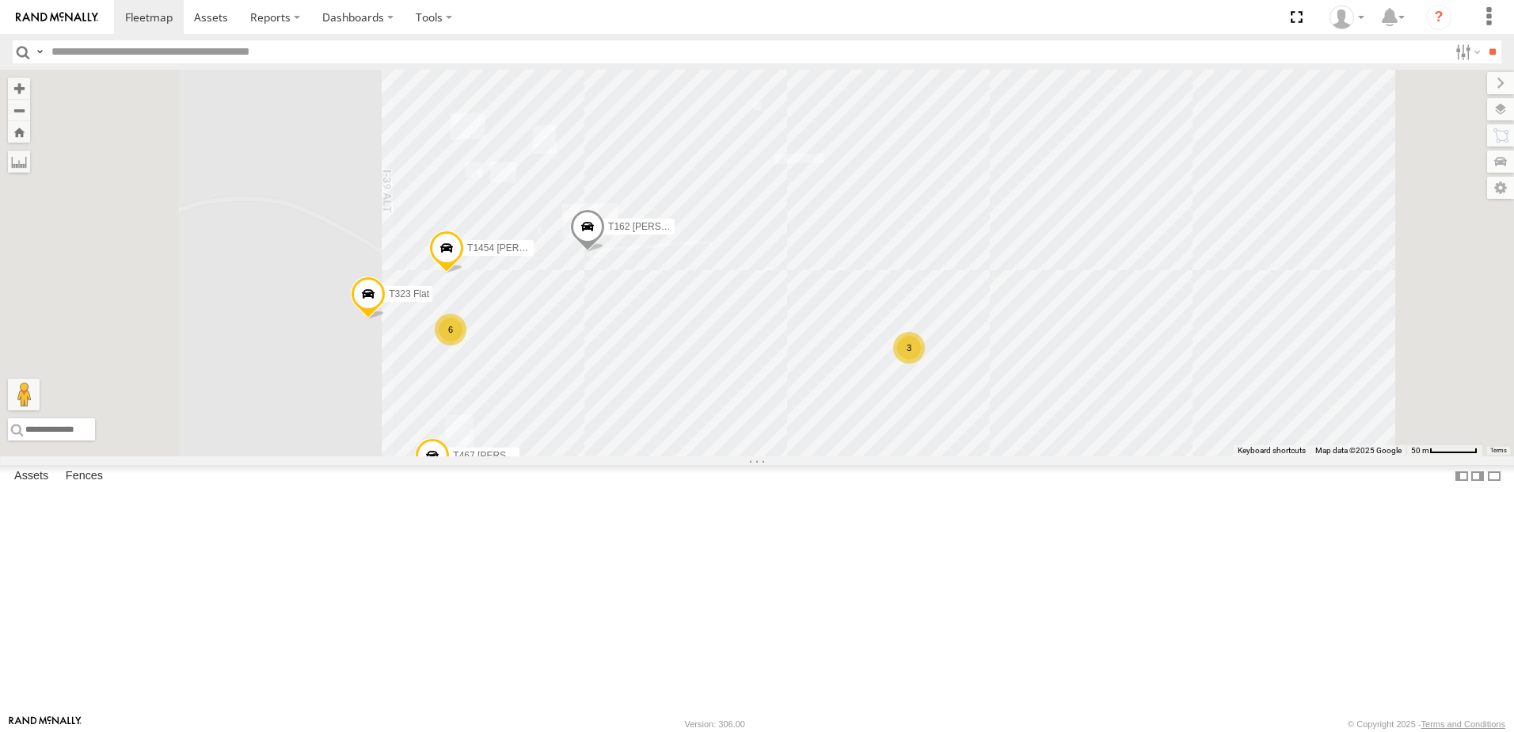
drag, startPoint x: 1104, startPoint y: 507, endPoint x: 895, endPoint y: 481, distance: 211.4
click at [895, 456] on div "T259 Pipe T593 Pipe T1449 Moffett Flat T1258 Flat T1439 Pipe T1440 Pipe T1175 F…" at bounding box center [757, 263] width 1514 height 386
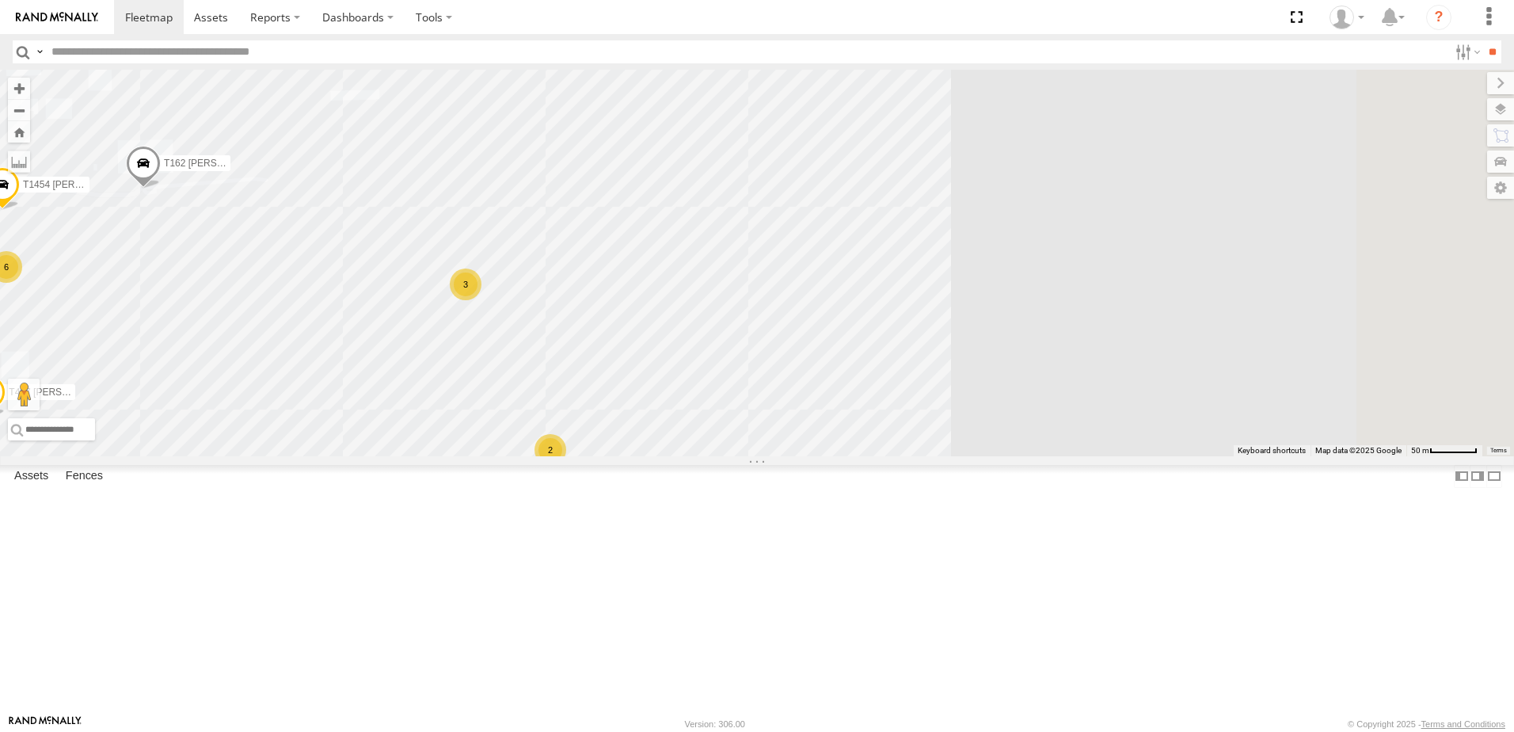
drag, startPoint x: 875, startPoint y: 475, endPoint x: 955, endPoint y: 380, distance: 124.2
click at [954, 381] on div "T259 Pipe T593 Pipe T1449 Moffett Flat T1258 Flat T1439 Pipe T1440 Pipe T1175 F…" at bounding box center [757, 263] width 1514 height 386
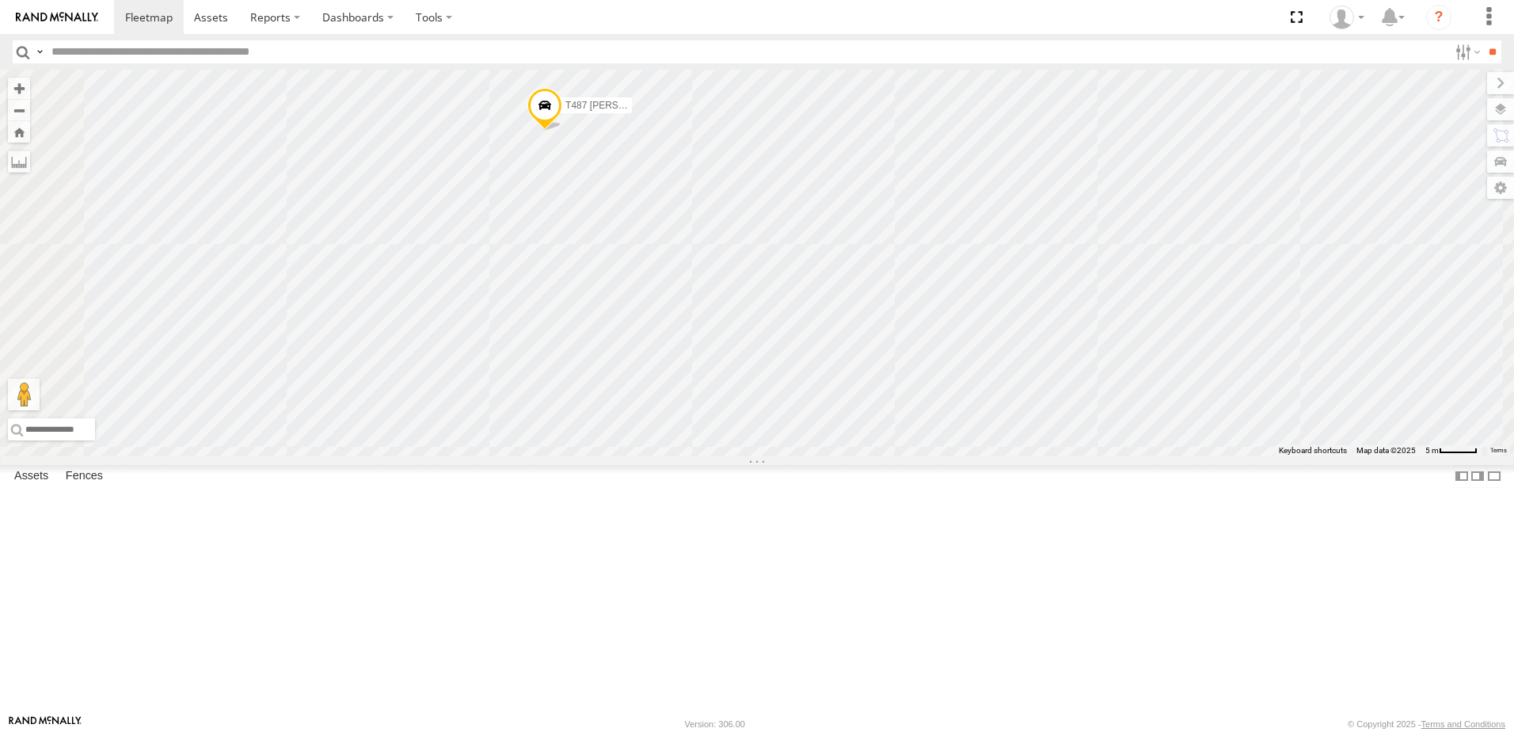
drag, startPoint x: 1051, startPoint y: 421, endPoint x: 1003, endPoint y: 383, distance: 61.5
click at [1003, 383] on div "T259 Pipe T593 Pipe T1449 Moffett Flat T1258 Flat T1439 Pipe T1440 Pipe T1175 F…" at bounding box center [757, 263] width 1514 height 386
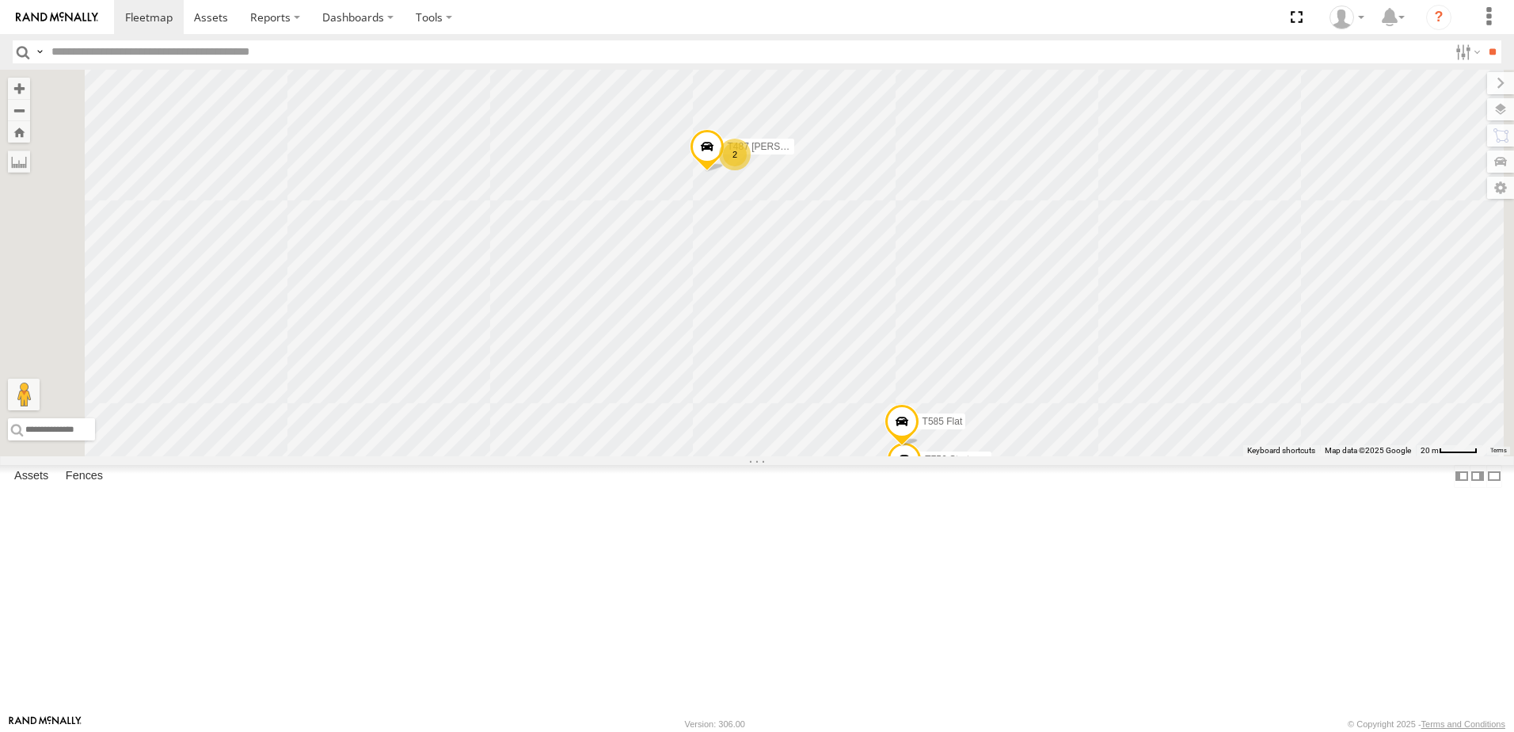
drag, startPoint x: 1008, startPoint y: 539, endPoint x: 971, endPoint y: 481, distance: 68.7
click at [985, 456] on div "T259 Pipe T593 Pipe T1449 Moffett Flat T1258 Flat T1439 Pipe T1440 Pipe T1175 F…" at bounding box center [757, 263] width 1514 height 386
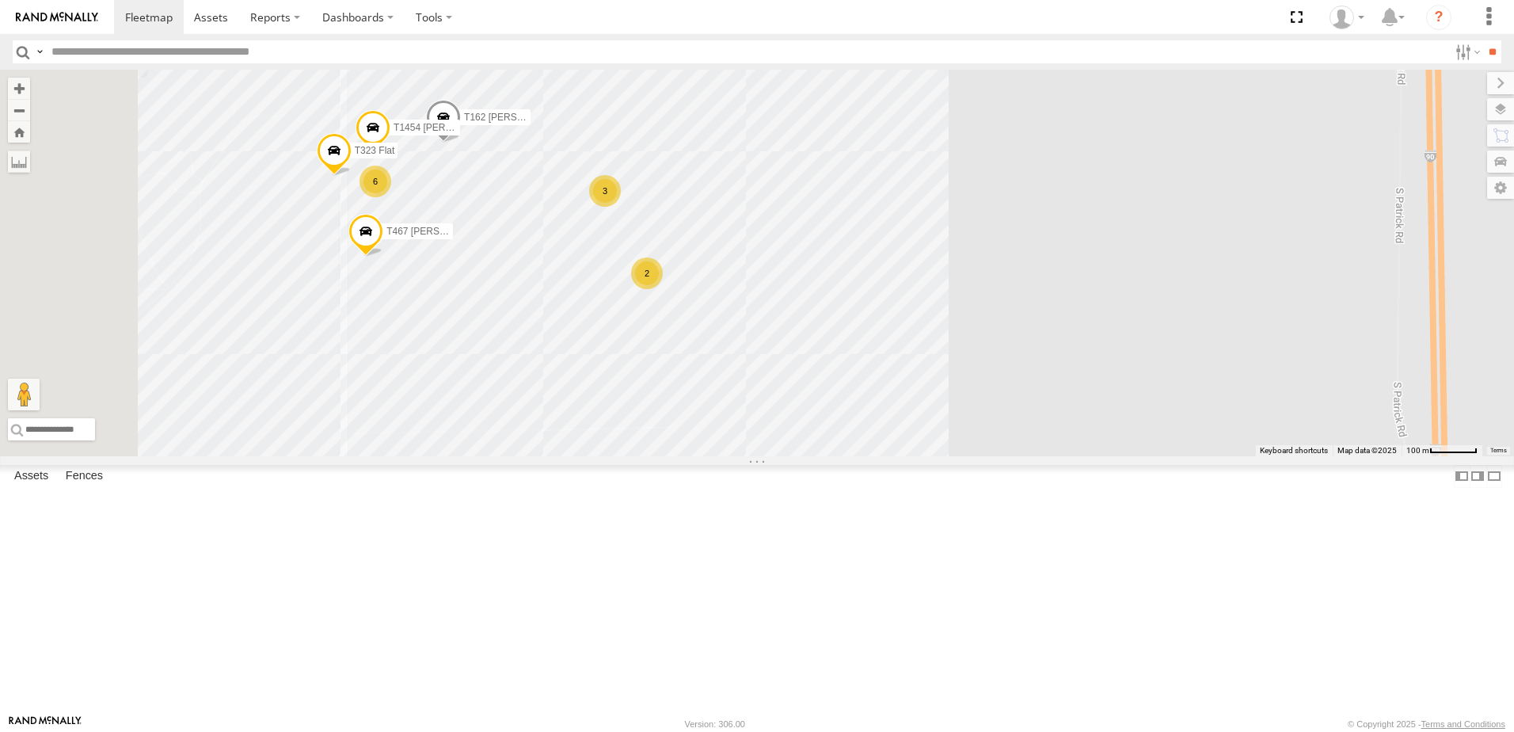
drag, startPoint x: 656, startPoint y: 451, endPoint x: 731, endPoint y: 445, distance: 75.4
click at [731, 445] on div "T259 Pipe T593 Pipe T1449 Moffett Flat T1258 Flat T1439 Pipe T1440 Pipe T1175 F…" at bounding box center [757, 263] width 1514 height 386
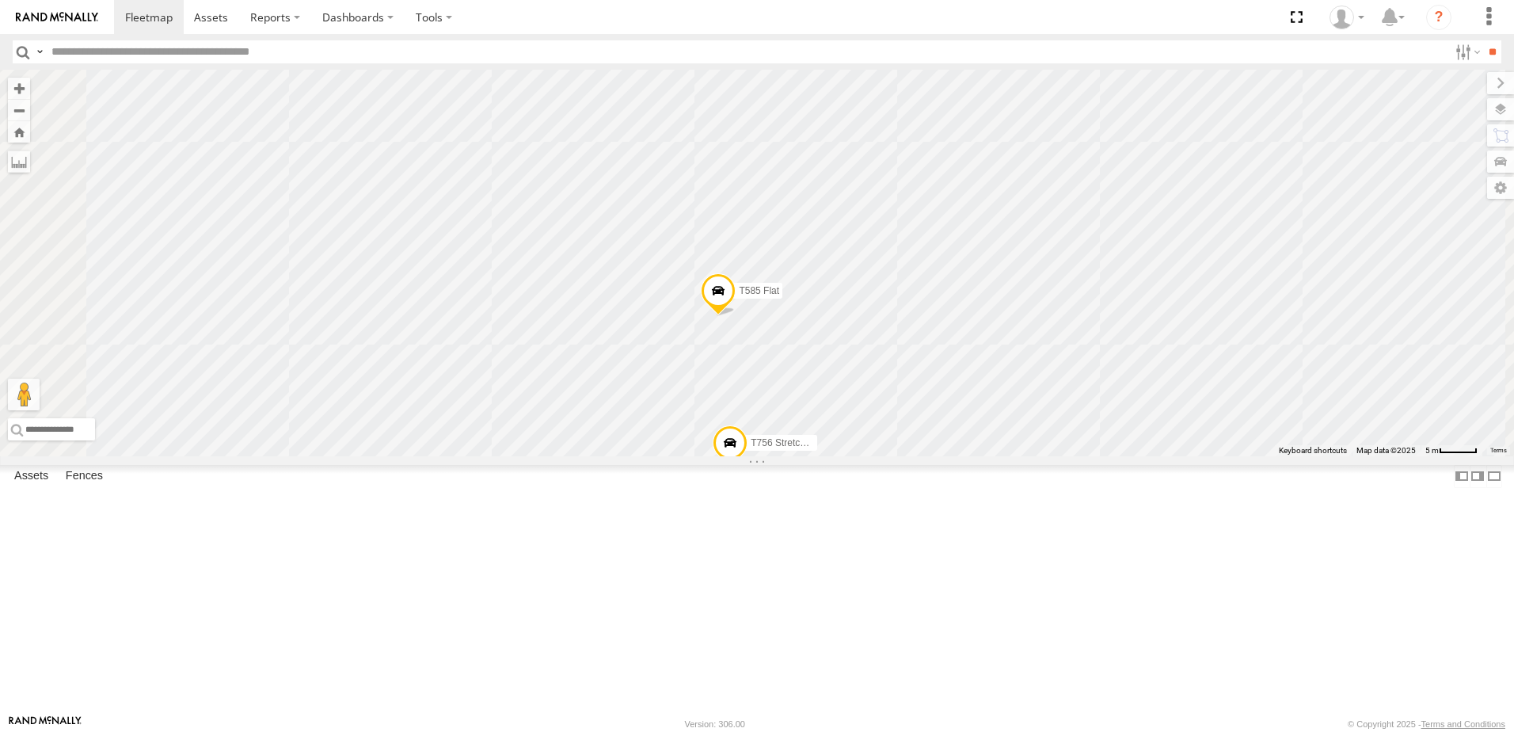
click at [736, 316] on span at bounding box center [718, 294] width 35 height 43
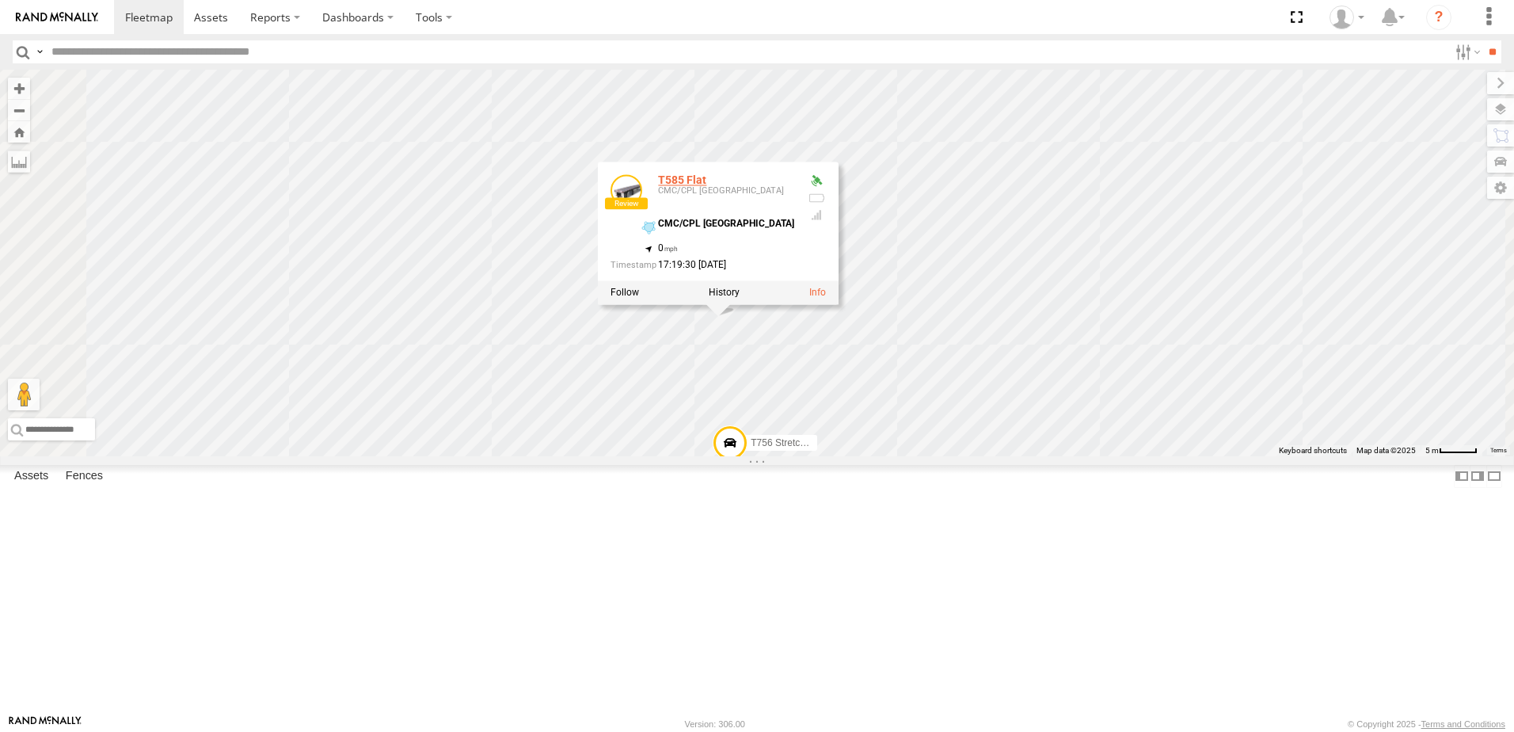
click at [706, 187] on link "T585 Flat" at bounding box center [682, 180] width 48 height 13
